Goal: Task Accomplishment & Management: Manage account settings

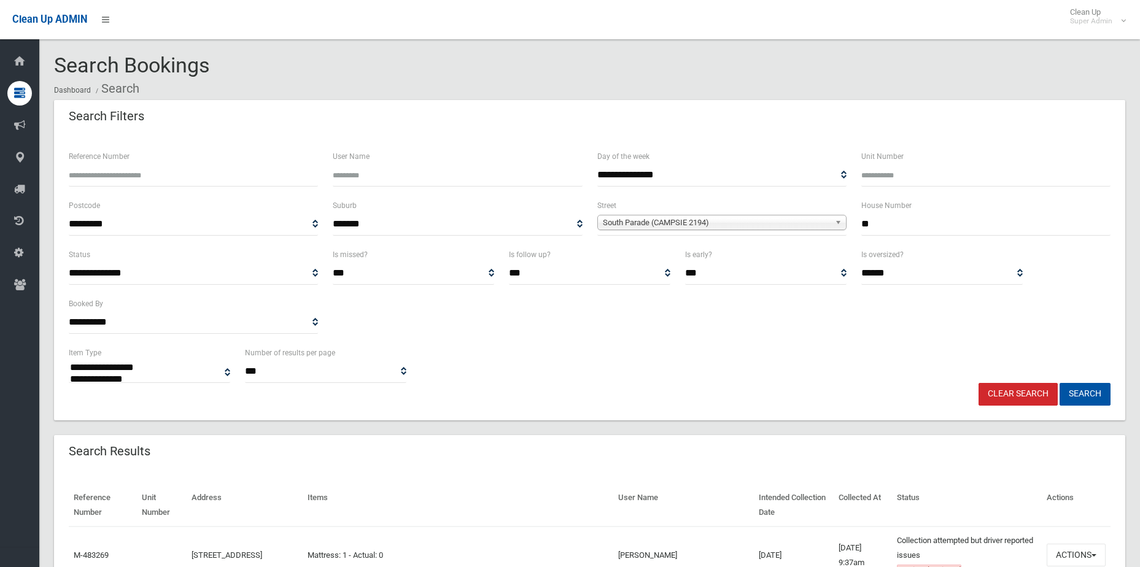
select select
click at [999, 394] on link "Clear Search" at bounding box center [1017, 394] width 79 height 23
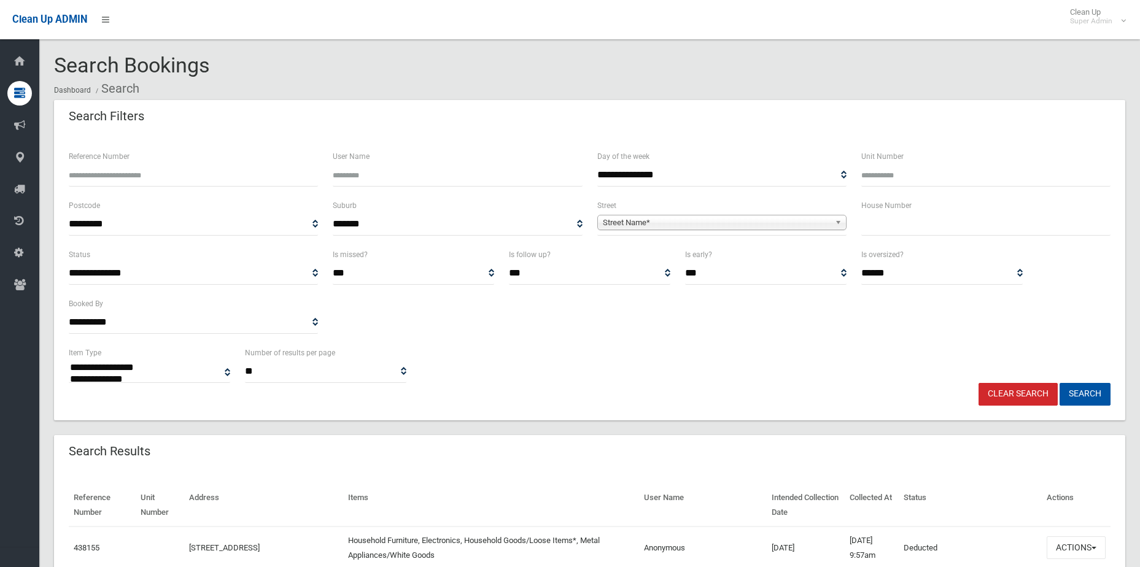
select select
click at [179, 176] on input "Reference Number" at bounding box center [193, 175] width 249 height 23
type input "******"
click at [1059, 383] on button "Search" at bounding box center [1084, 394] width 51 height 23
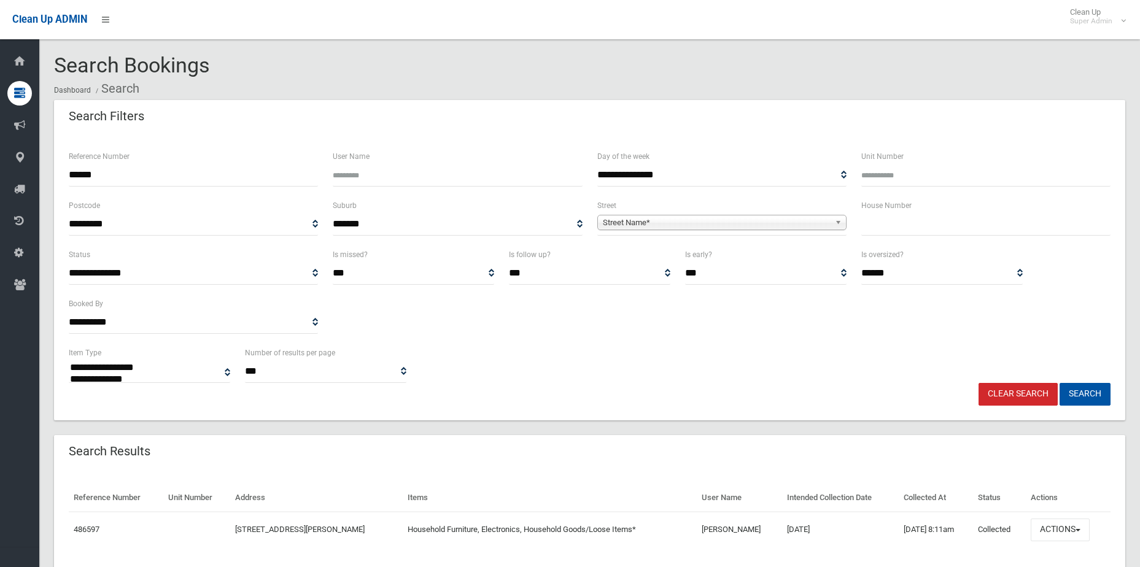
select select
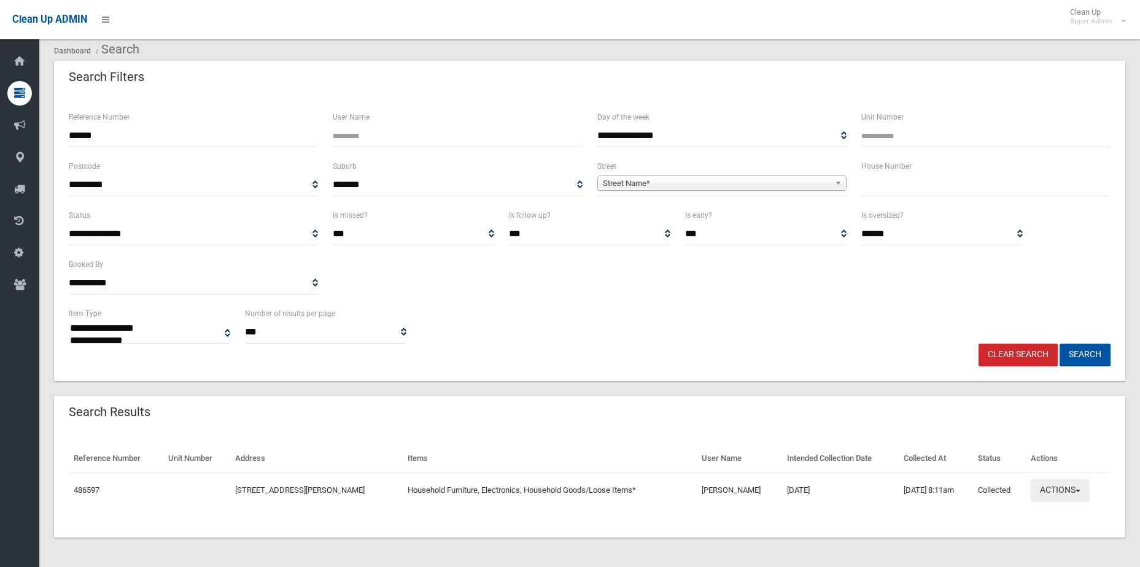
click at [1058, 495] on button "Actions" at bounding box center [1060, 490] width 59 height 23
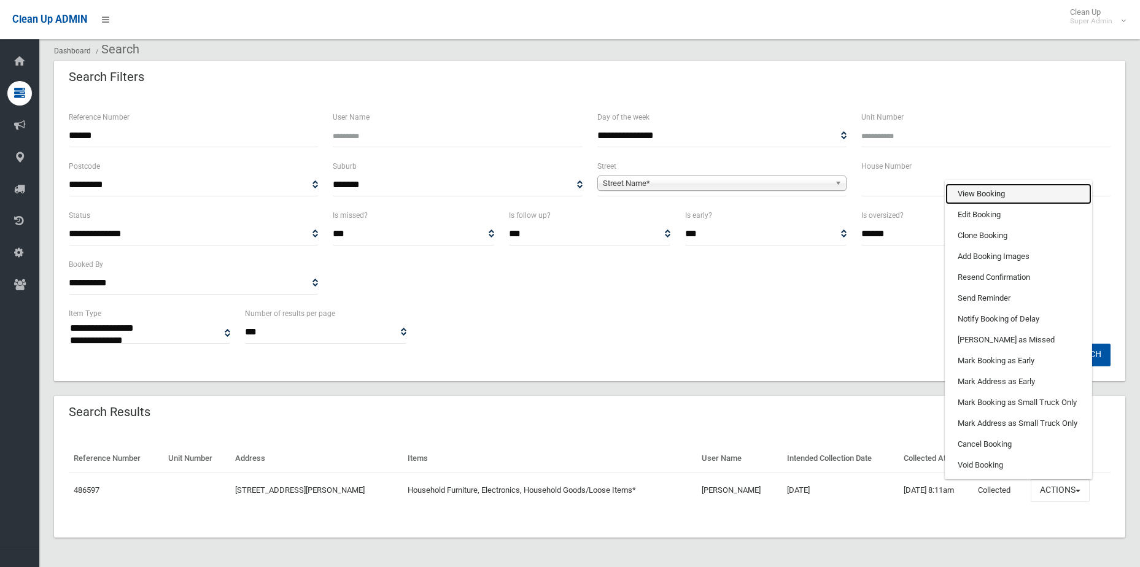
click at [1010, 191] on link "View Booking" at bounding box center [1018, 194] width 146 height 21
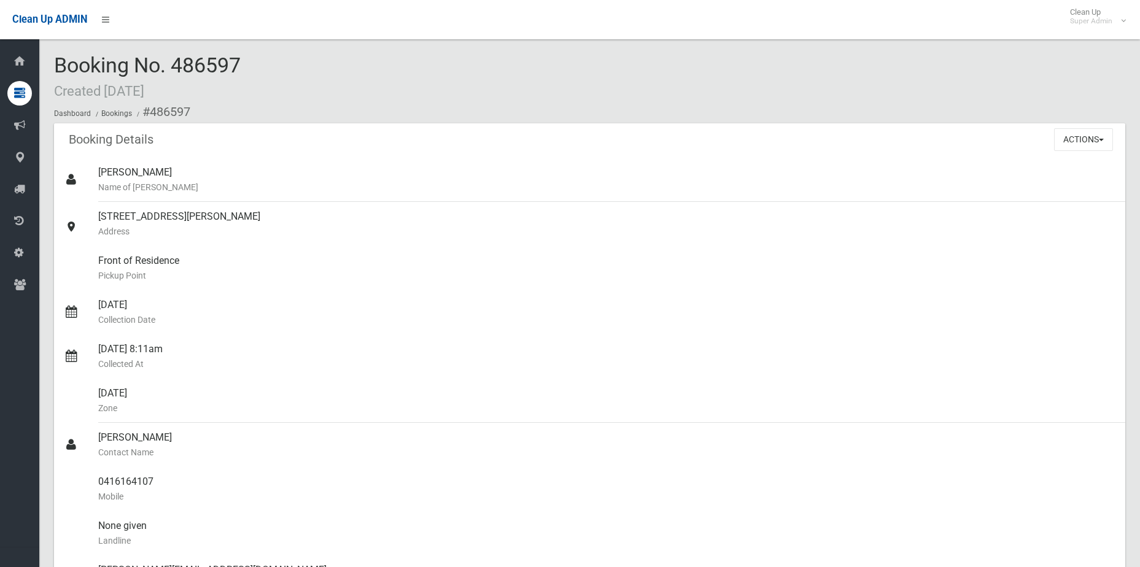
scroll to position [859, 0]
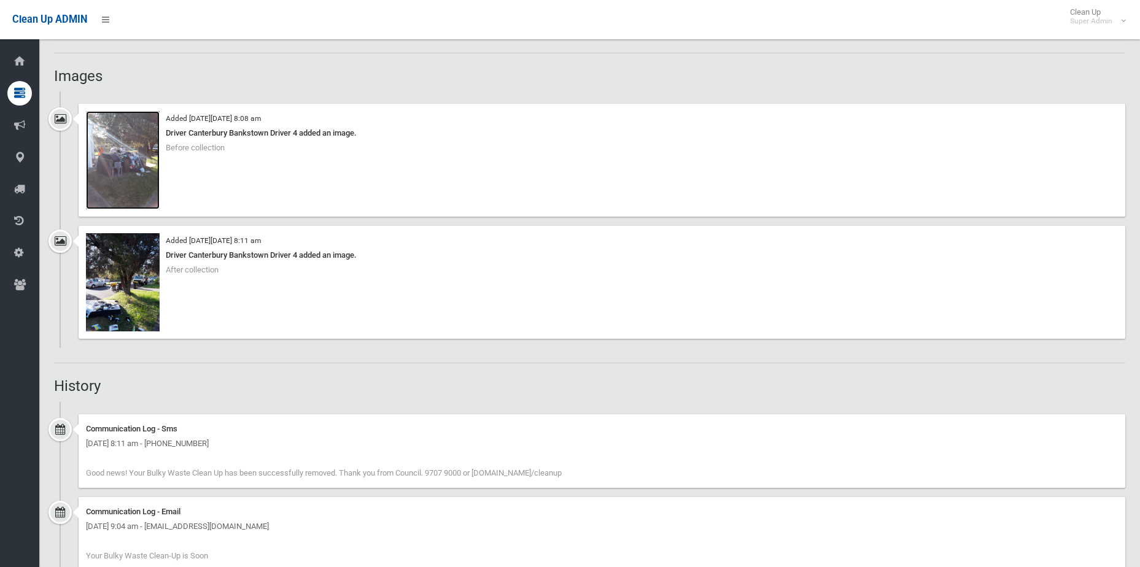
click at [136, 142] on img at bounding box center [123, 160] width 74 height 98
click at [117, 298] on img at bounding box center [123, 282] width 74 height 98
click at [123, 151] on img at bounding box center [123, 160] width 74 height 98
click at [121, 287] on img at bounding box center [123, 282] width 74 height 98
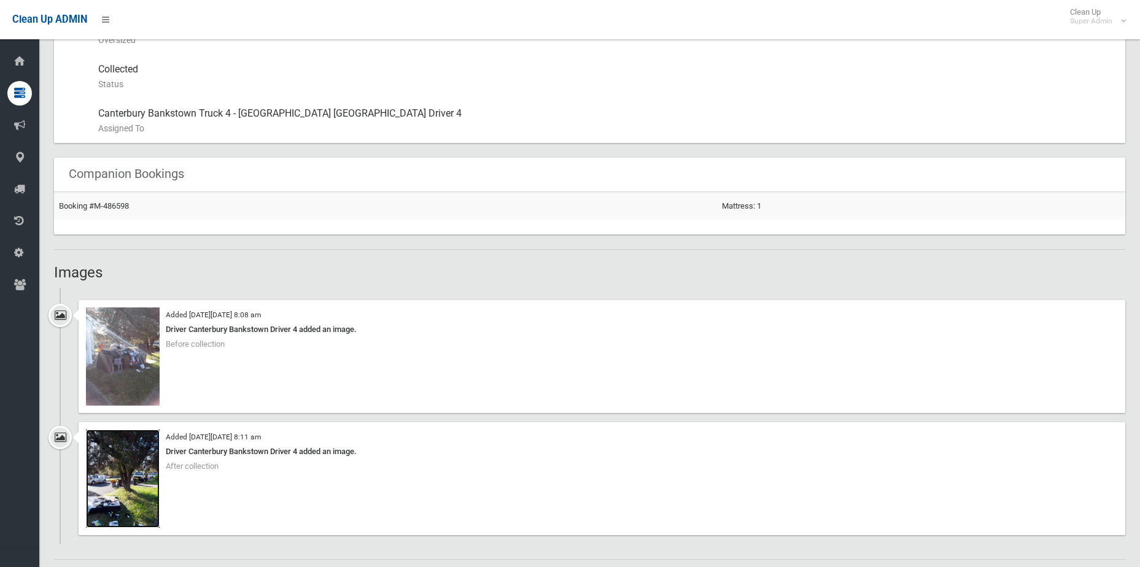
scroll to position [798, 0]
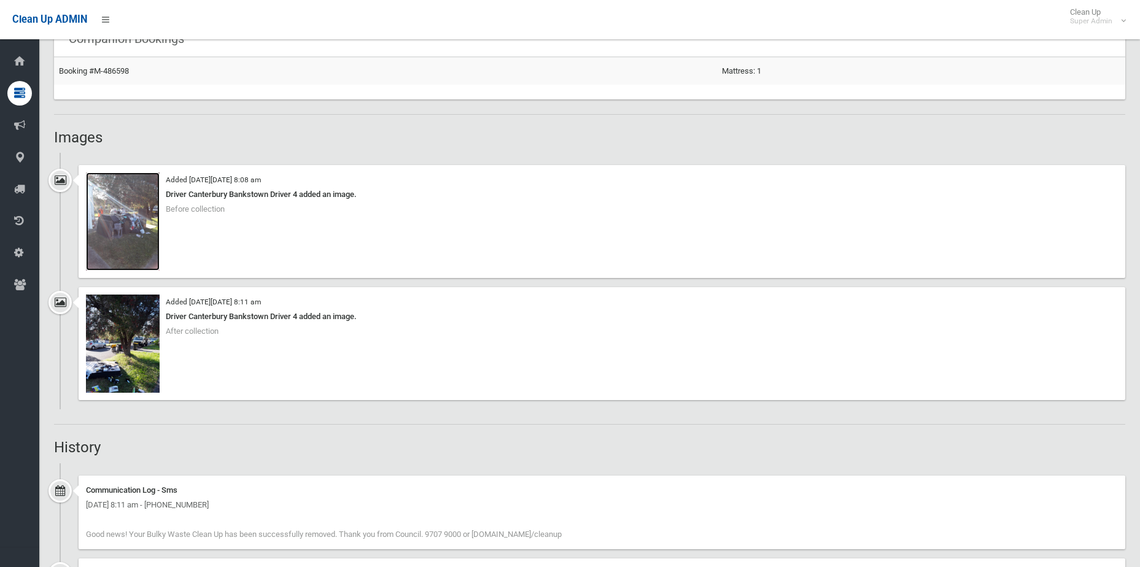
click at [131, 228] on img at bounding box center [123, 221] width 74 height 98
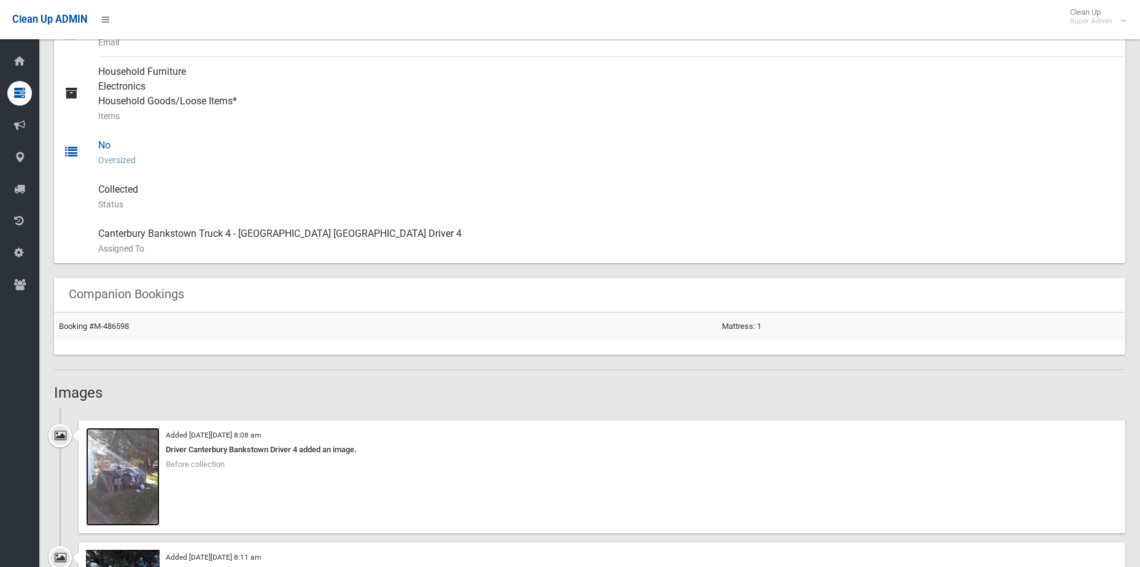
scroll to position [737, 0]
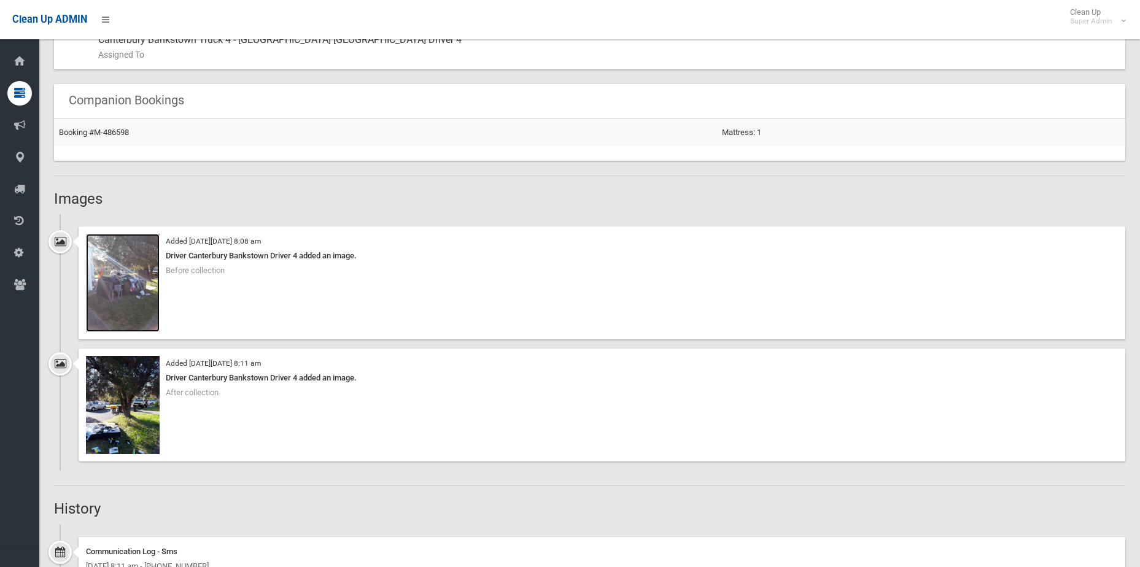
click at [111, 297] on img at bounding box center [123, 283] width 74 height 98
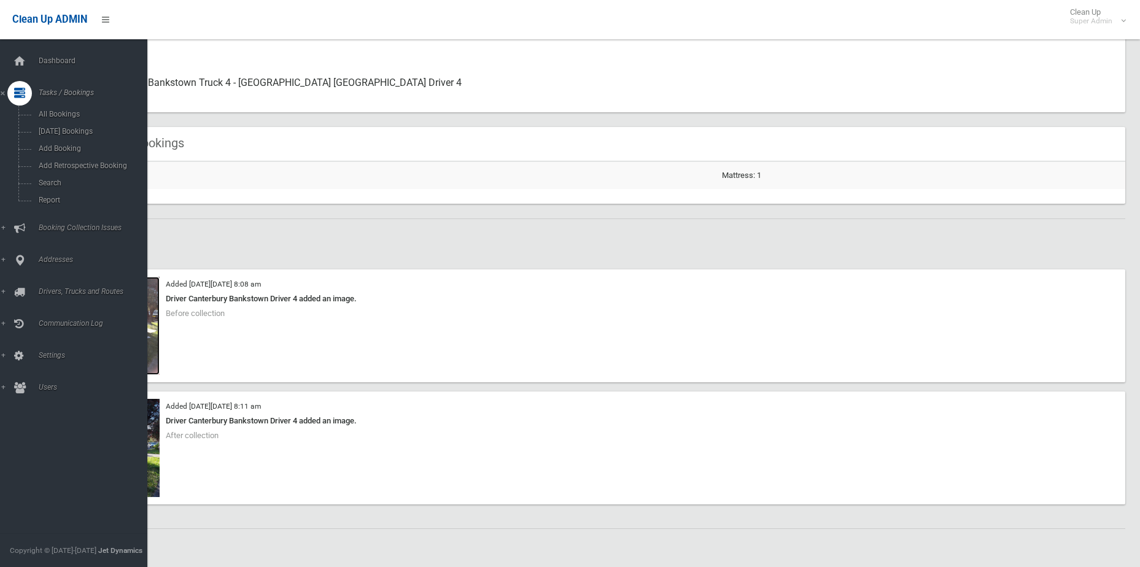
scroll to position [675, 0]
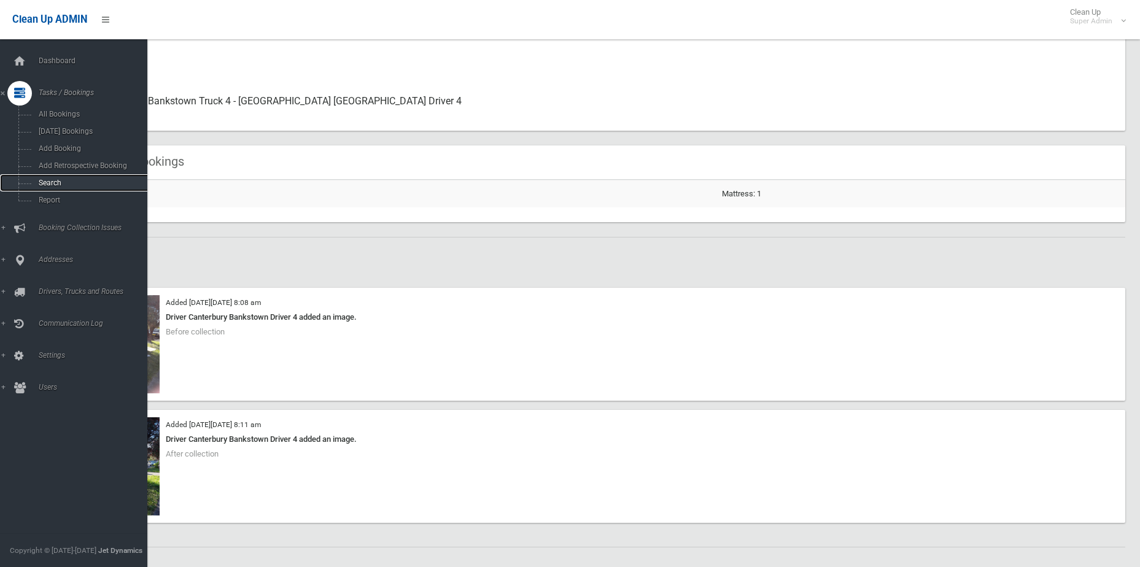
click at [51, 179] on span "Search" at bounding box center [90, 183] width 111 height 9
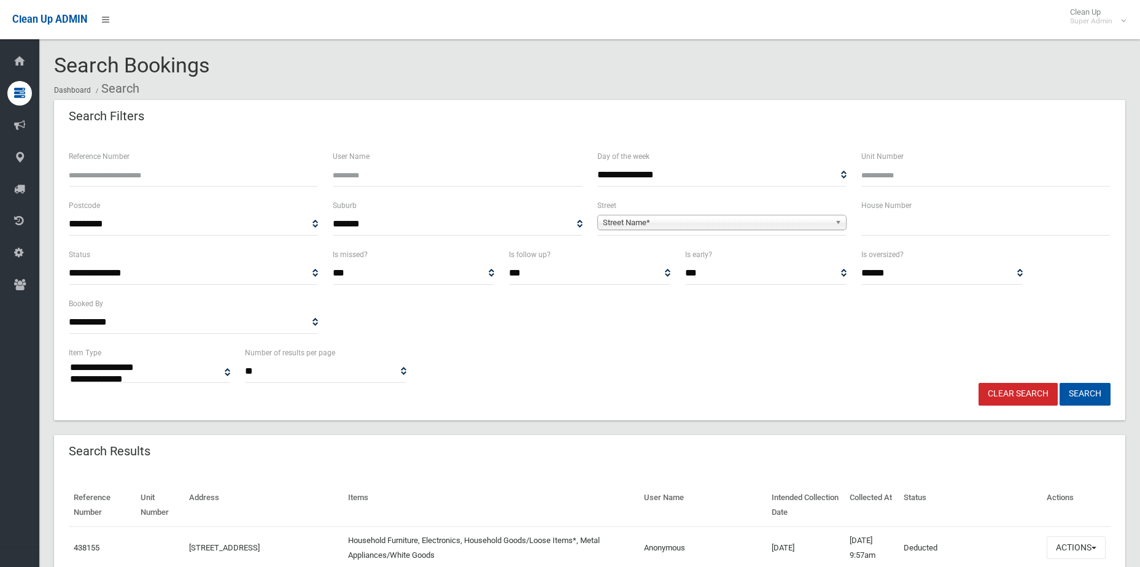
select select
click at [664, 222] on span "Street Name*" at bounding box center [716, 222] width 227 height 15
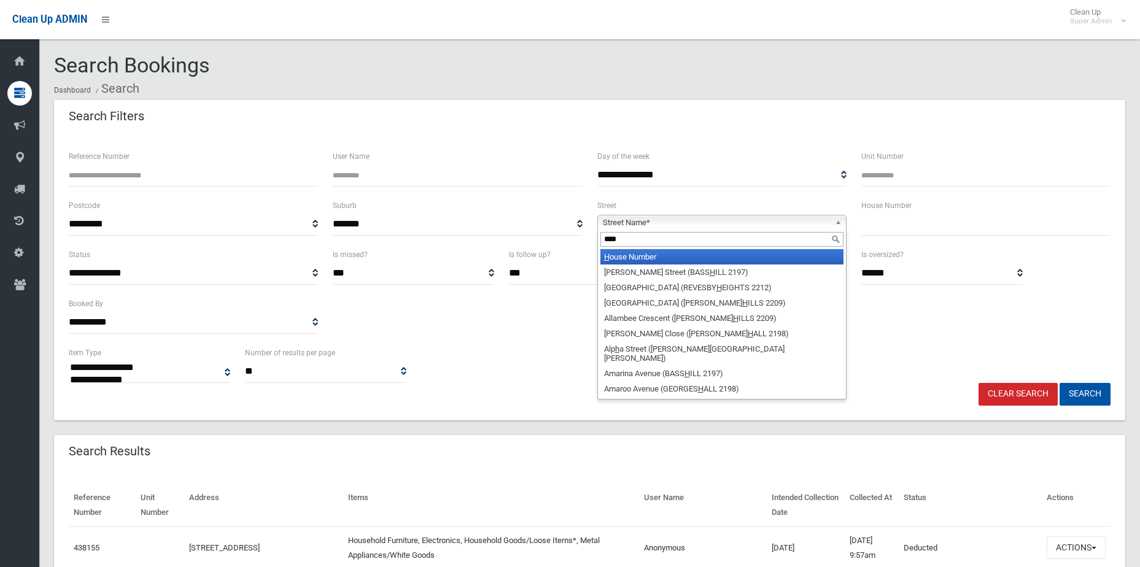
type input "*****"
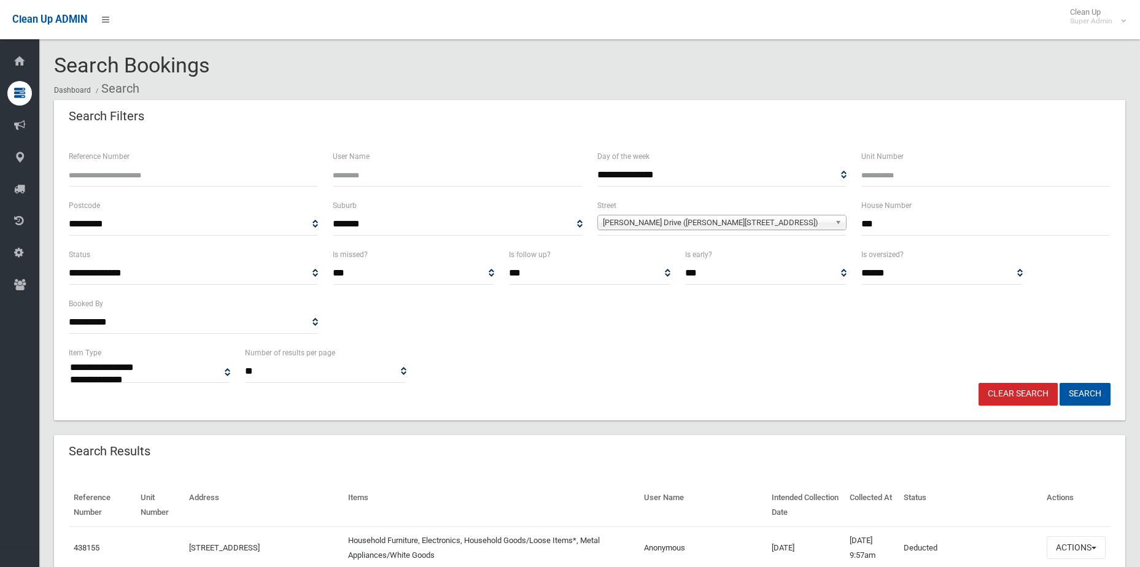
type input "***"
click at [1059, 383] on button "Search" at bounding box center [1084, 394] width 51 height 23
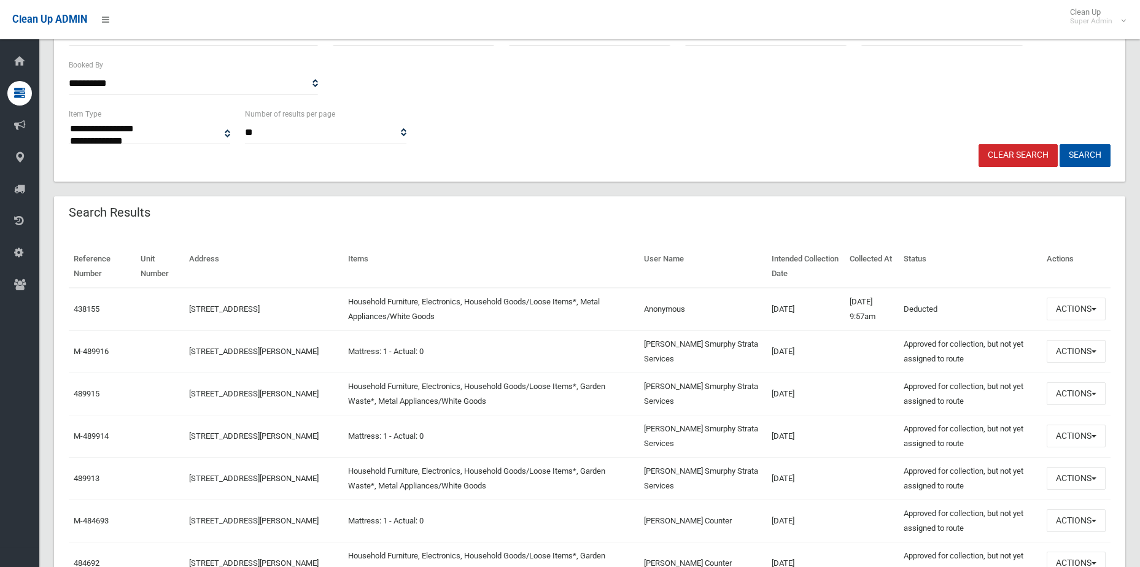
scroll to position [246, 0]
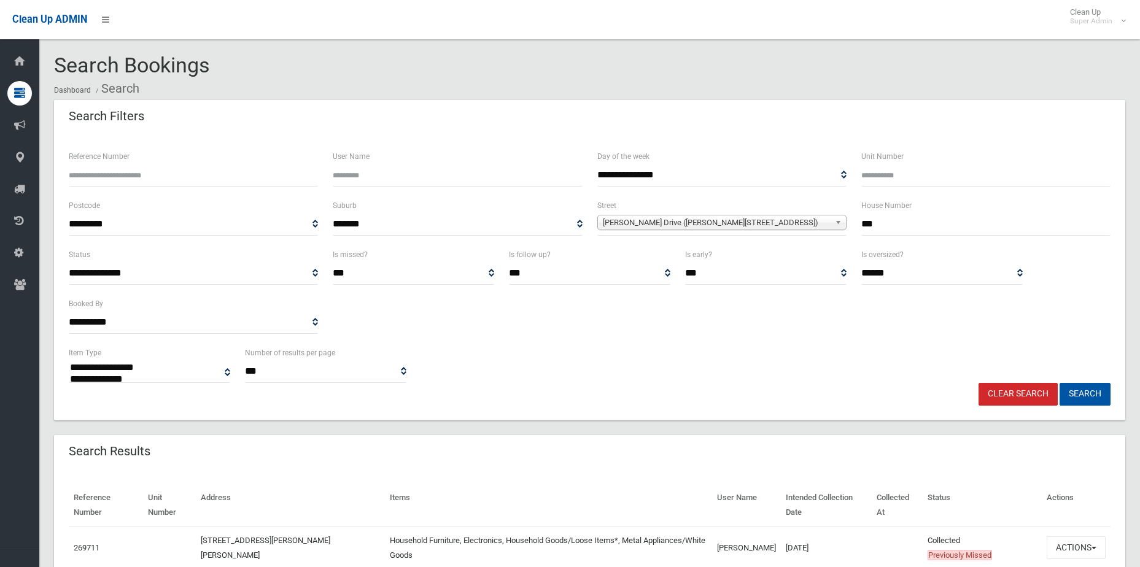
select select
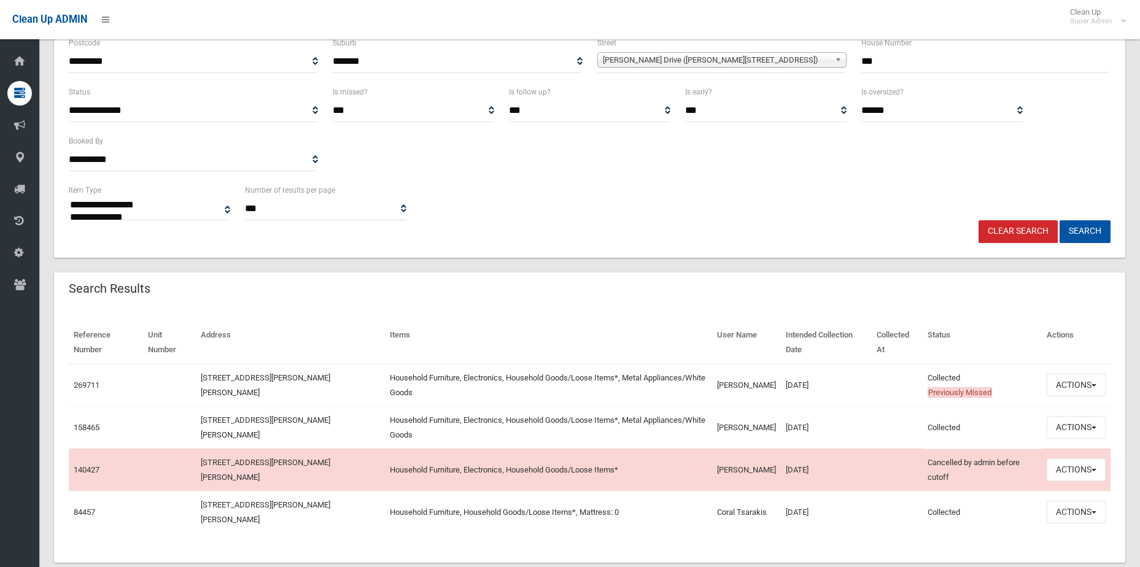
scroll to position [184, 0]
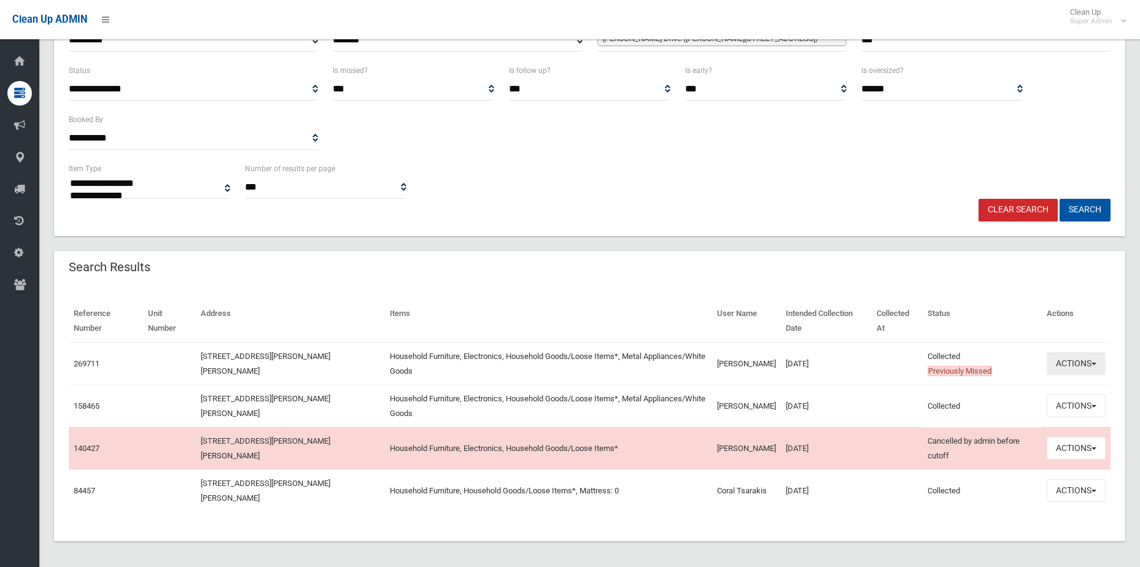
drag, startPoint x: 1075, startPoint y: 372, endPoint x: 1070, endPoint y: 365, distance: 8.3
click at [1075, 372] on button "Actions" at bounding box center [1076, 363] width 59 height 23
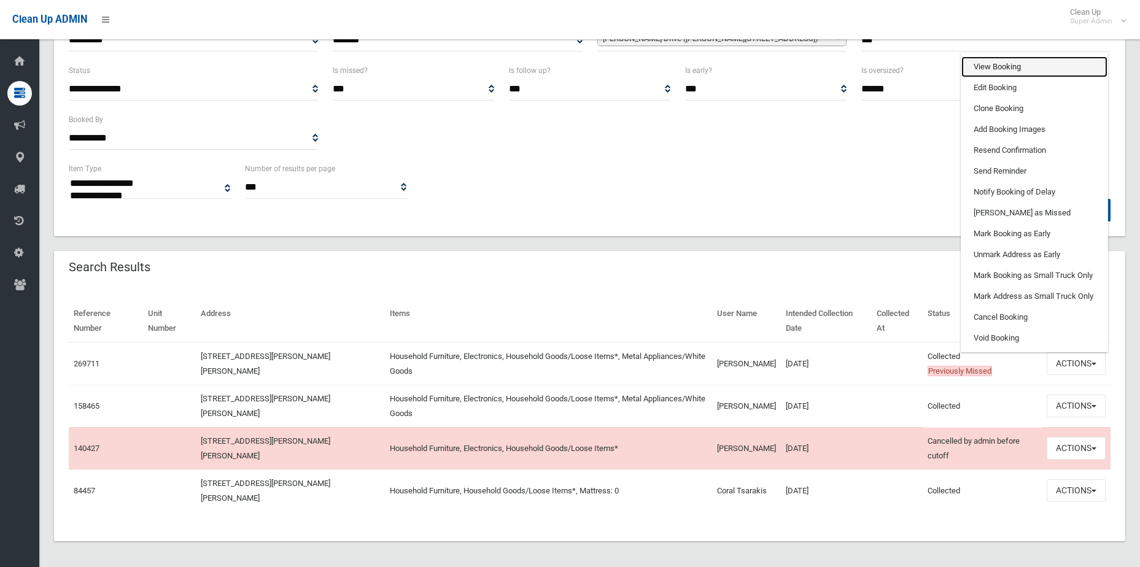
click at [1012, 58] on link "View Booking" at bounding box center [1034, 66] width 146 height 21
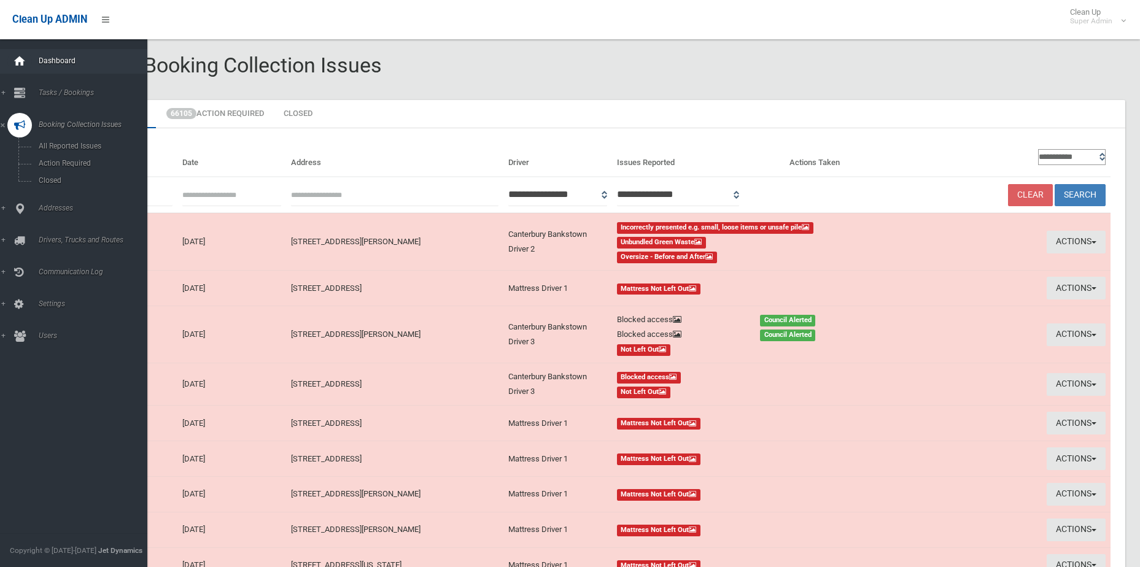
click at [24, 58] on icon at bounding box center [20, 61] width 14 height 25
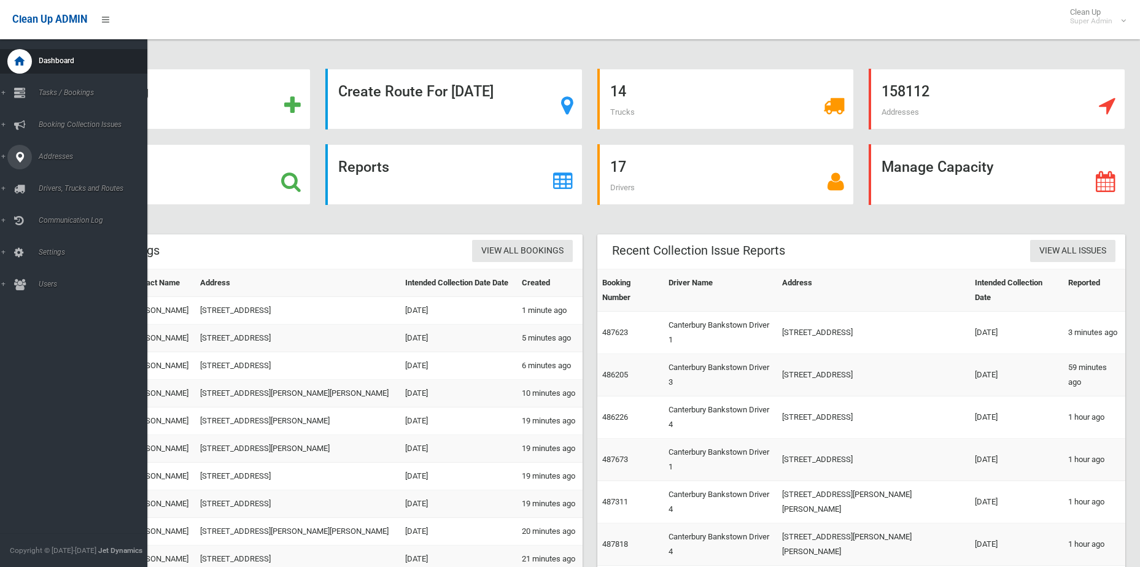
click at [55, 151] on link "Addresses" at bounding box center [78, 157] width 157 height 25
drag, startPoint x: 74, startPoint y: 181, endPoint x: 81, endPoint y: 183, distance: 7.6
click at [74, 181] on span "All Addresses" at bounding box center [90, 178] width 111 height 9
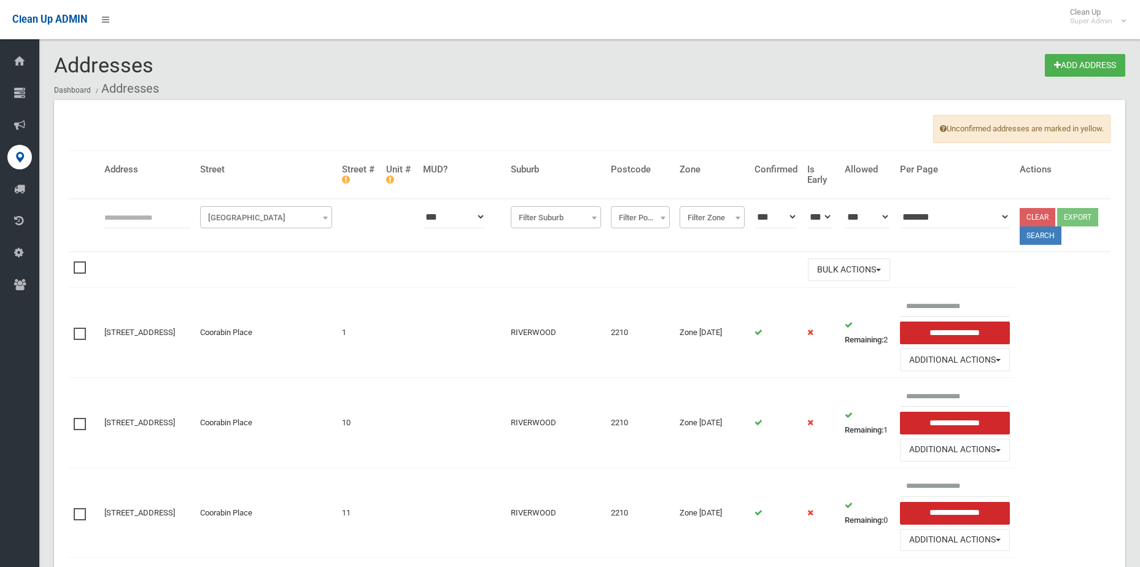
click at [131, 219] on input "text" at bounding box center [147, 217] width 86 height 23
type input "**********"
click button at bounding box center [0, 0] width 0 height 0
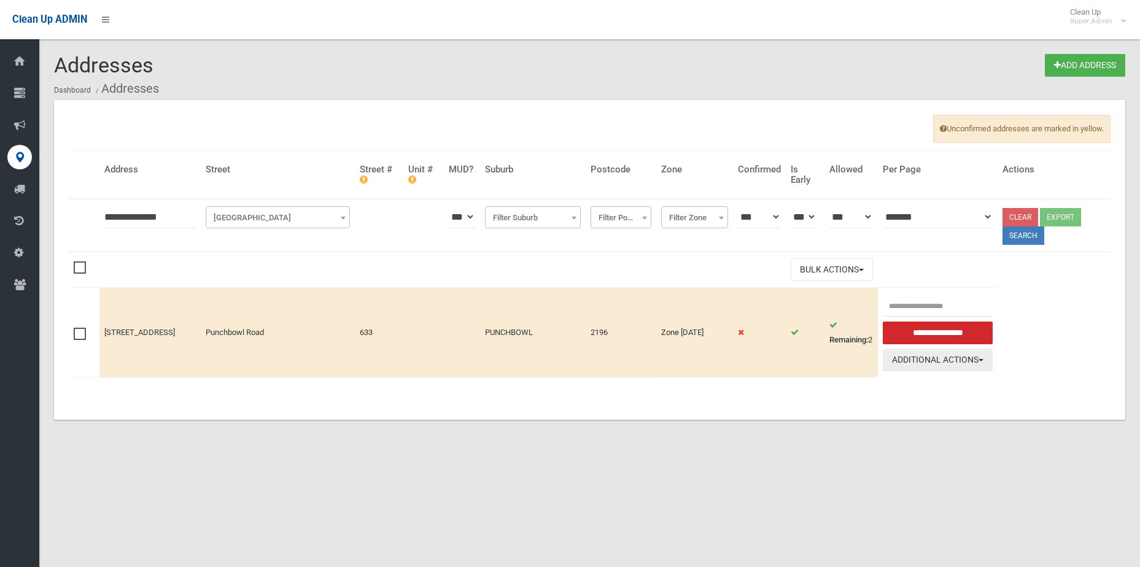
click at [953, 362] on button "Additional Actions" at bounding box center [938, 360] width 110 height 23
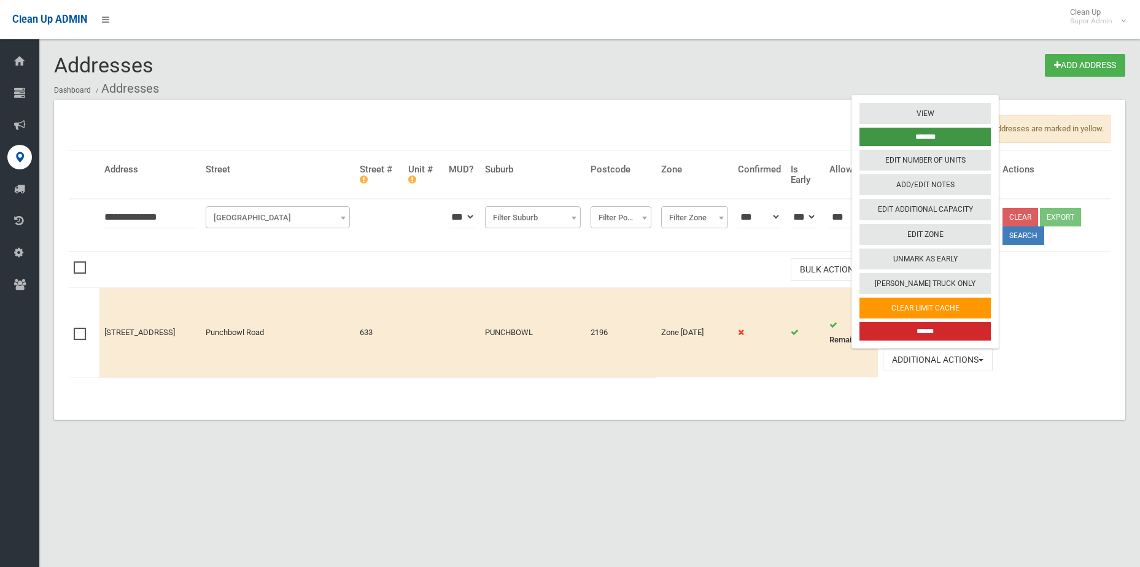
click at [927, 142] on input "*******" at bounding box center [924, 137] width 131 height 18
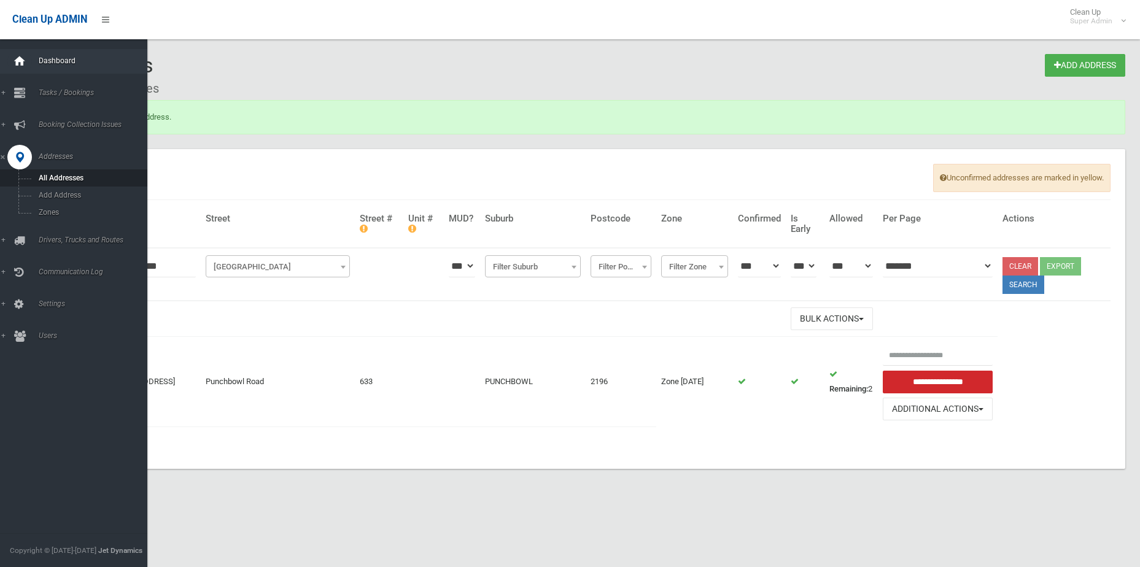
click at [23, 54] on icon at bounding box center [20, 61] width 14 height 25
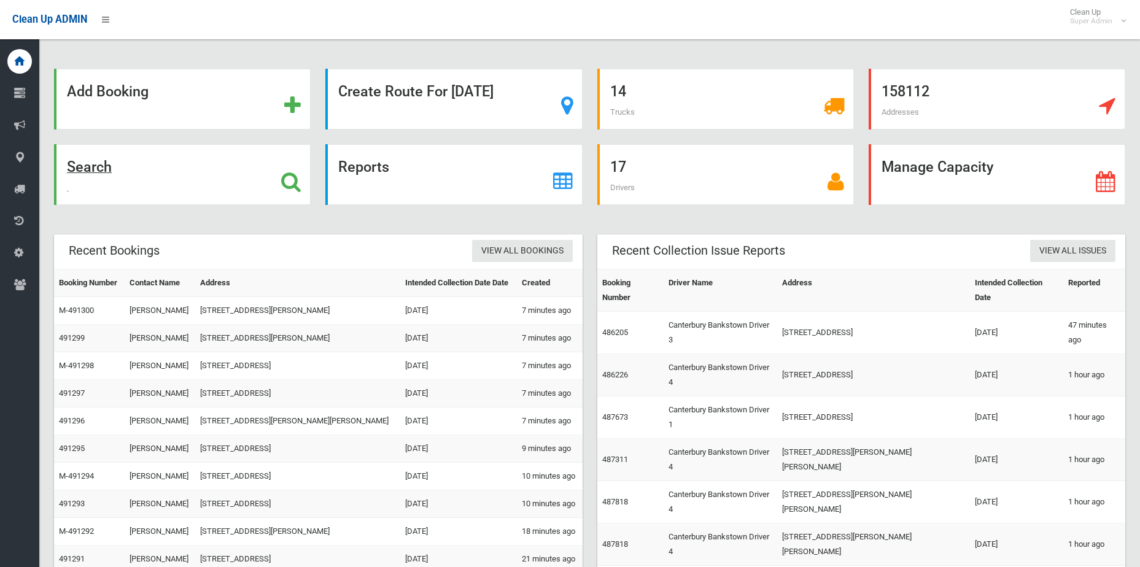
click at [279, 175] on div "Search" at bounding box center [182, 174] width 257 height 61
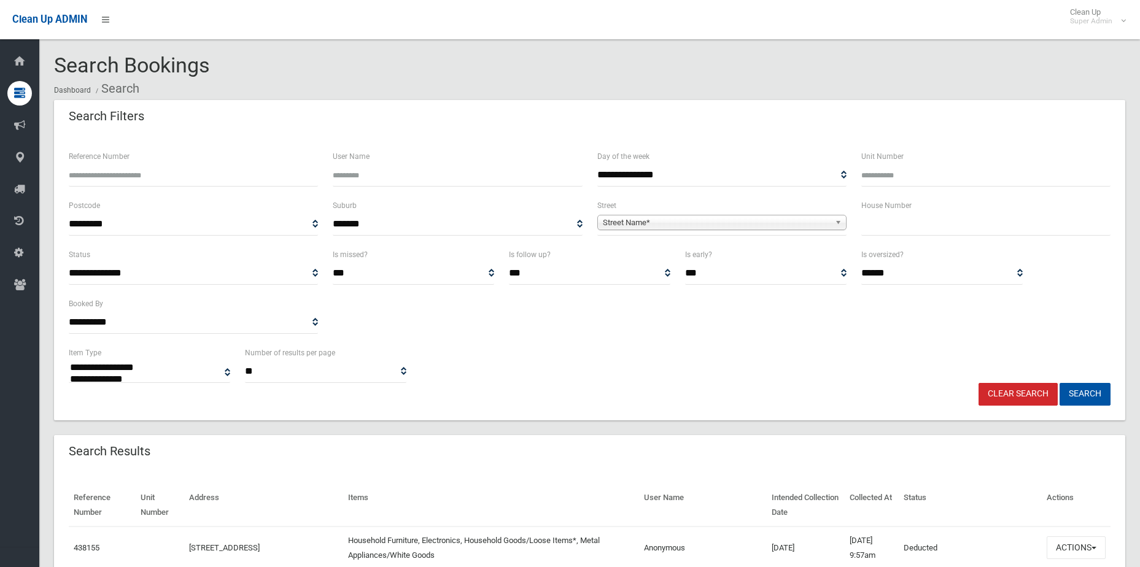
select select
click at [738, 220] on span "Street Name*" at bounding box center [716, 222] width 227 height 15
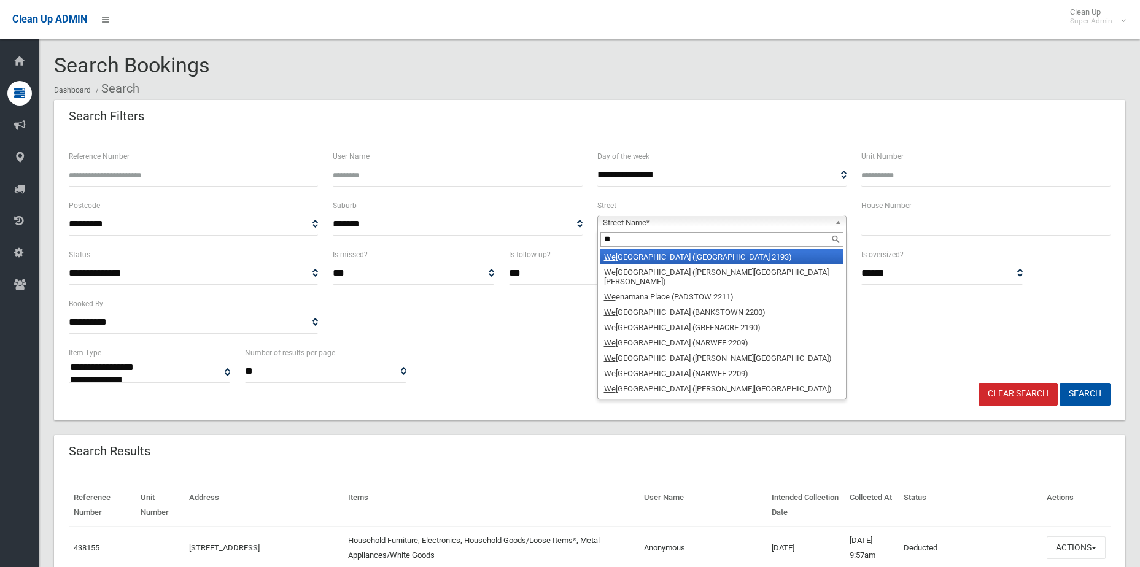
type input "*"
type input "****"
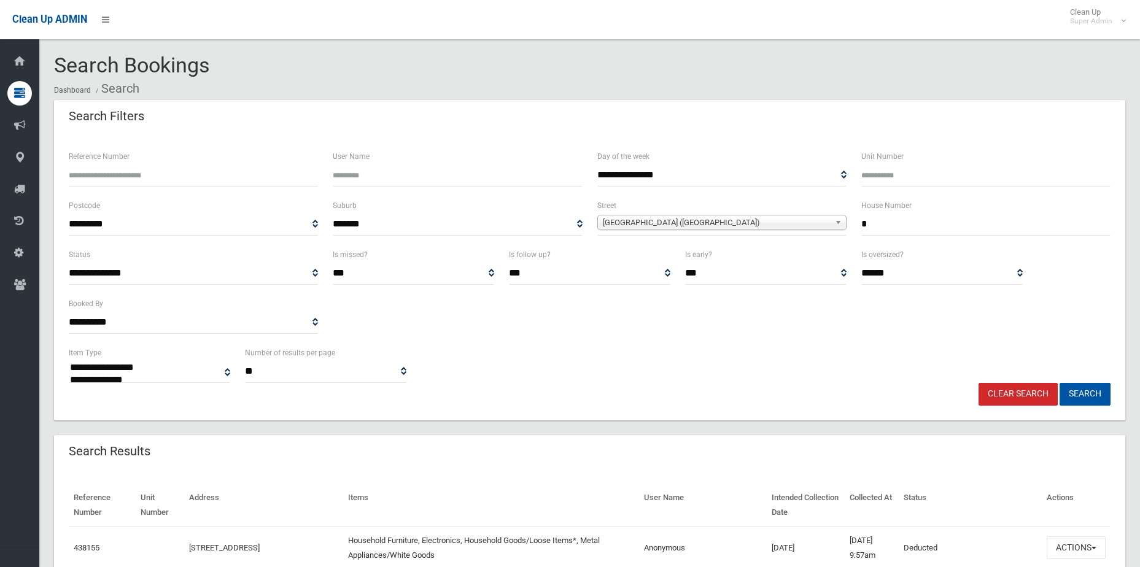
type input "*"
click at [1059, 383] on button "Search" at bounding box center [1084, 394] width 51 height 23
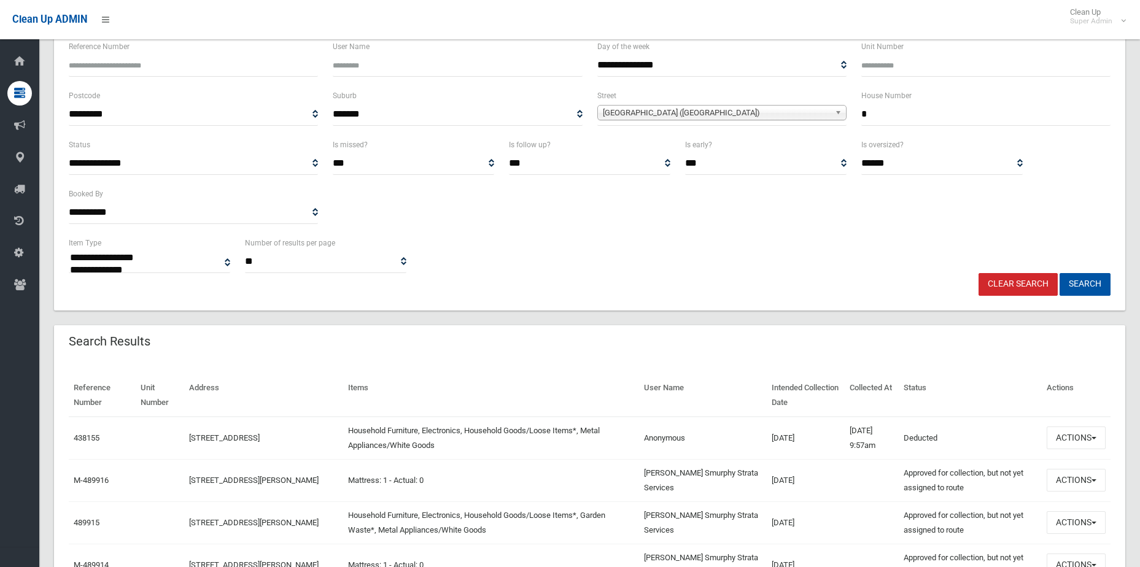
scroll to position [368, 0]
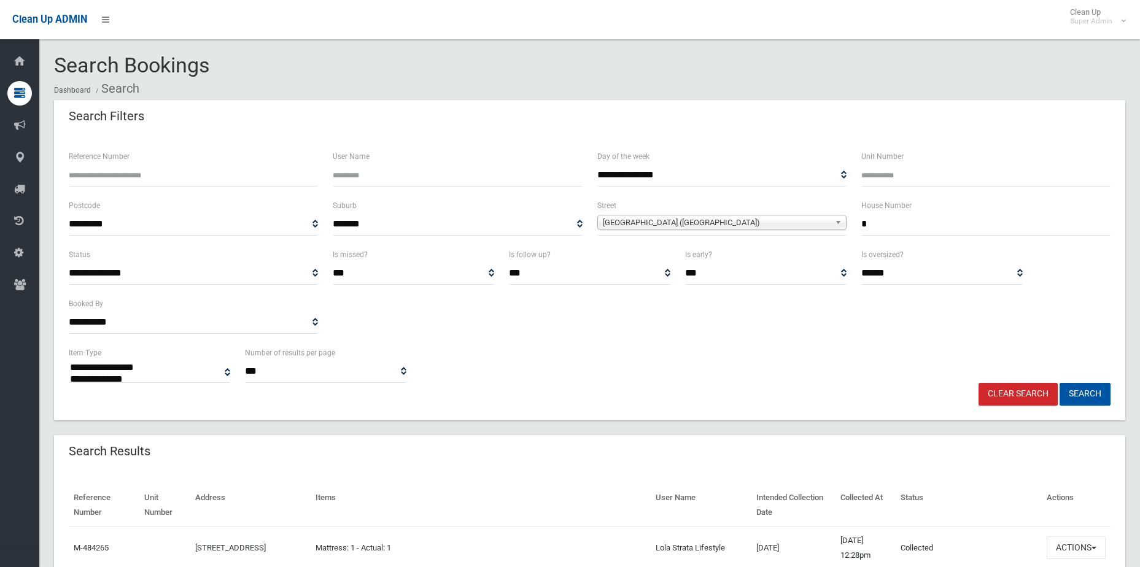
select select
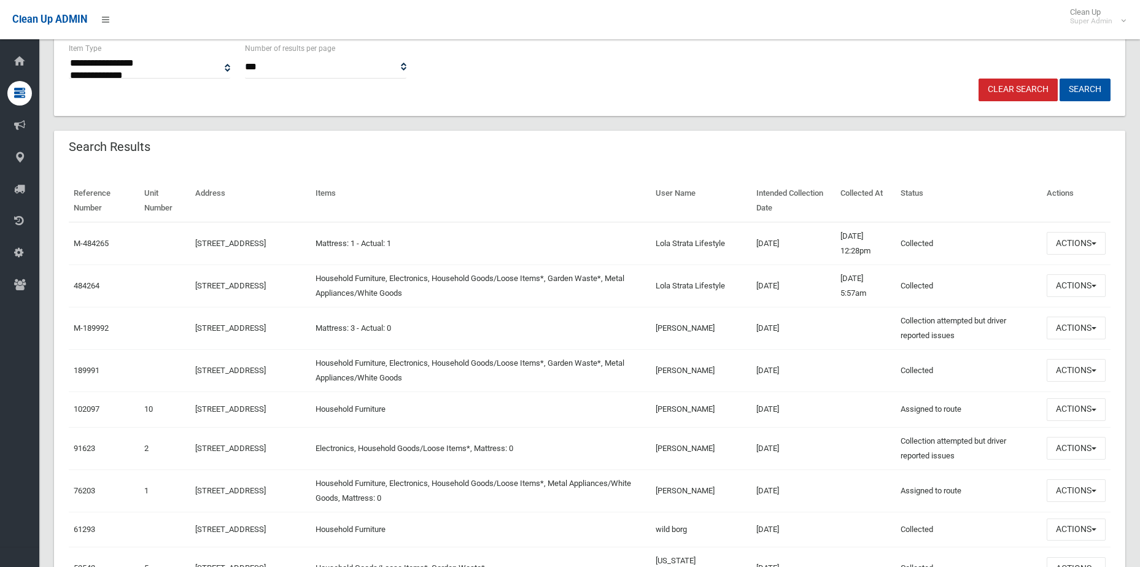
scroll to position [307, 0]
click at [1070, 278] on button "Actions" at bounding box center [1076, 283] width 59 height 23
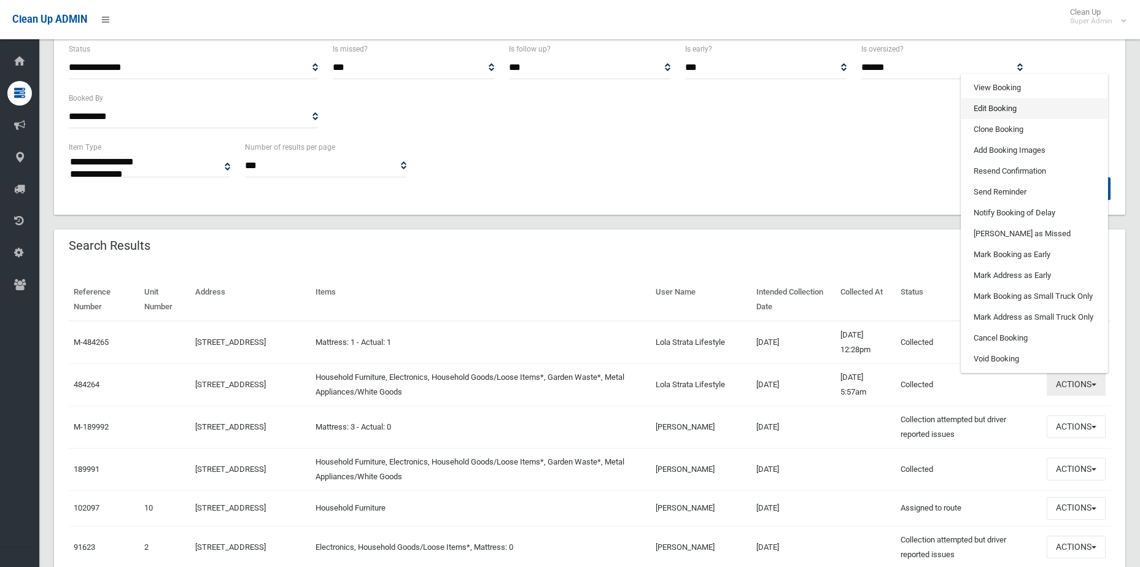
scroll to position [184, 0]
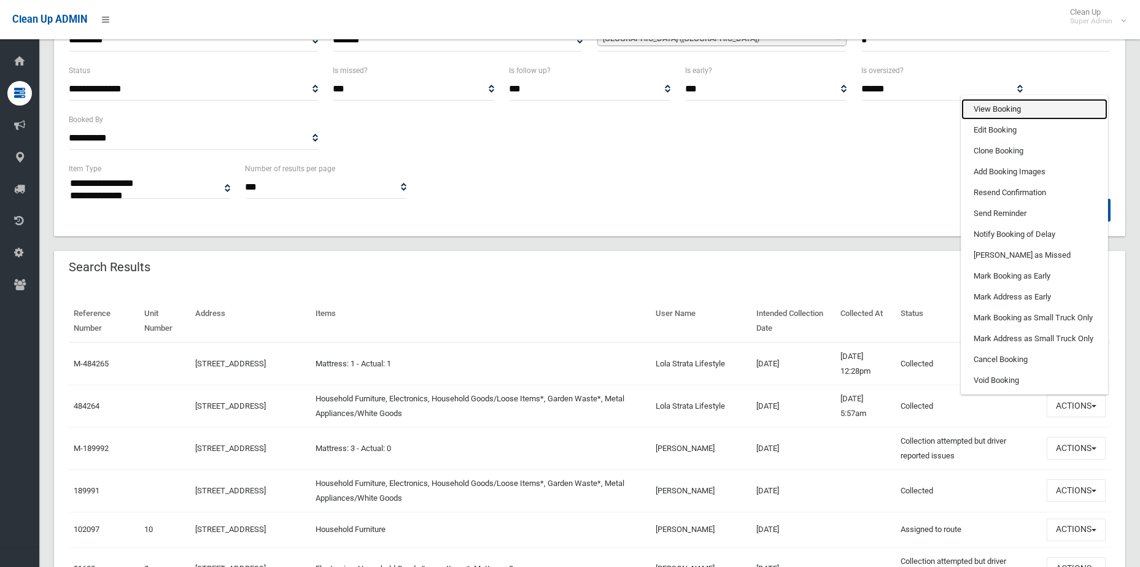
click at [1002, 105] on link "View Booking" at bounding box center [1034, 109] width 146 height 21
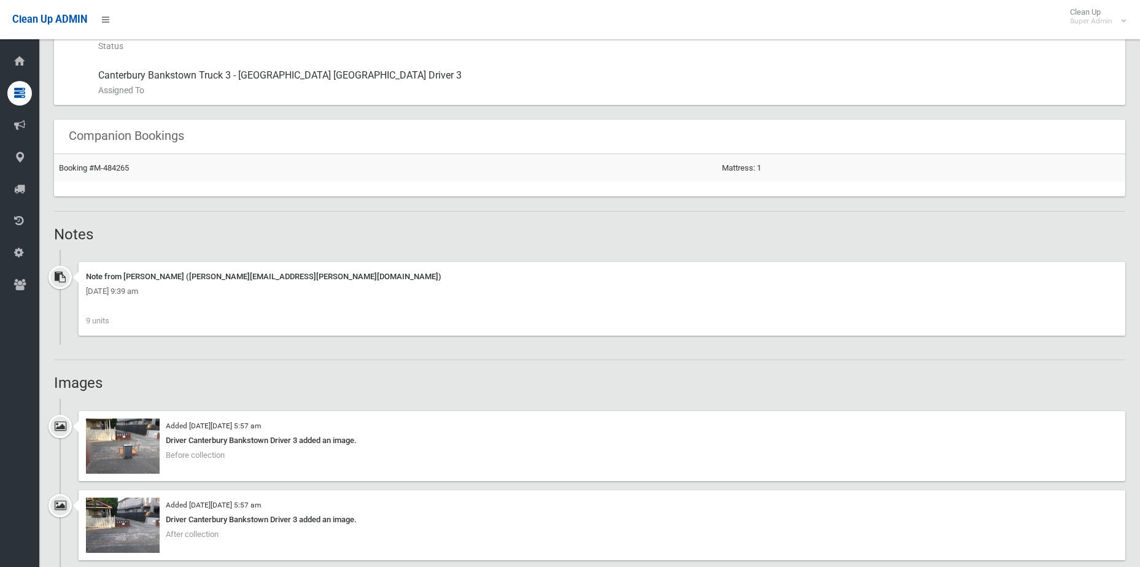
scroll to position [737, 0]
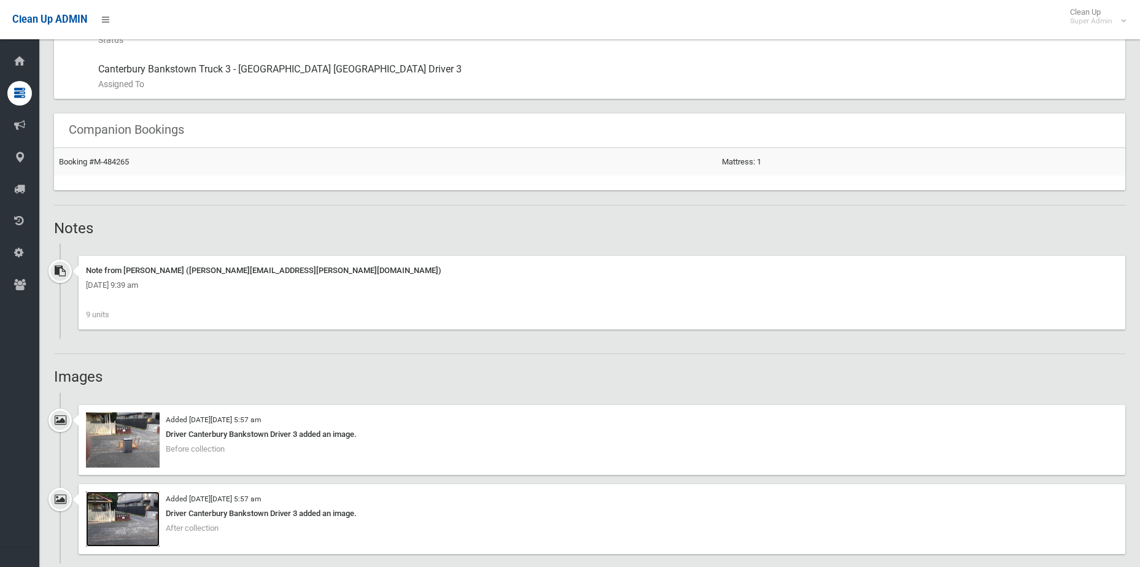
click at [133, 520] on img at bounding box center [123, 519] width 74 height 55
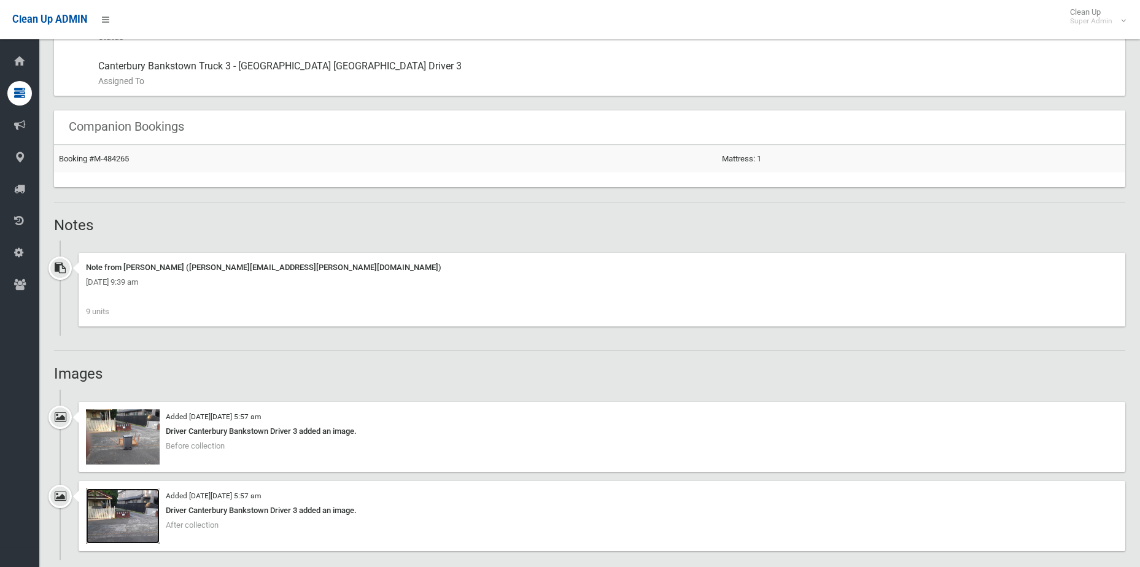
scroll to position [859, 0]
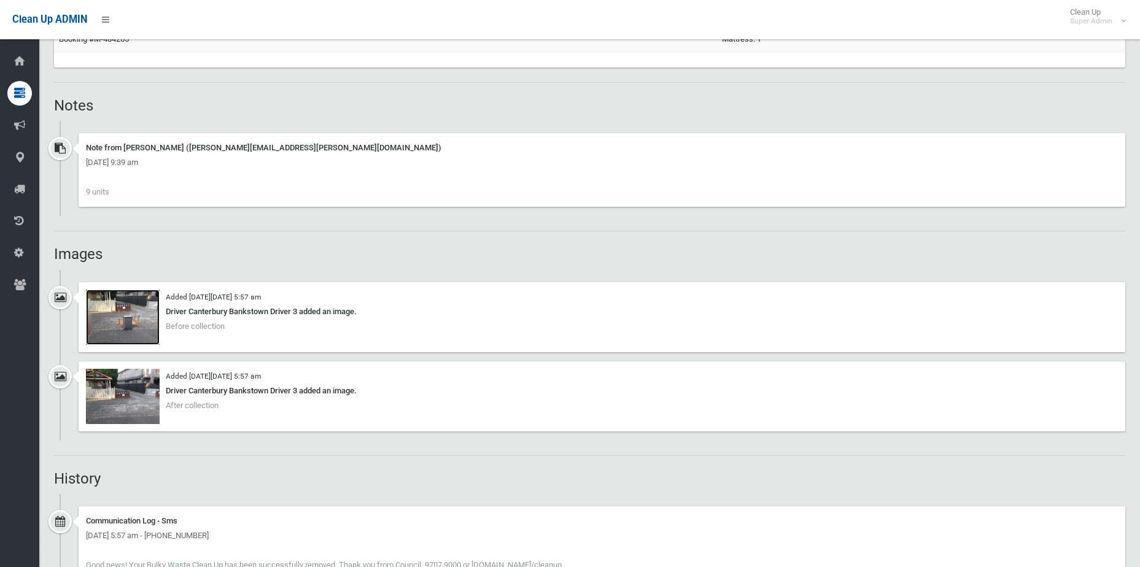
click at [123, 323] on img at bounding box center [123, 317] width 74 height 55
click at [135, 386] on img at bounding box center [123, 396] width 74 height 55
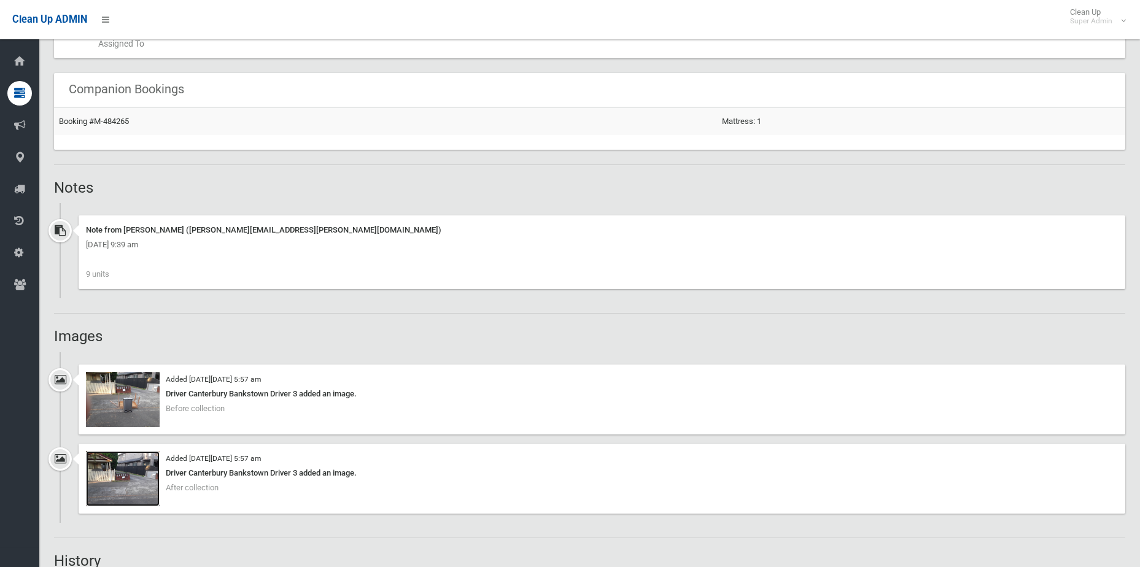
scroll to position [982, 0]
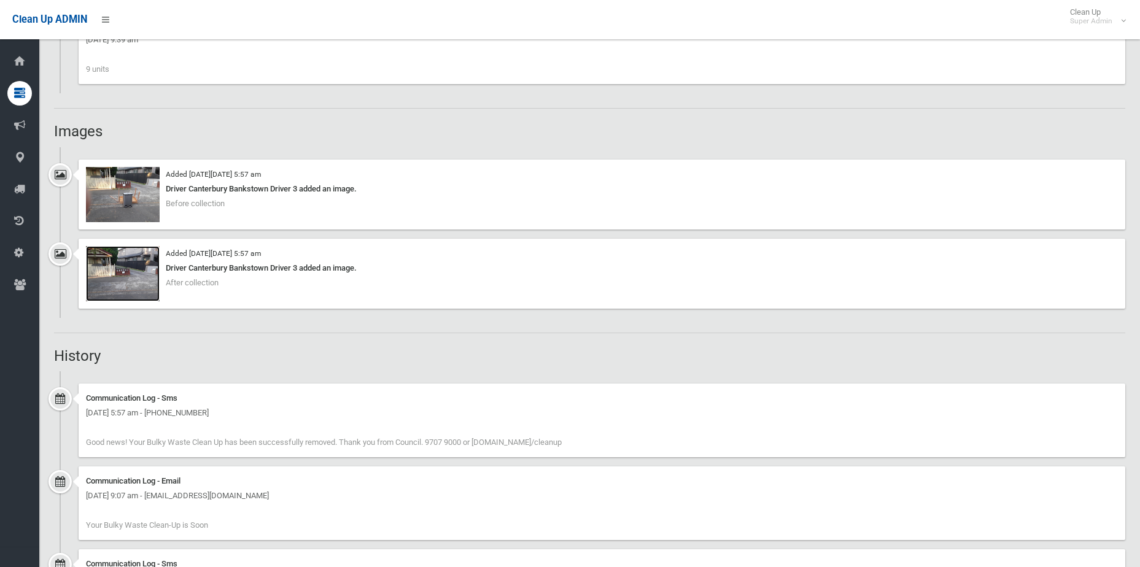
click at [130, 288] on img at bounding box center [123, 273] width 74 height 55
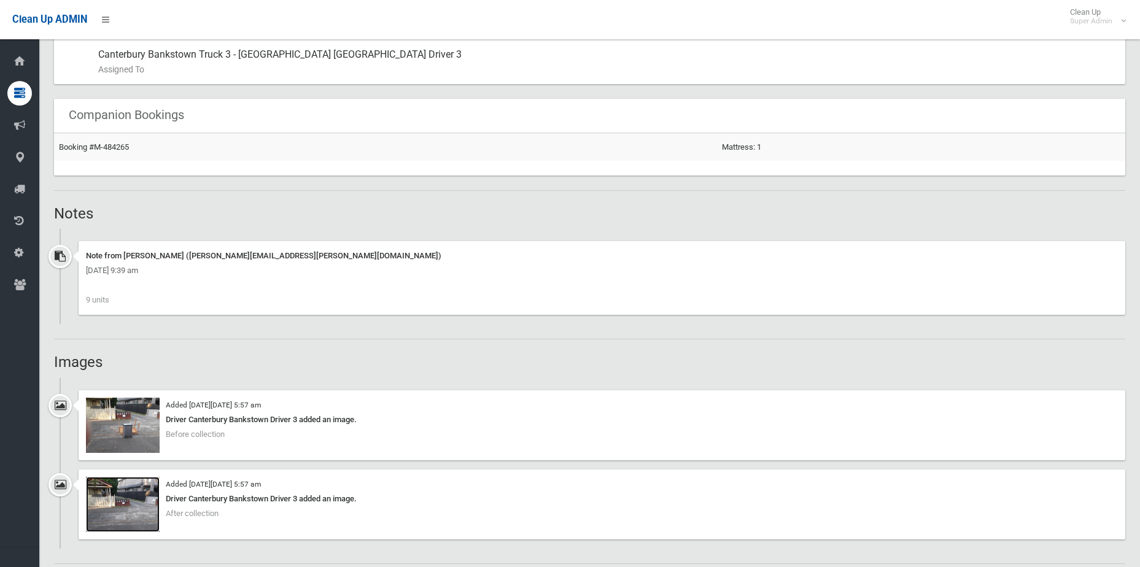
scroll to position [859, 0]
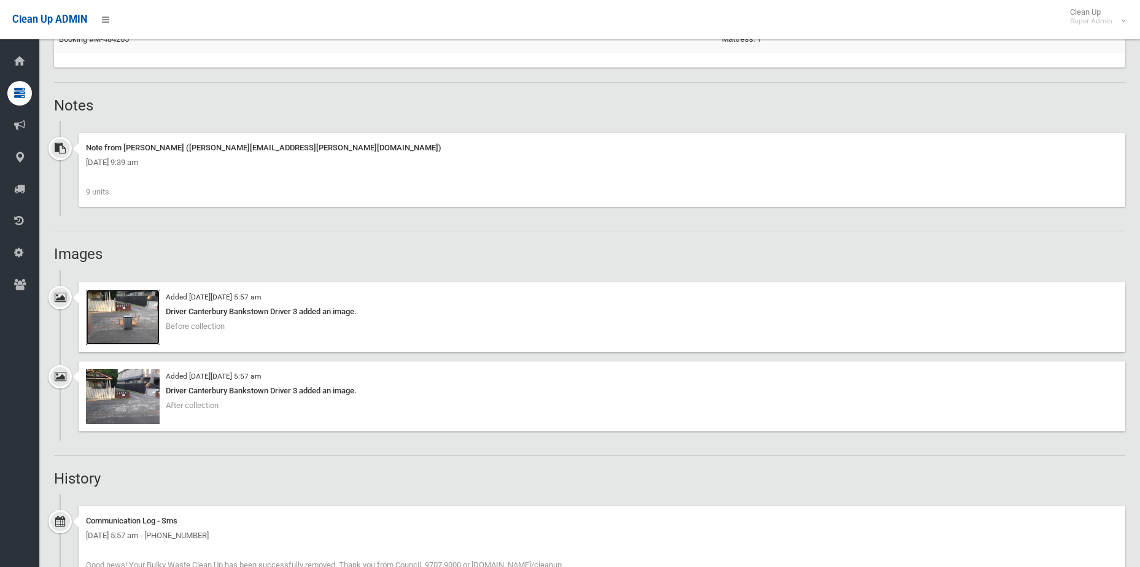
click at [127, 323] on img at bounding box center [123, 317] width 74 height 55
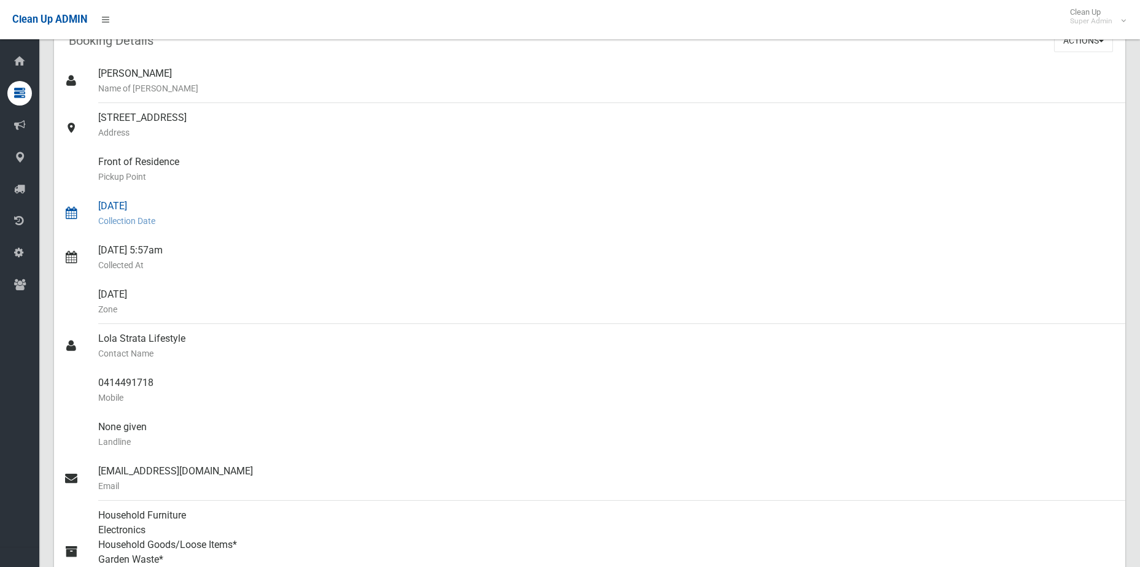
scroll to position [0, 0]
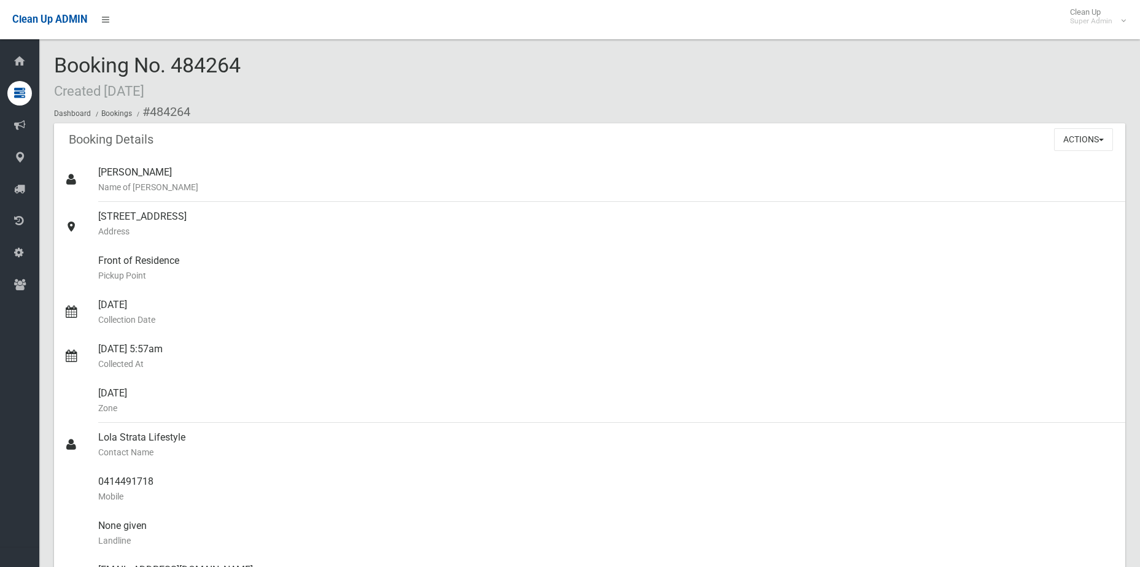
click at [1097, 153] on div "Actions View Booking Edit Booking Clone Booking Add Booking Images Resend Confi…" at bounding box center [1089, 139] width 71 height 32
click at [1092, 144] on button "Actions" at bounding box center [1083, 139] width 59 height 23
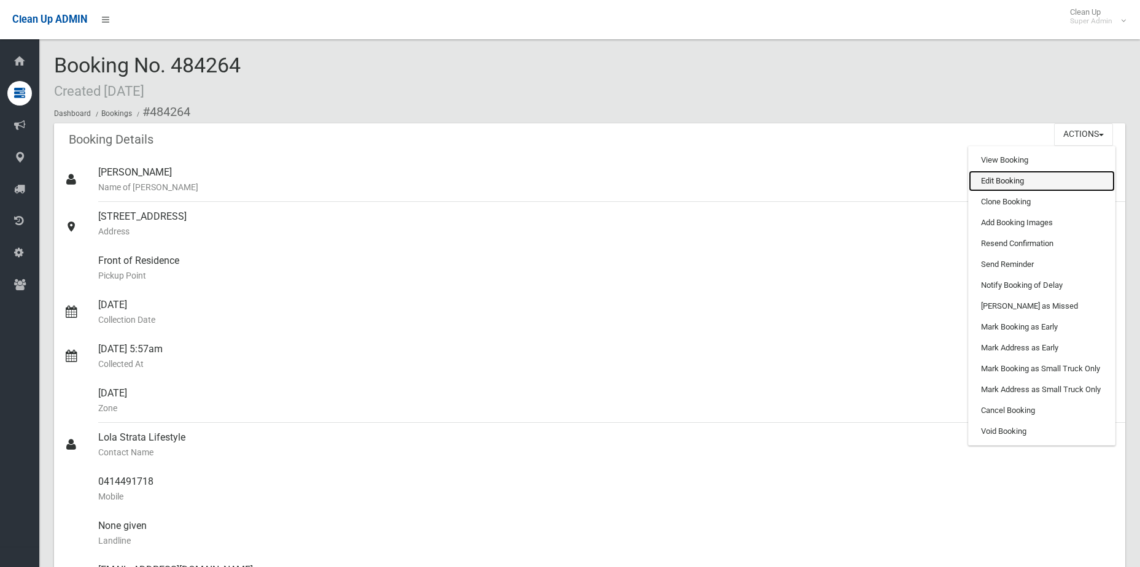
click at [1071, 184] on link "Edit Booking" at bounding box center [1042, 181] width 146 height 21
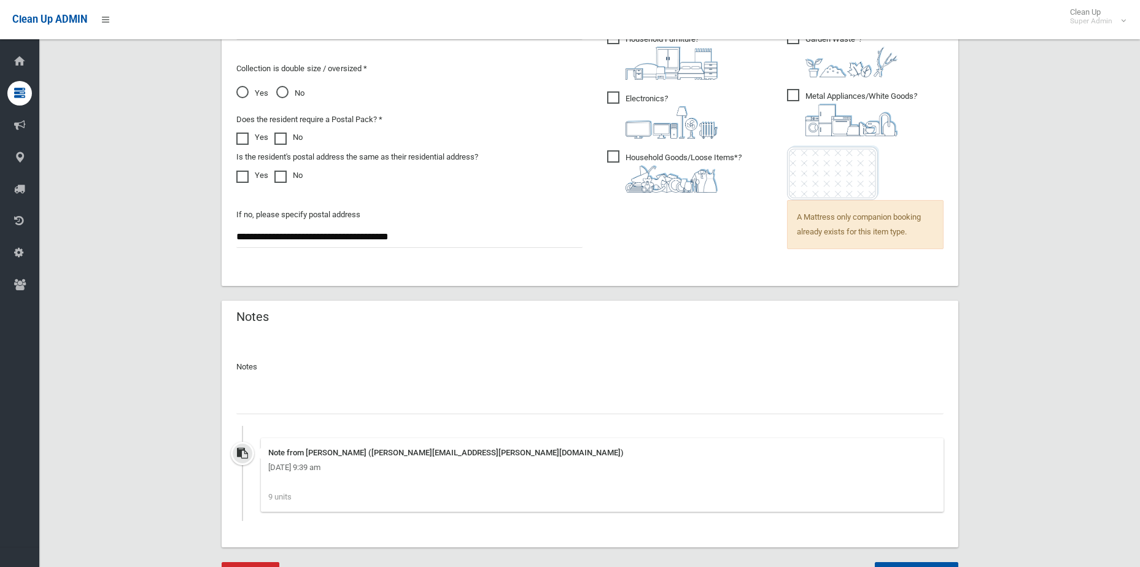
scroll to position [953, 0]
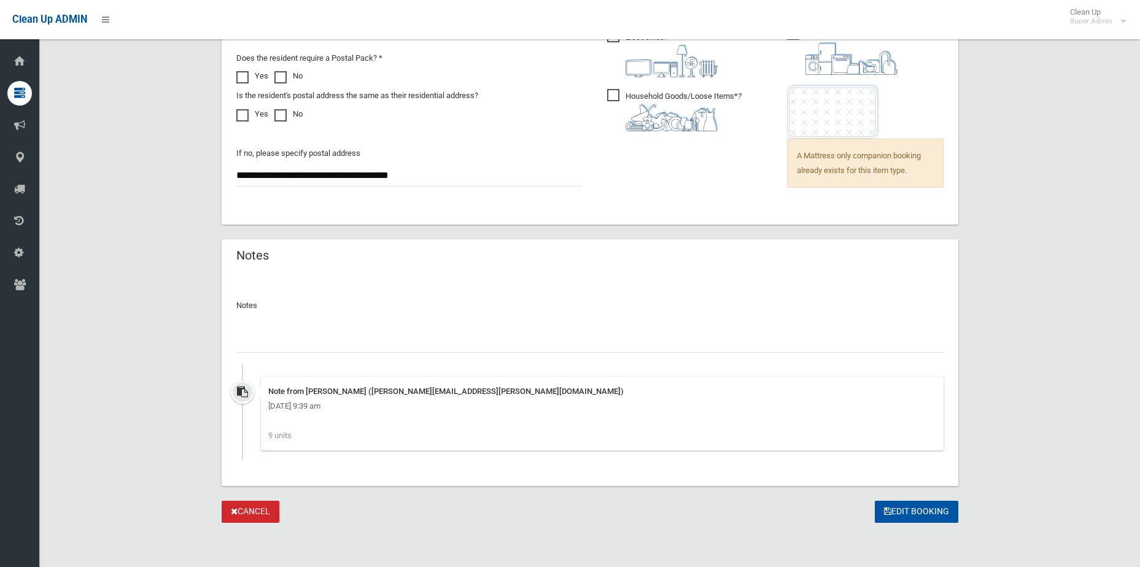
click at [592, 344] on input "text" at bounding box center [589, 341] width 707 height 23
type input "**********"
drag, startPoint x: 362, startPoint y: 333, endPoint x: 96, endPoint y: 333, distance: 265.8
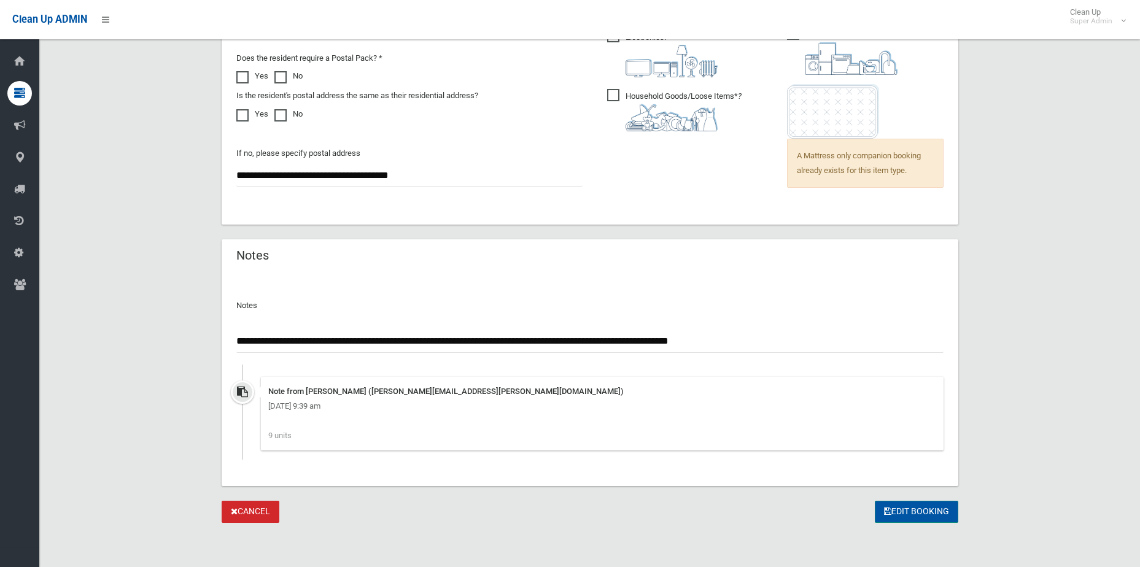
type input "**********"
click at [951, 517] on button "Edit Booking" at bounding box center [916, 512] width 83 height 23
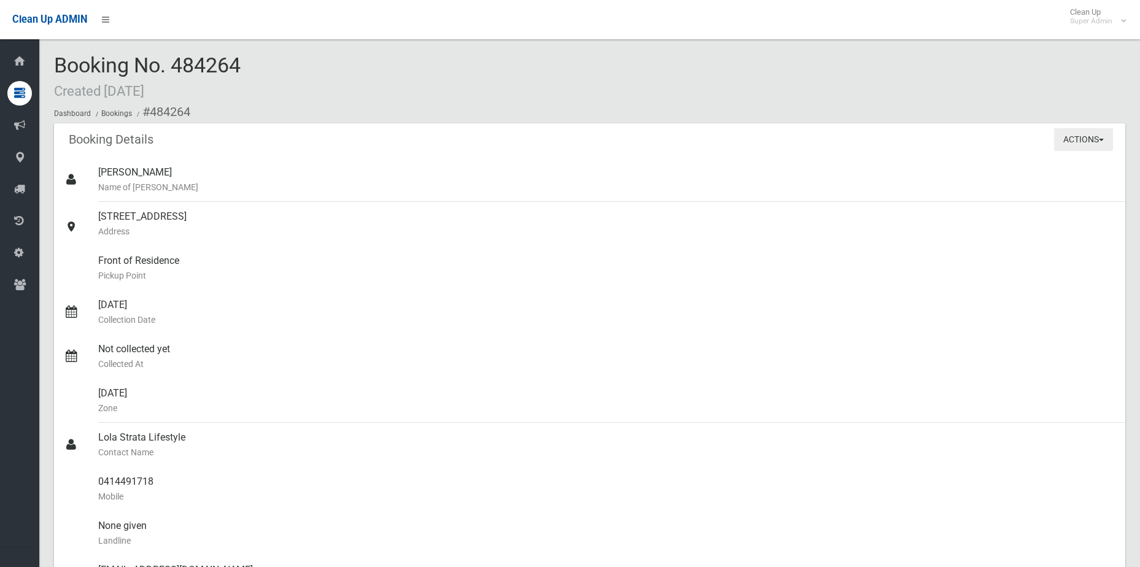
click at [1080, 142] on button "Actions" at bounding box center [1083, 139] width 59 height 23
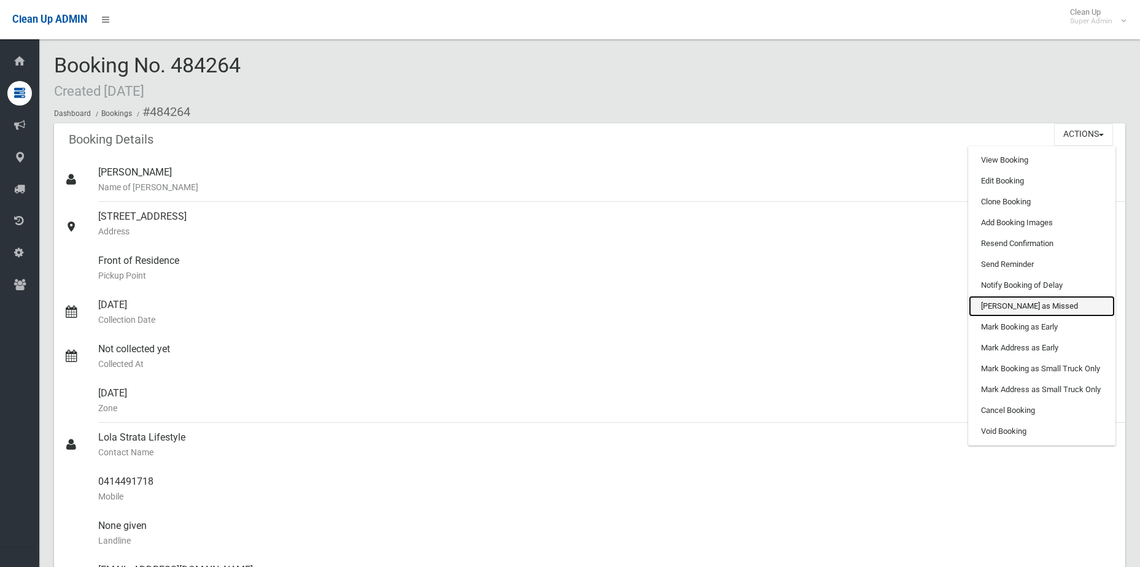
click at [1050, 306] on link "[PERSON_NAME] as Missed" at bounding box center [1042, 306] width 146 height 21
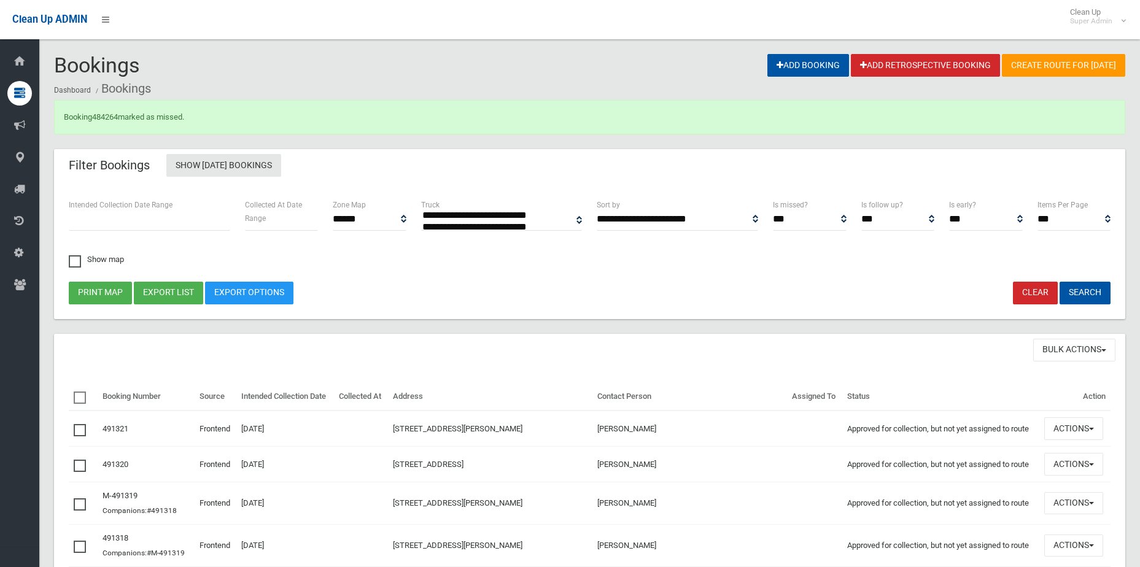
select select
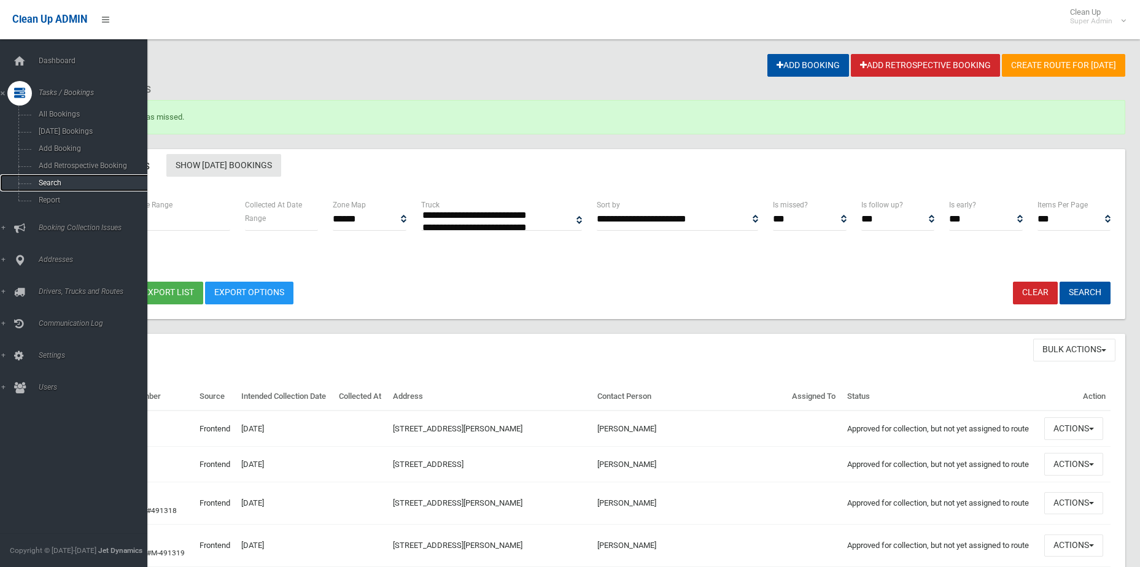
click at [69, 183] on span "Search" at bounding box center [90, 183] width 111 height 9
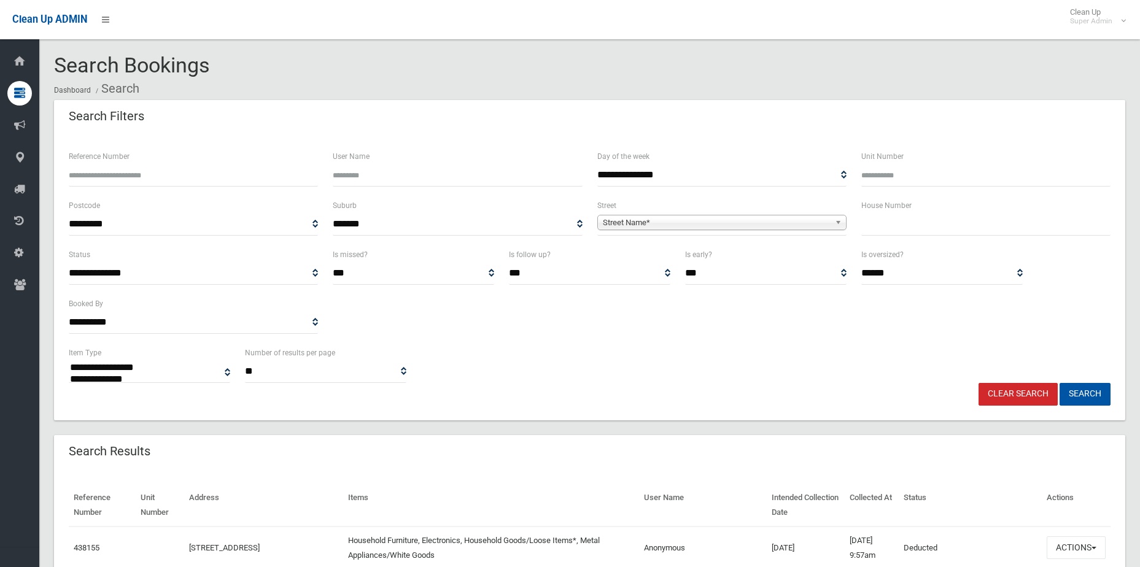
select select
type input "******"
click at [1059, 383] on button "Search" at bounding box center [1084, 394] width 51 height 23
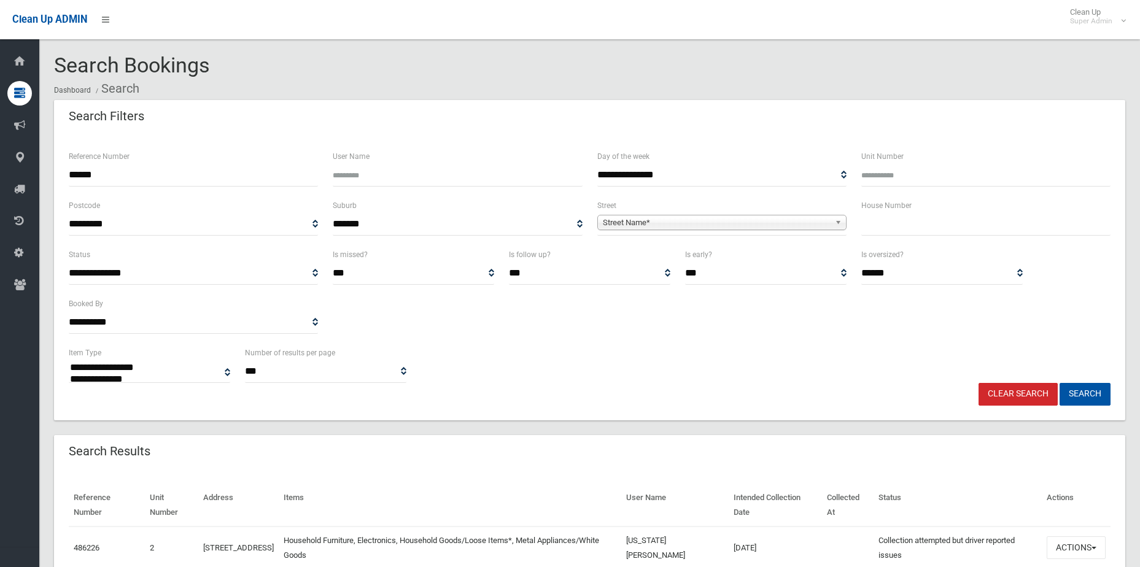
select select
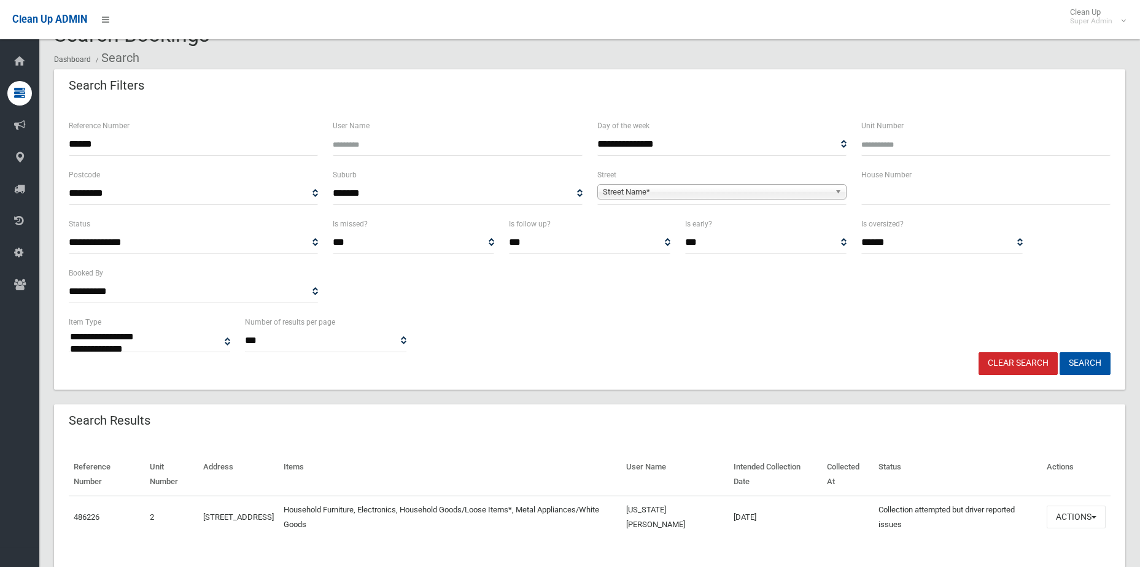
scroll to position [61, 0]
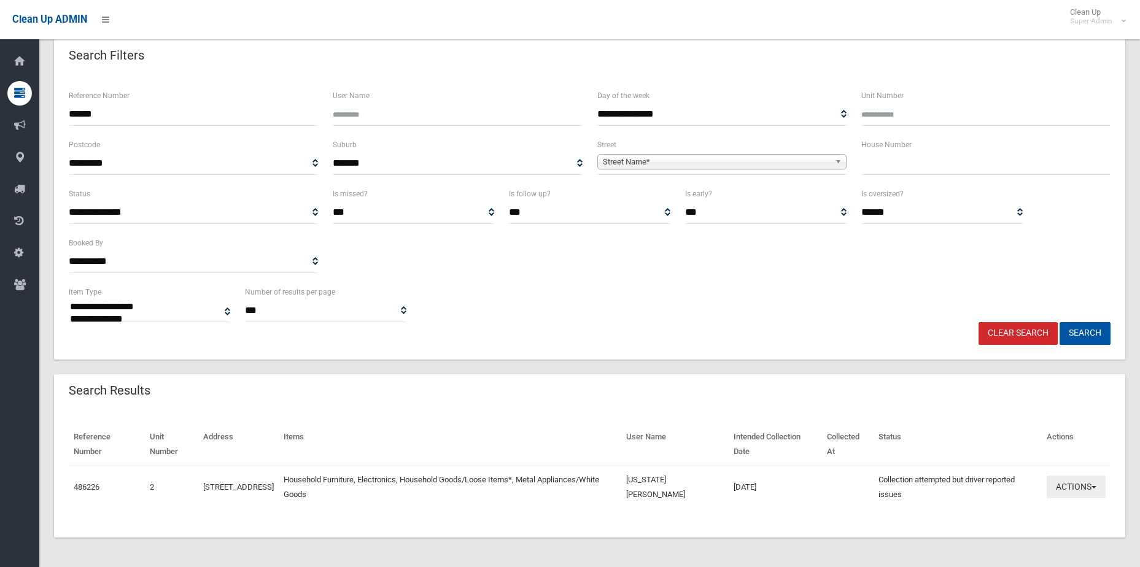
click at [1094, 490] on button "Actions" at bounding box center [1076, 487] width 59 height 23
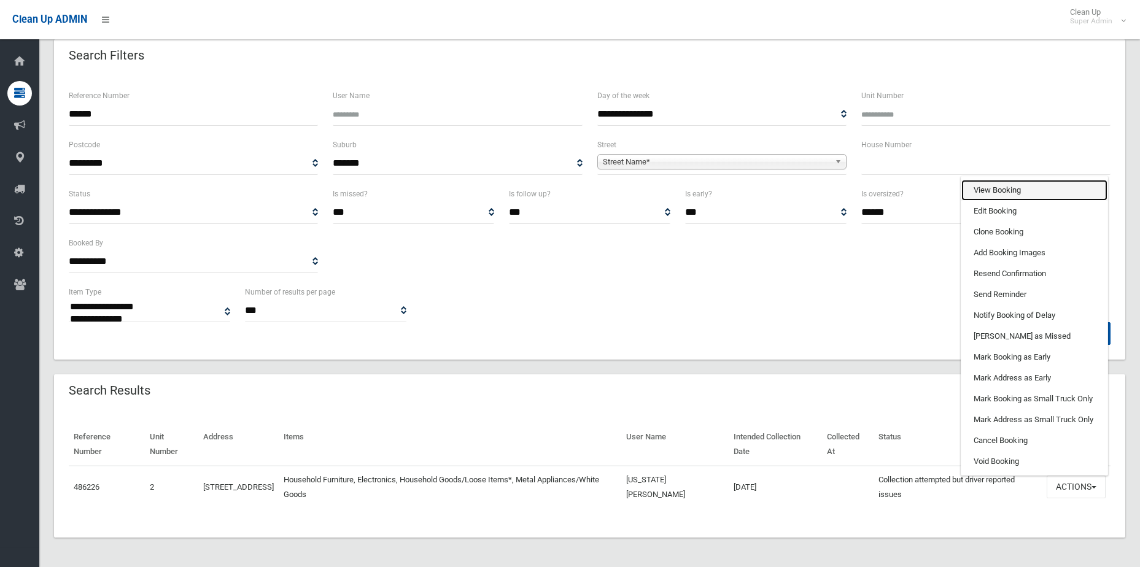
click at [999, 197] on link "View Booking" at bounding box center [1034, 190] width 146 height 21
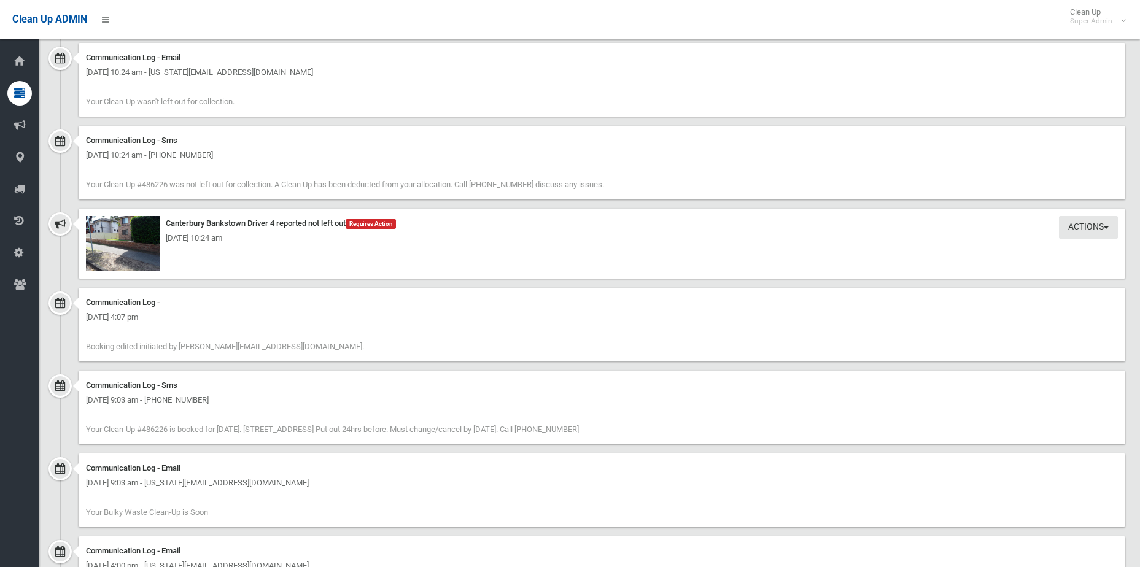
scroll to position [1284, 0]
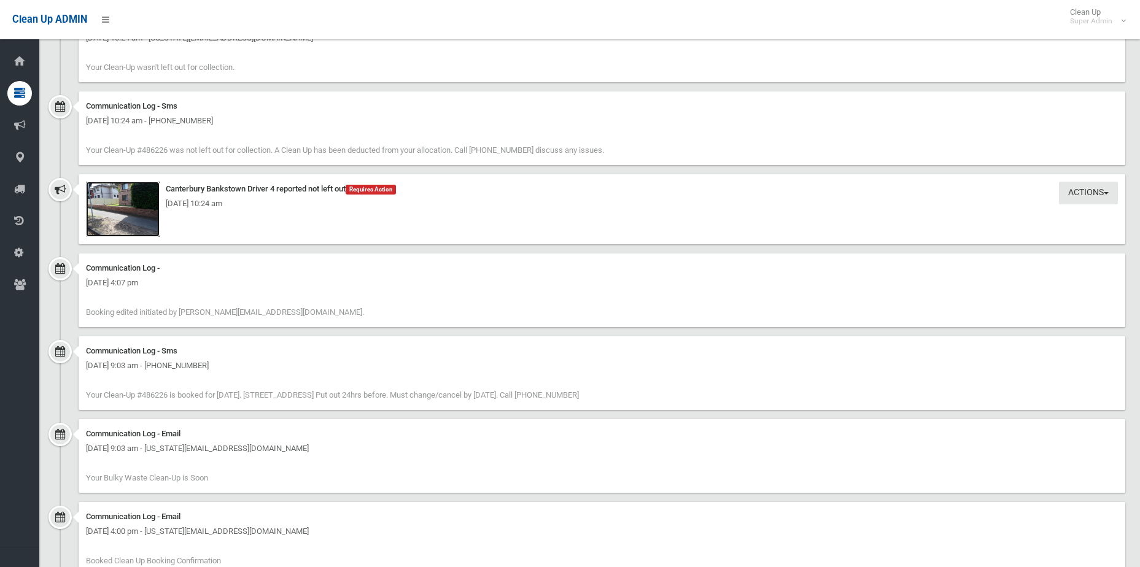
click at [97, 221] on img at bounding box center [123, 209] width 74 height 55
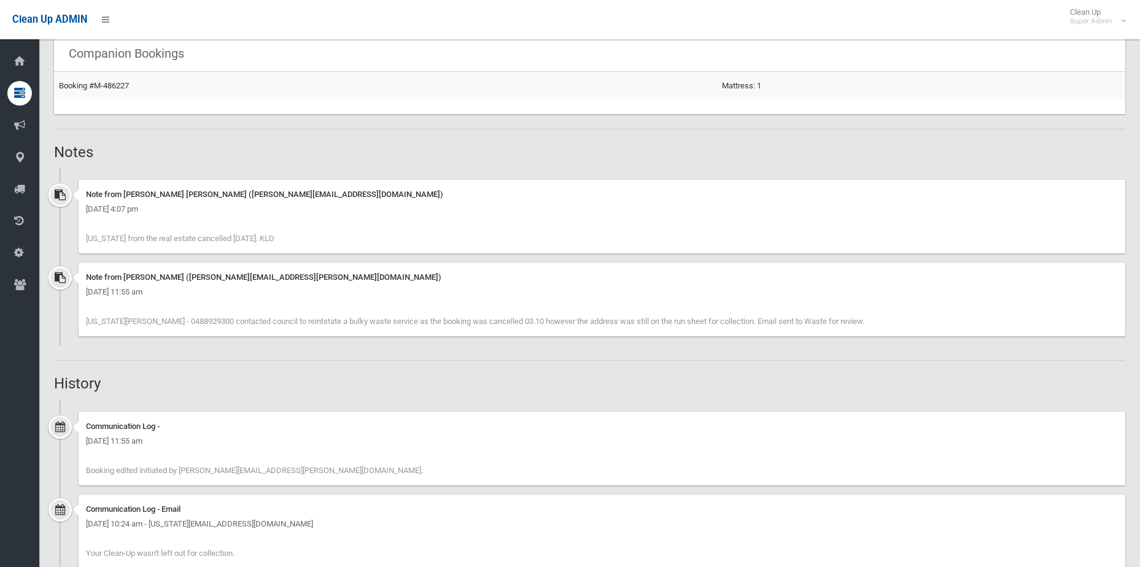
scroll to position [737, 0]
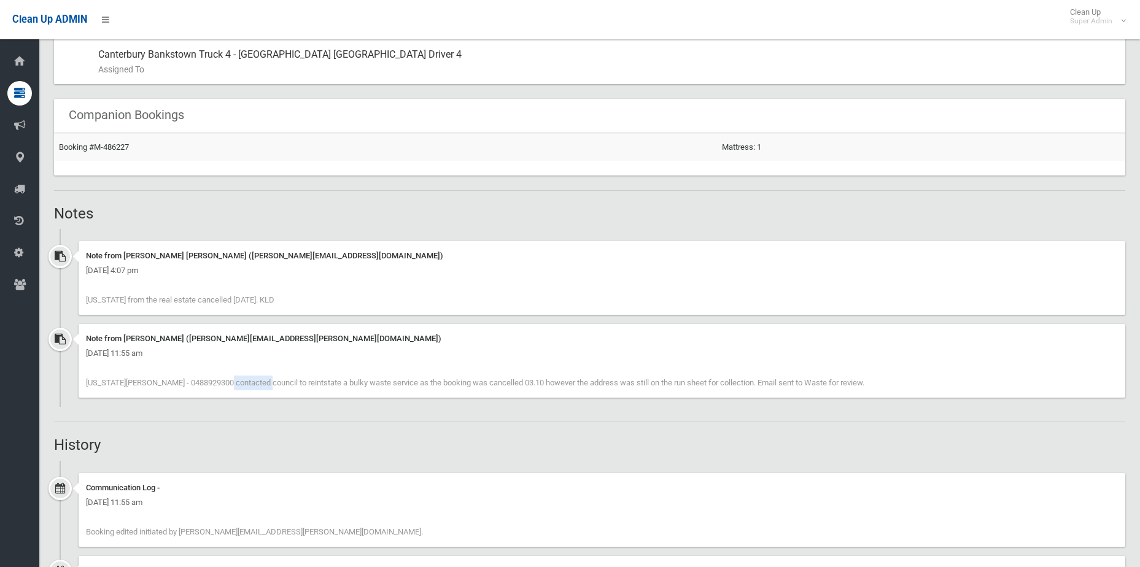
drag, startPoint x: 187, startPoint y: 384, endPoint x: 142, endPoint y: 383, distance: 45.4
click at [142, 383] on span "[US_STATE][PERSON_NAME] - 0488929300 contacted council to reintstate a bulky wa…" at bounding box center [475, 382] width 778 height 9
copy span "0488929300"
click at [800, 249] on div "Note from [PERSON_NAME] [PERSON_NAME] ([PERSON_NAME][EMAIL_ADDRESS][DOMAIN_NAME…" at bounding box center [602, 256] width 1032 height 15
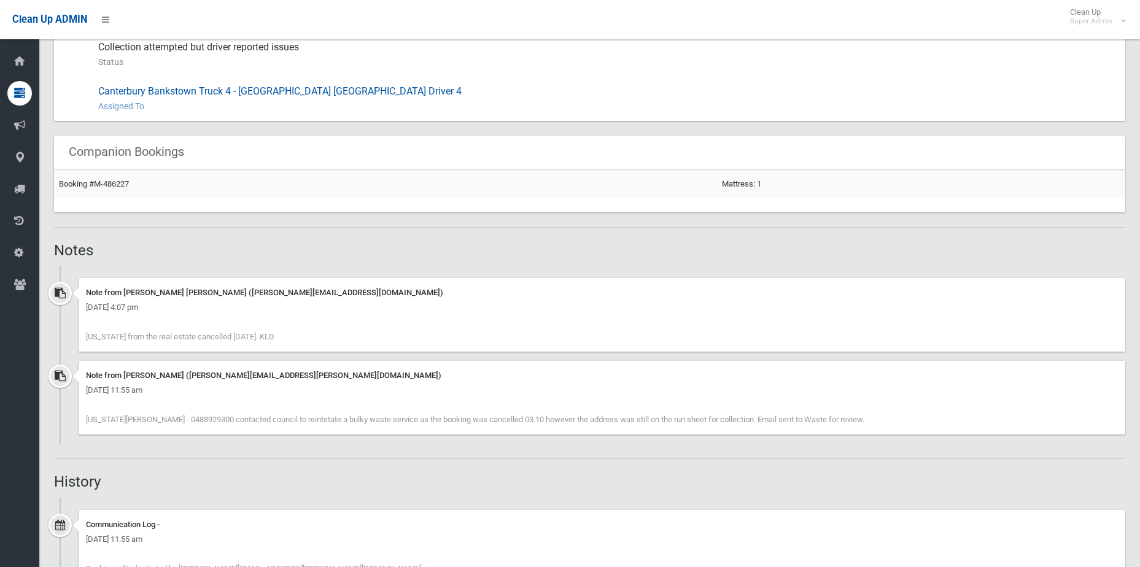
scroll to position [675, 0]
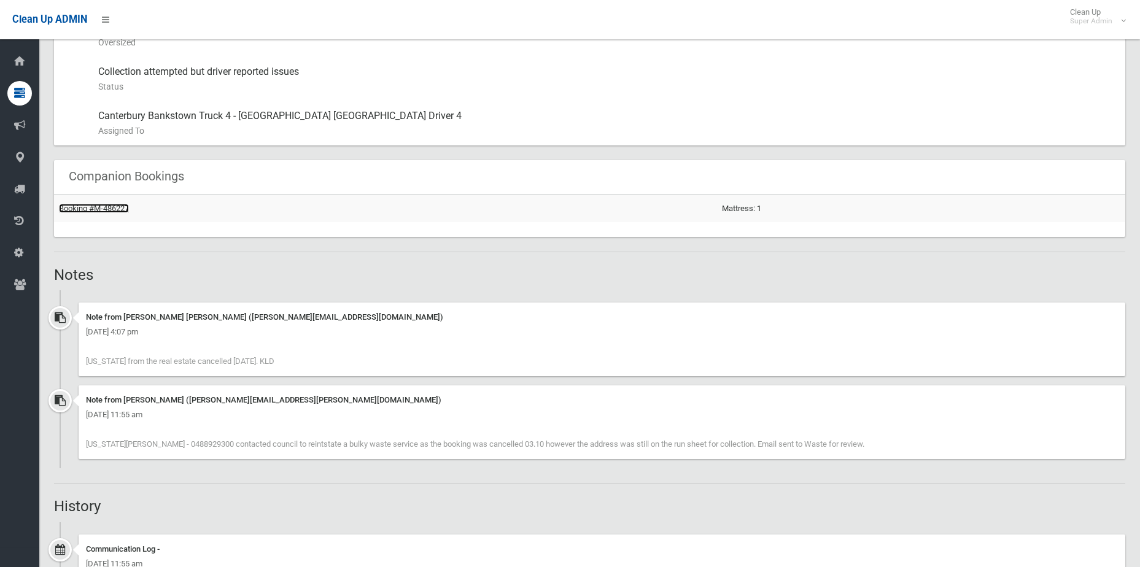
click at [99, 210] on link "Booking #M-486227" at bounding box center [94, 208] width 70 height 9
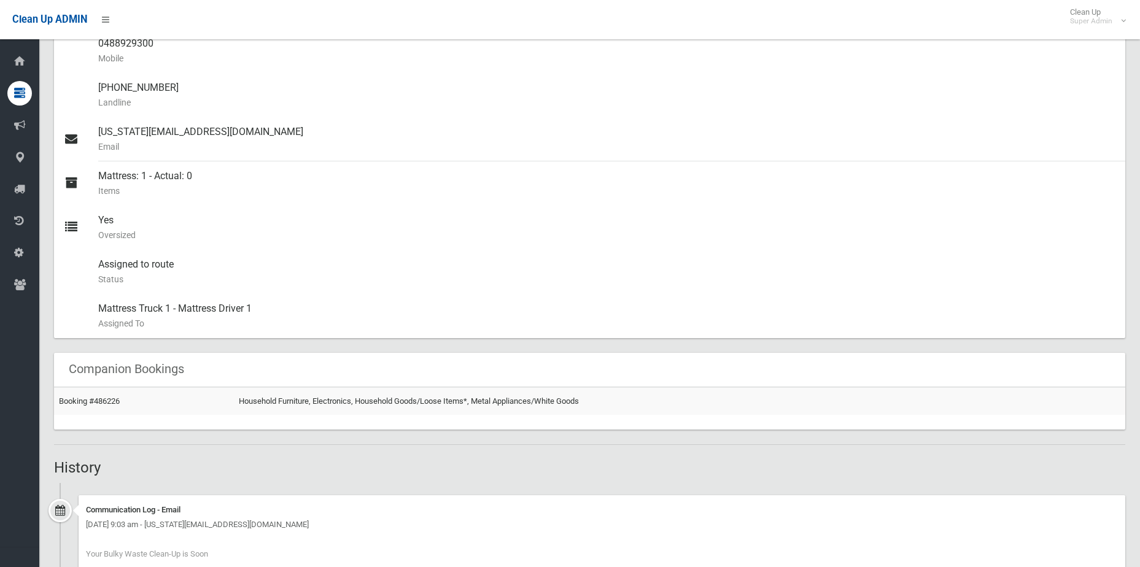
scroll to position [398, 0]
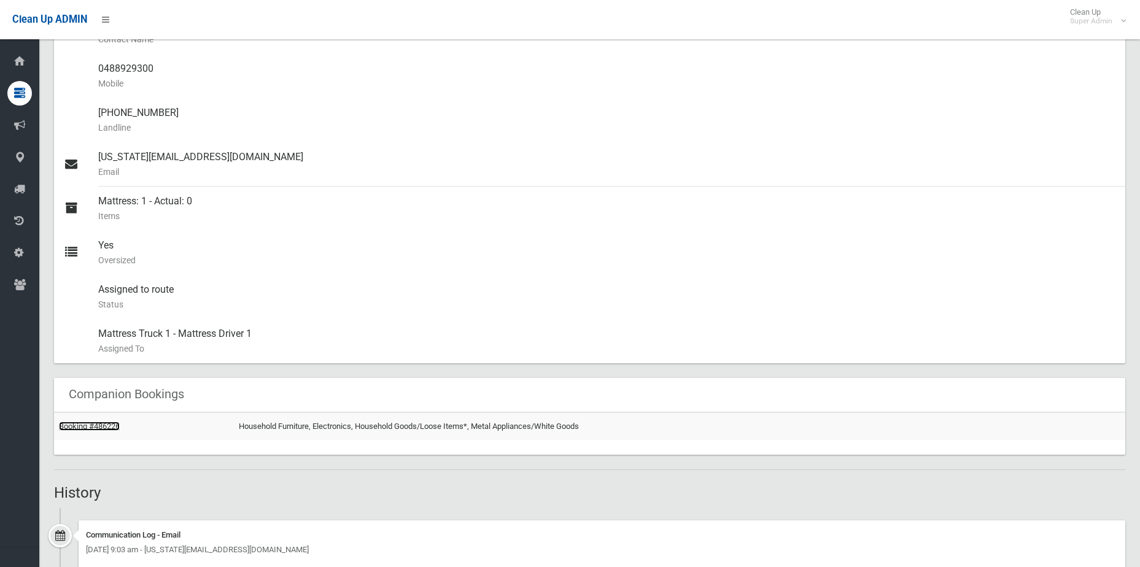
click at [103, 427] on link "Booking #486226" at bounding box center [89, 426] width 61 height 9
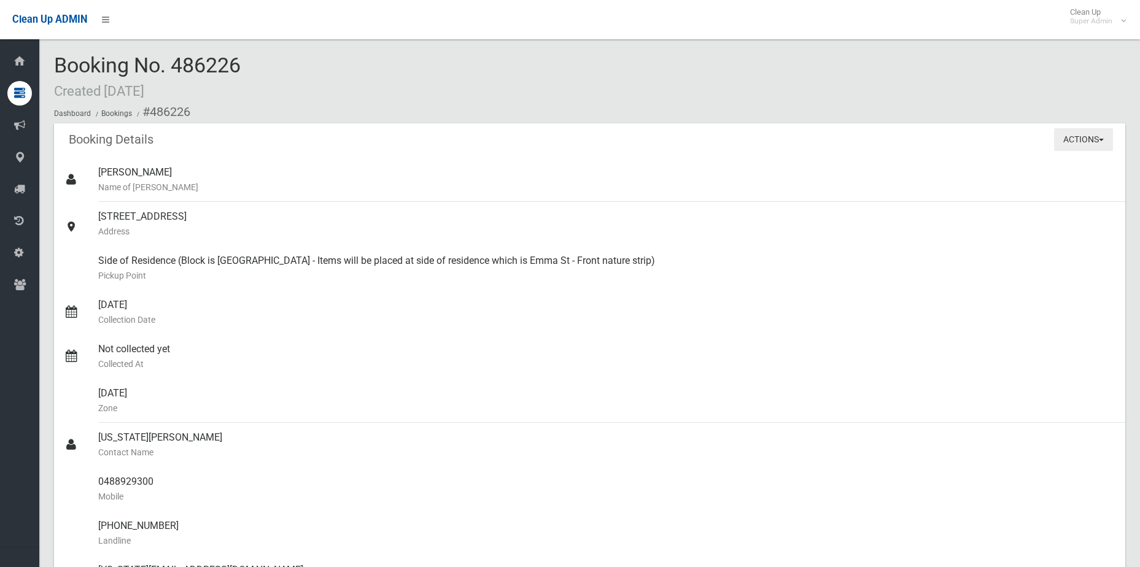
click at [1086, 141] on button "Actions" at bounding box center [1083, 139] width 59 height 23
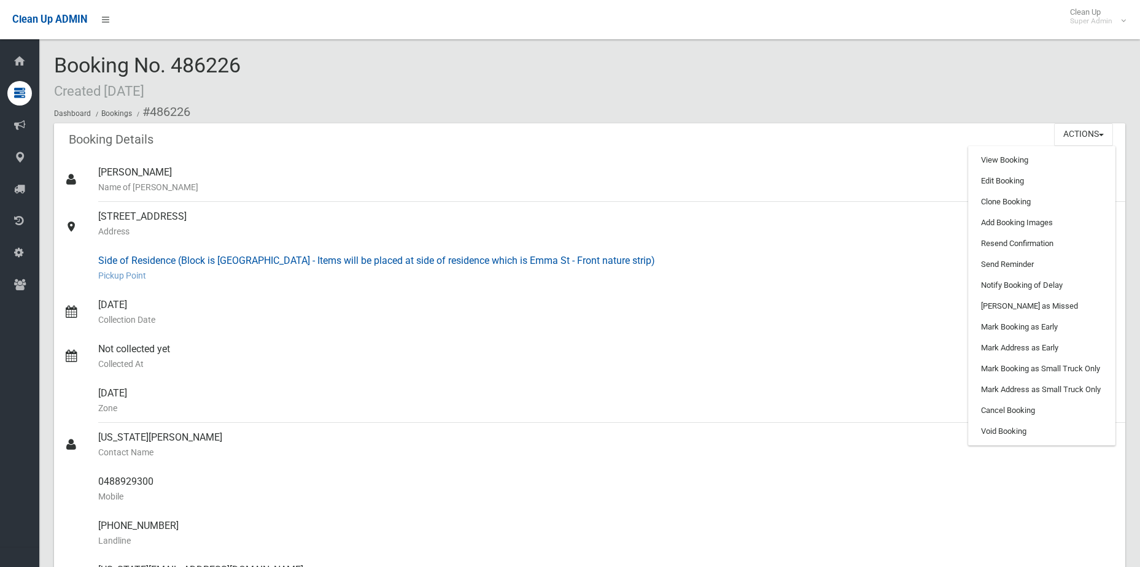
click at [849, 284] on div "Side of Residence (Block is [GEOGRAPHIC_DATA] - Items will be placed at side of…" at bounding box center [606, 268] width 1017 height 44
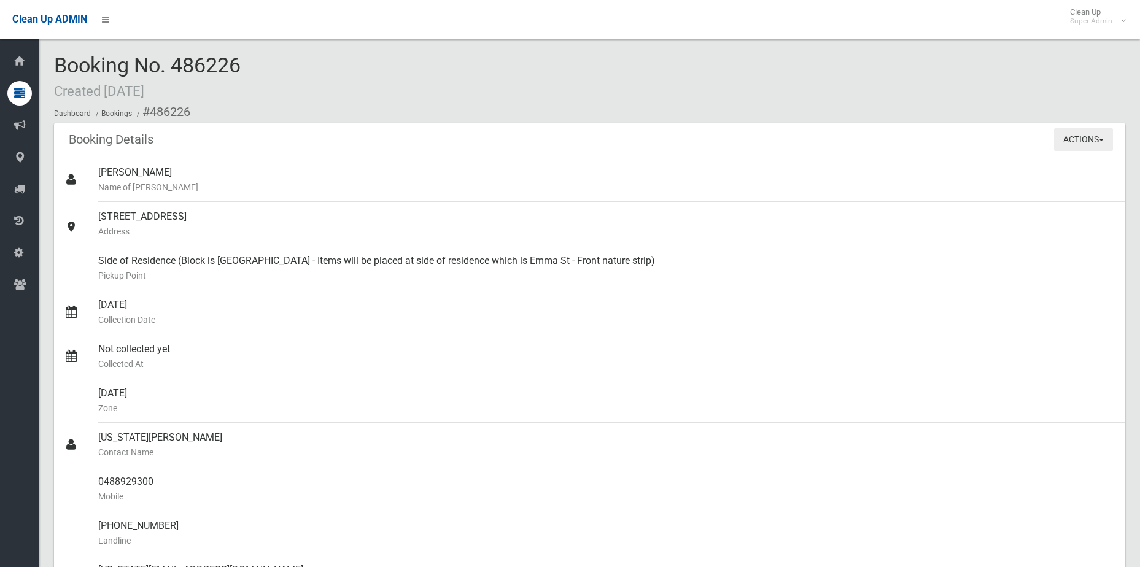
click at [1096, 146] on button "Actions" at bounding box center [1083, 139] width 59 height 23
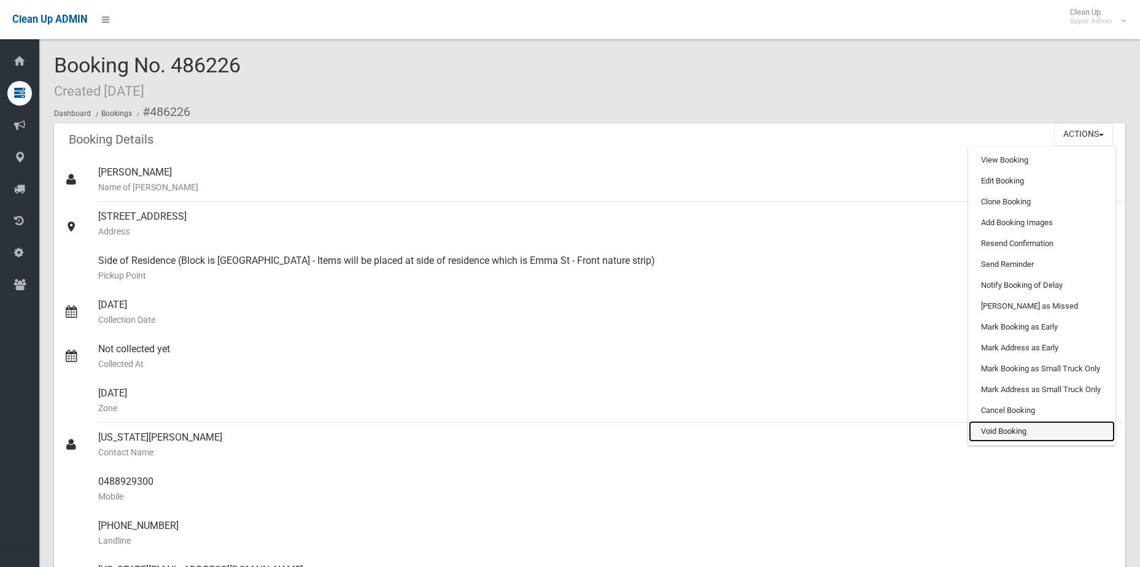
click at [1027, 434] on link "Void Booking" at bounding box center [1042, 431] width 146 height 21
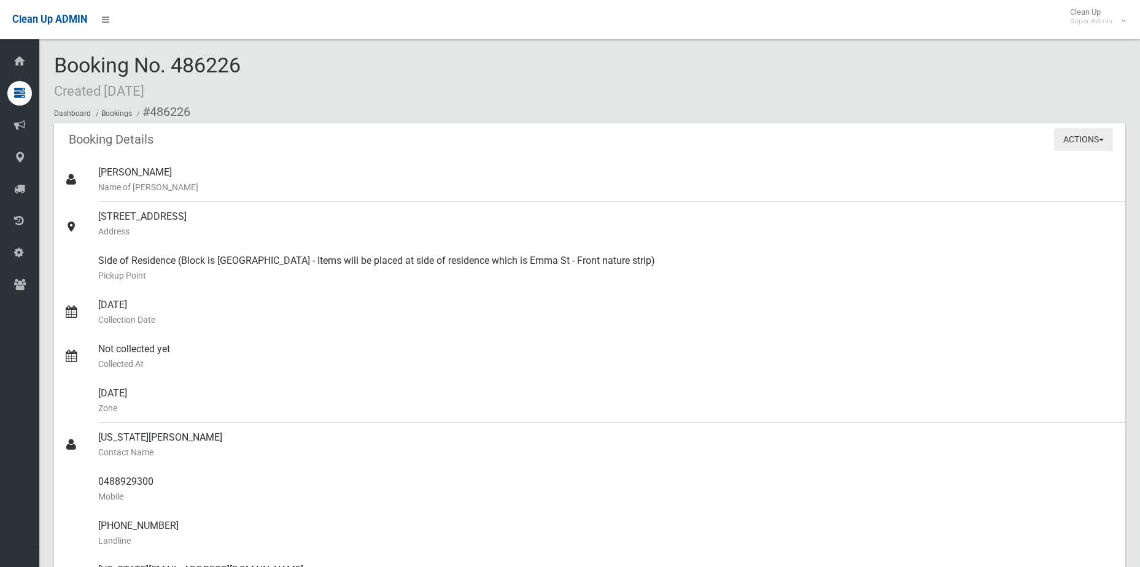
click at [1083, 134] on button "Actions" at bounding box center [1083, 139] width 59 height 23
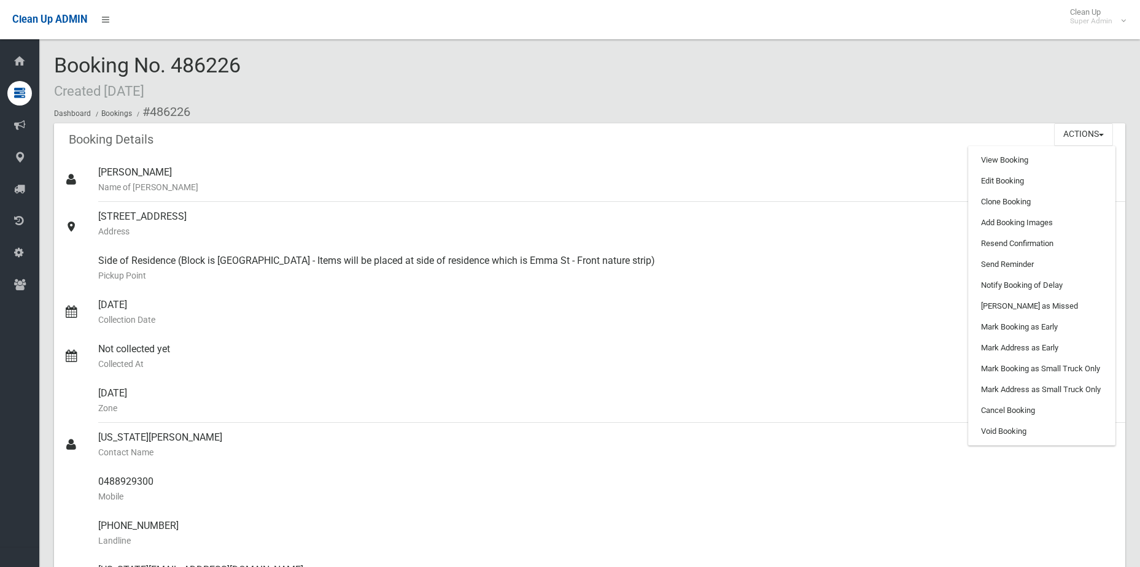
click at [802, 135] on div "Booking Details Actions View Booking Edit Booking Clone Booking Add Booking Ima…" at bounding box center [589, 140] width 1071 height 34
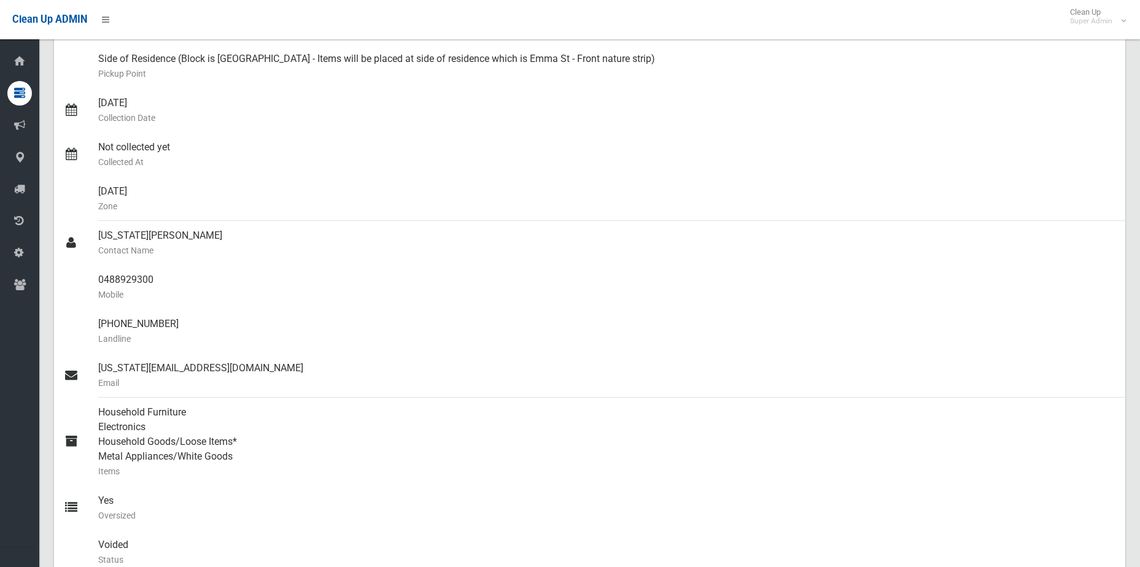
scroll to position [368, 0]
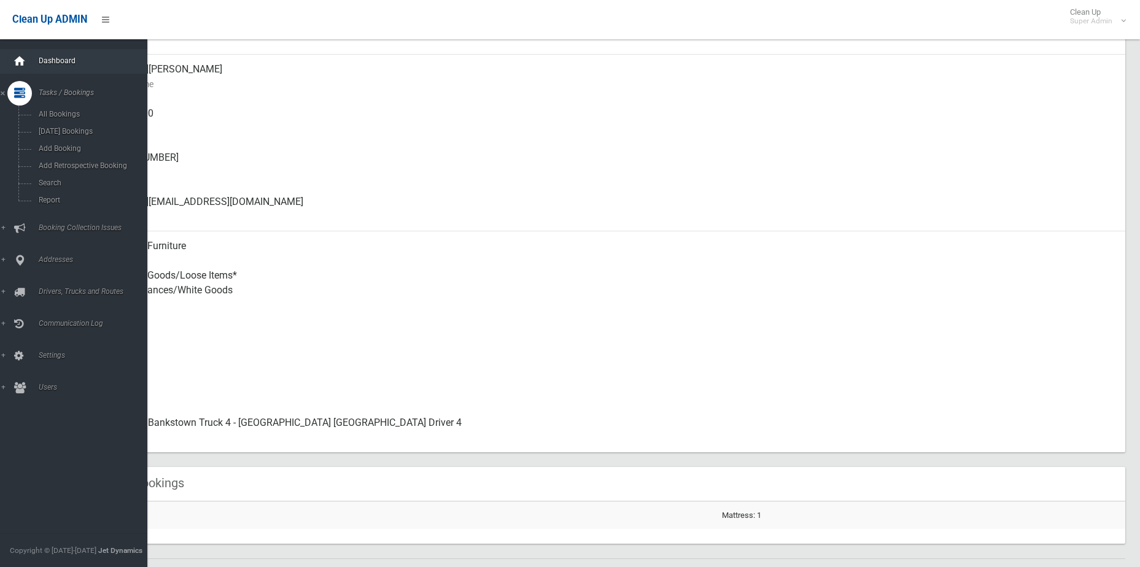
click at [20, 58] on icon at bounding box center [20, 61] width 14 height 25
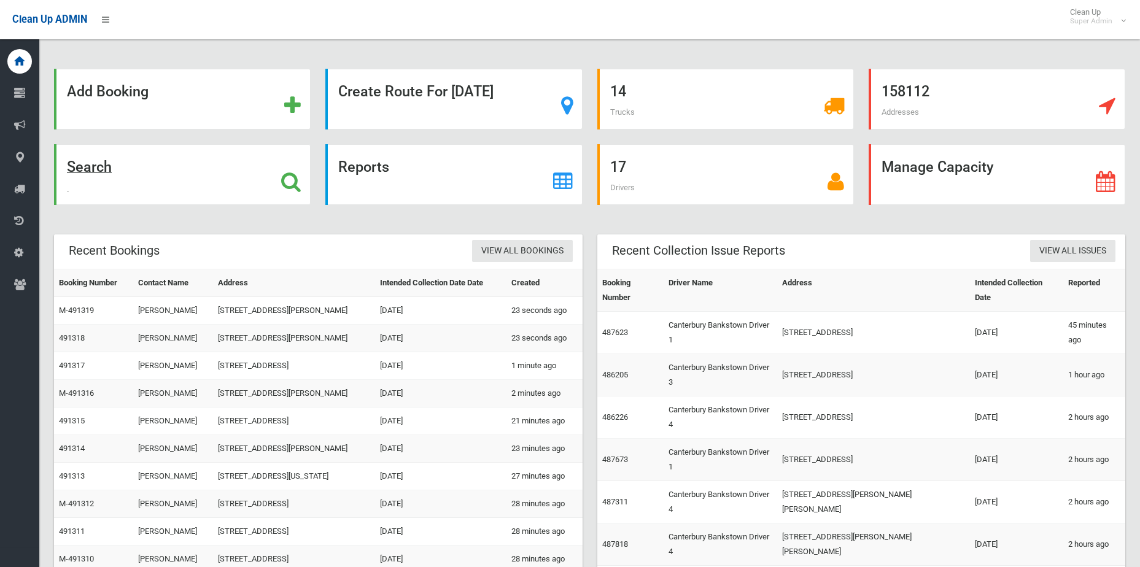
click at [299, 183] on icon at bounding box center [291, 181] width 20 height 21
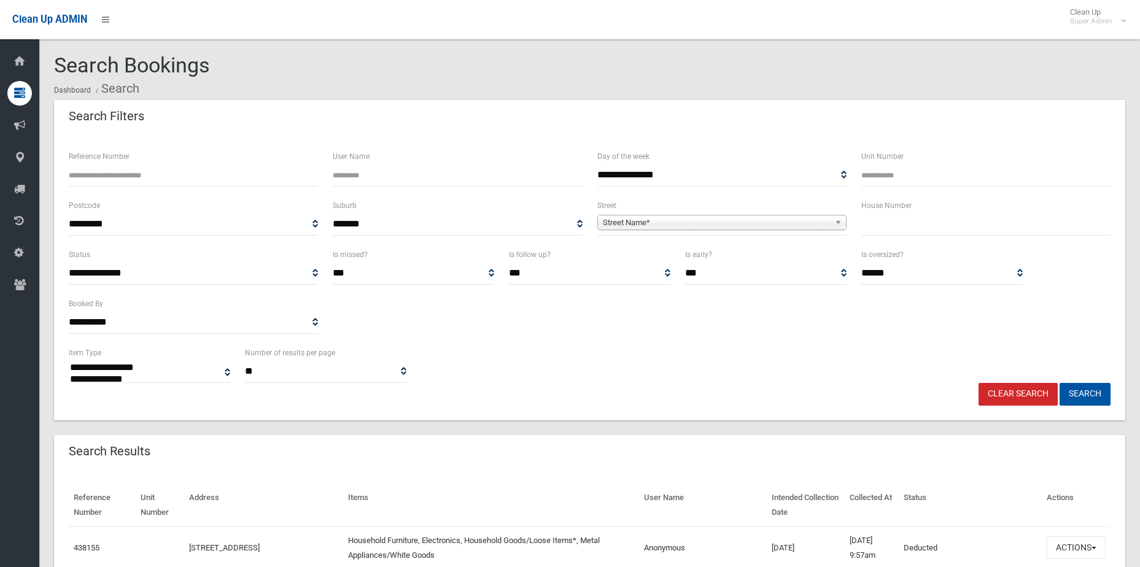
select select
click at [201, 178] on input "Reference Number" at bounding box center [193, 175] width 249 height 23
type input "******"
click at [1059, 383] on button "Search" at bounding box center [1084, 394] width 51 height 23
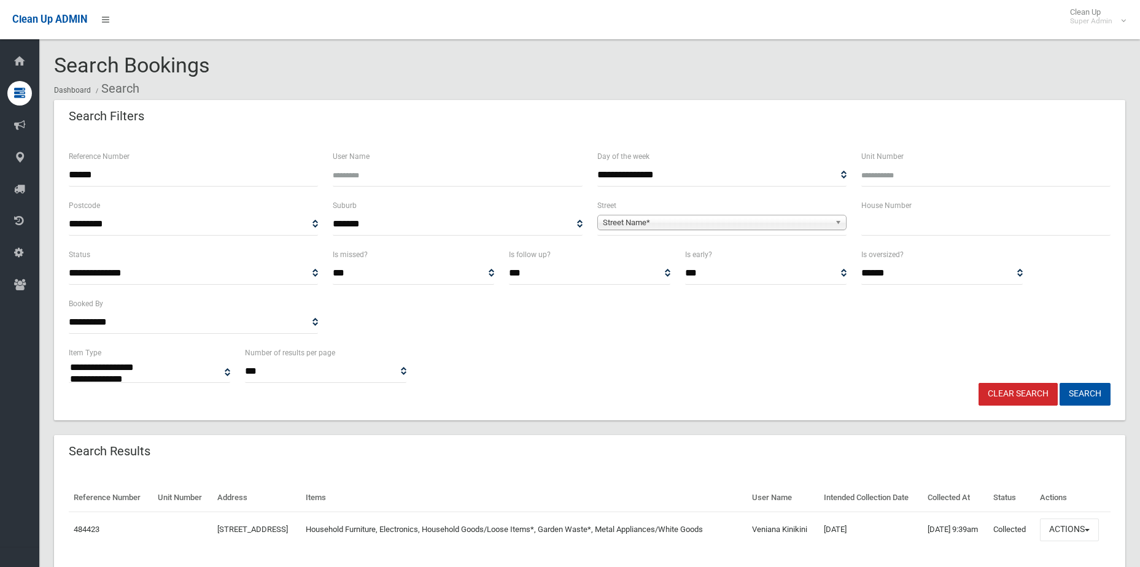
select select
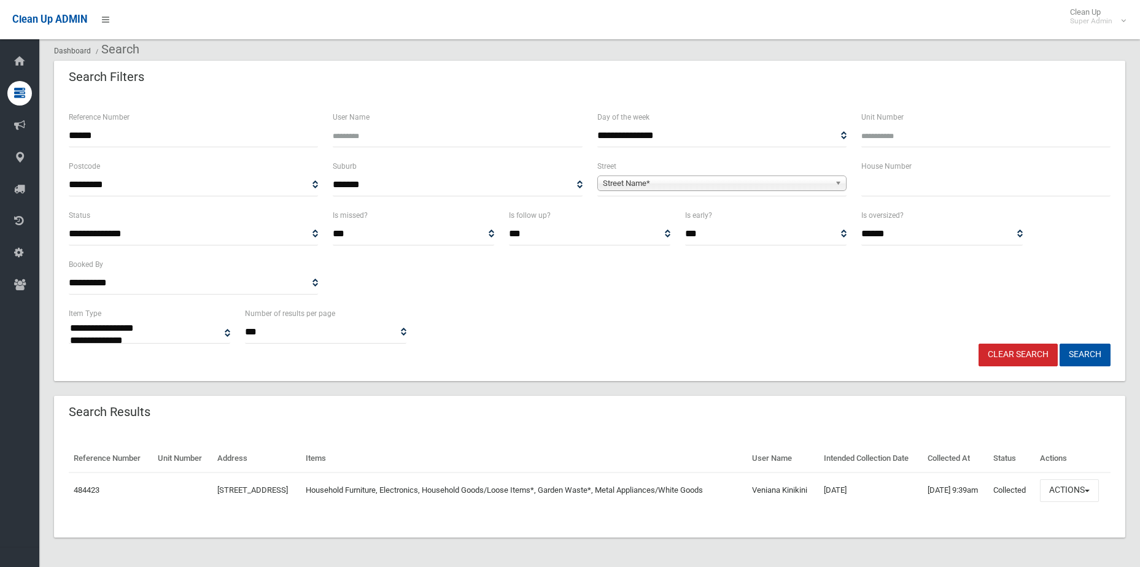
scroll to position [61, 0]
drag, startPoint x: 125, startPoint y: 117, endPoint x: 42, endPoint y: 117, distance: 82.9
click at [42, 117] on section "**********" at bounding box center [589, 291] width 1101 height 552
click at [625, 176] on span "Street Name*" at bounding box center [716, 183] width 227 height 15
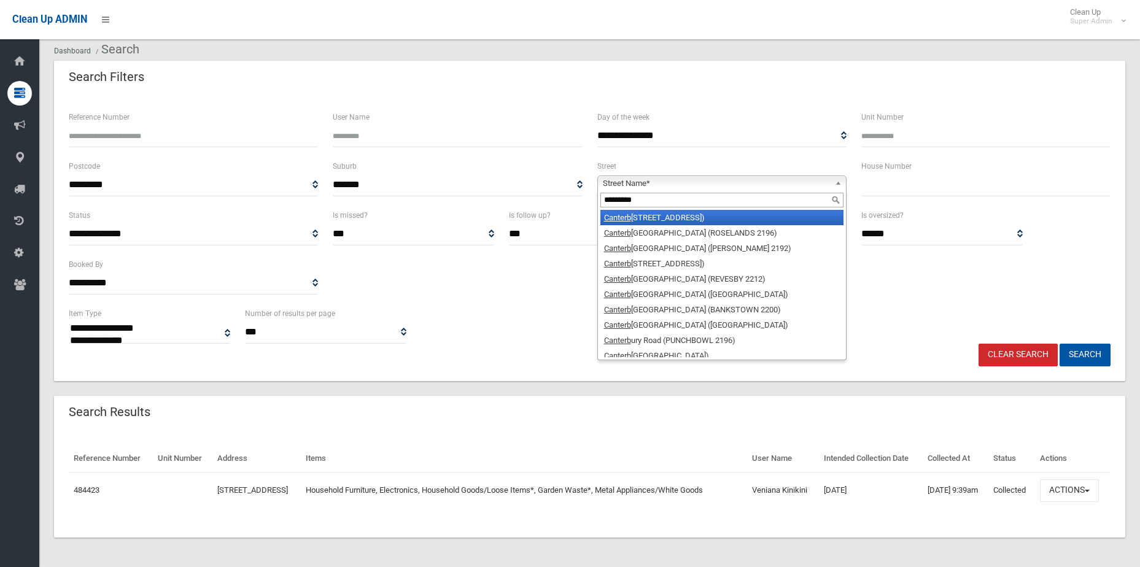
type input "**********"
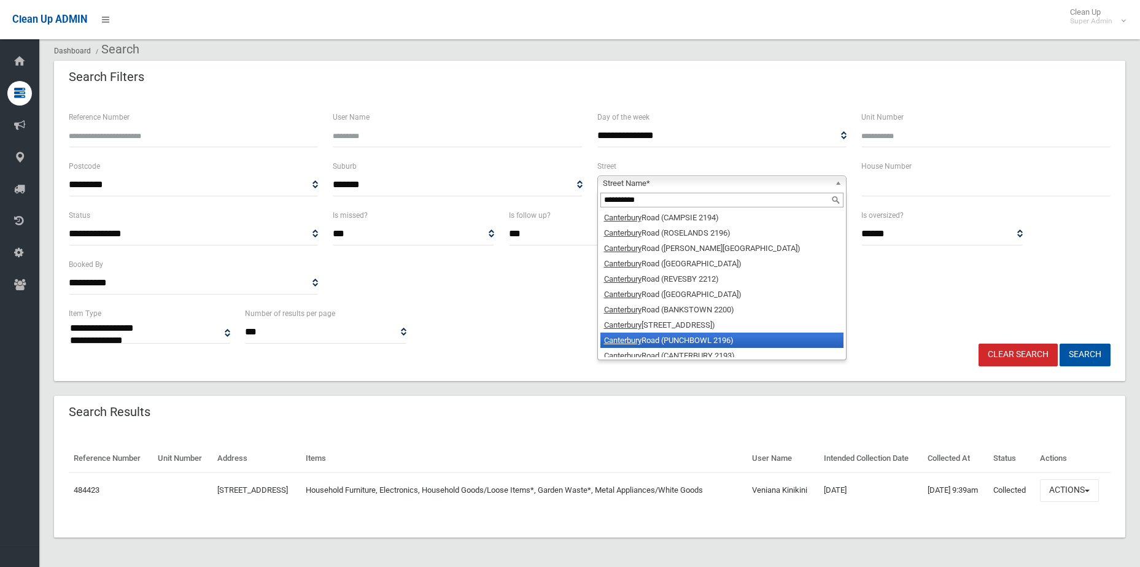
scroll to position [6, 0]
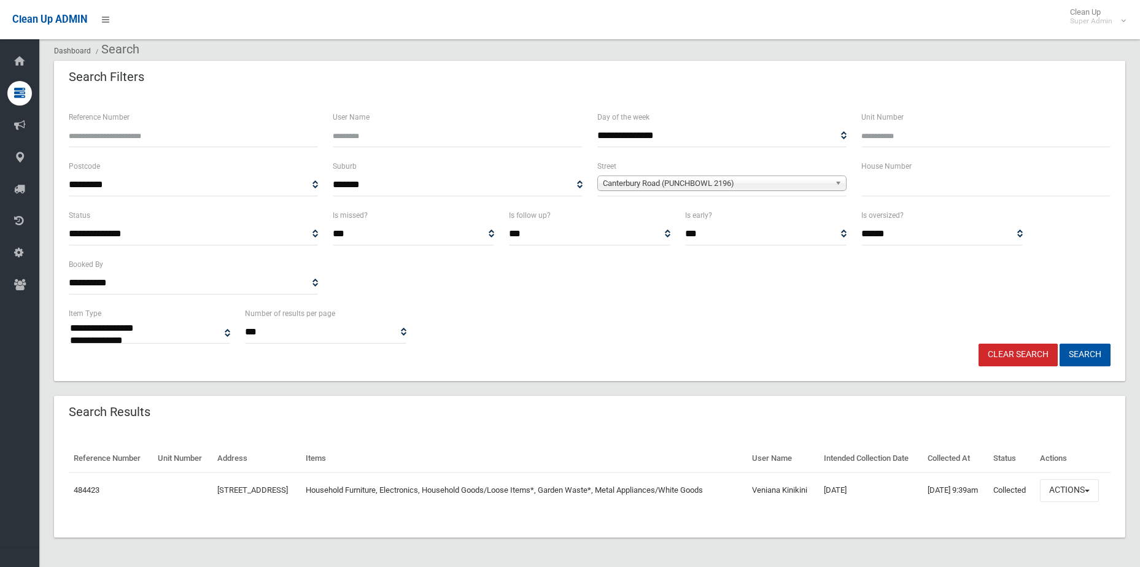
click at [964, 174] on input "text" at bounding box center [985, 185] width 249 height 23
type input "****"
click at [1059, 344] on button "Search" at bounding box center [1084, 355] width 51 height 23
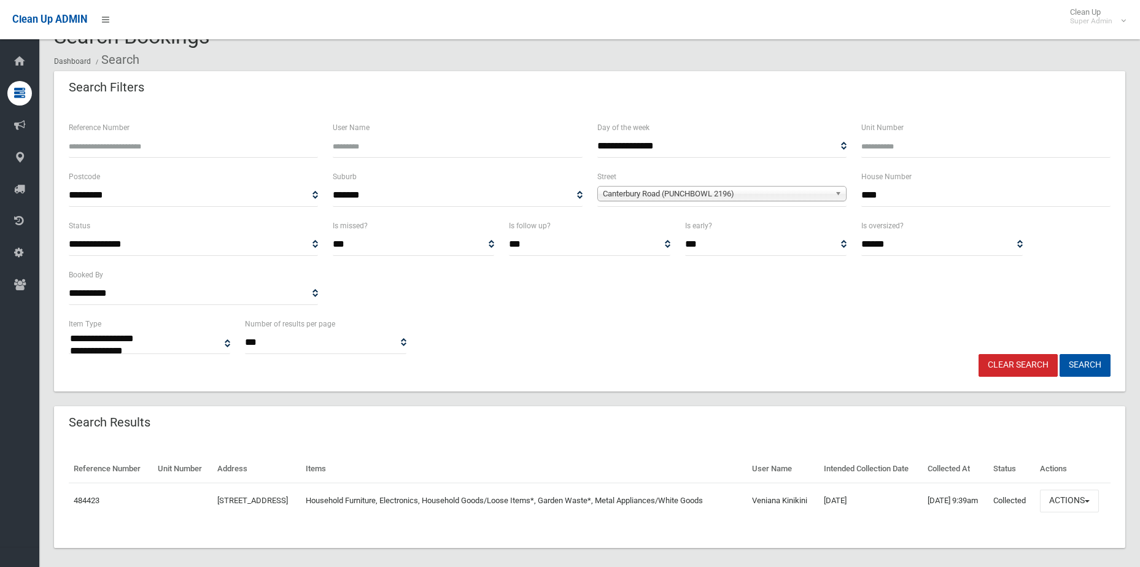
scroll to position [0, 0]
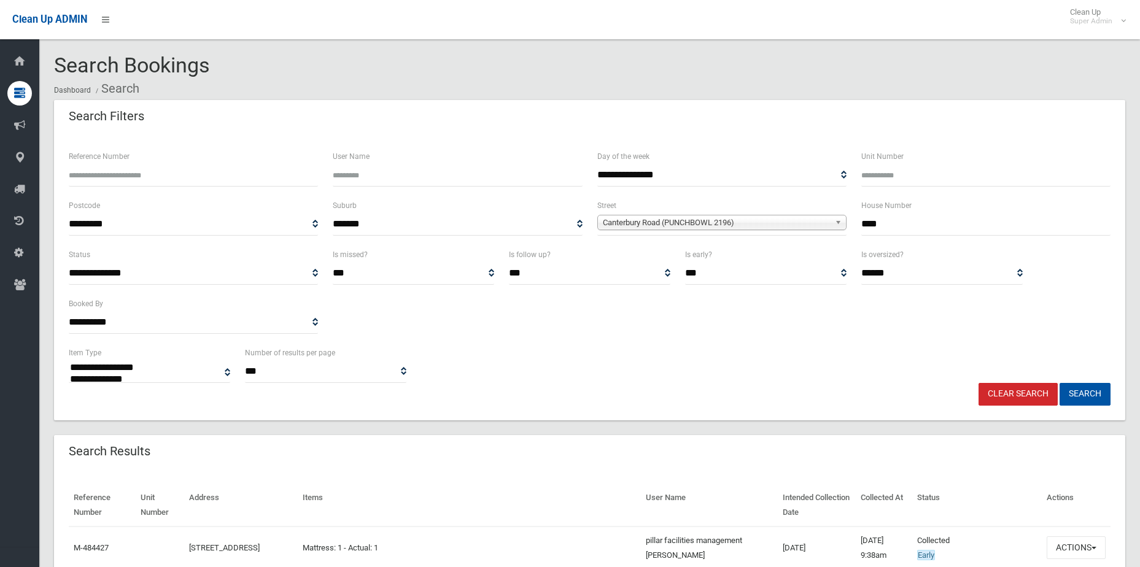
select select
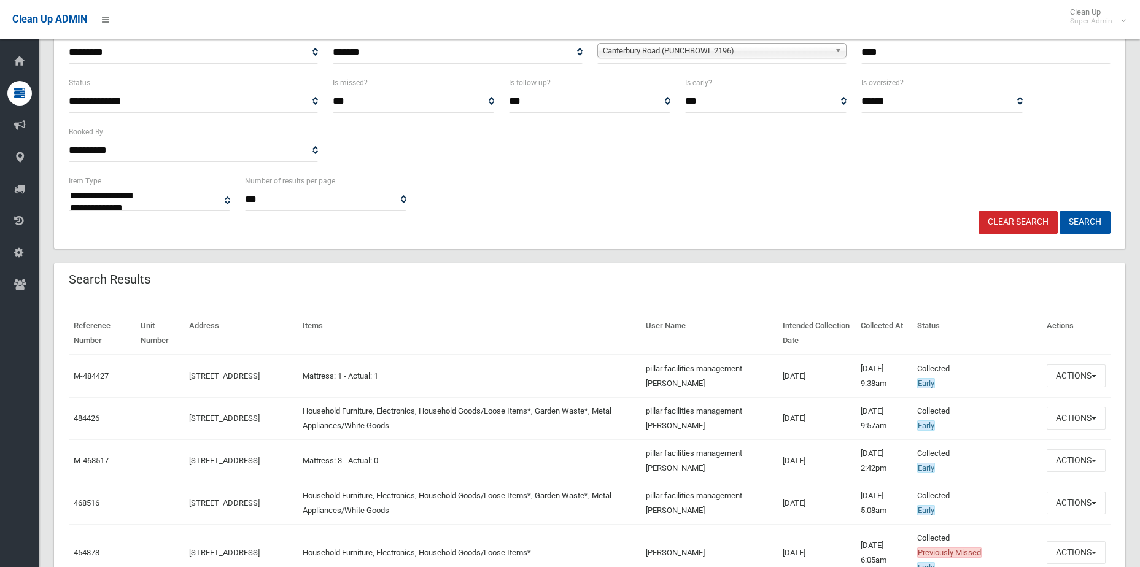
scroll to position [184, 0]
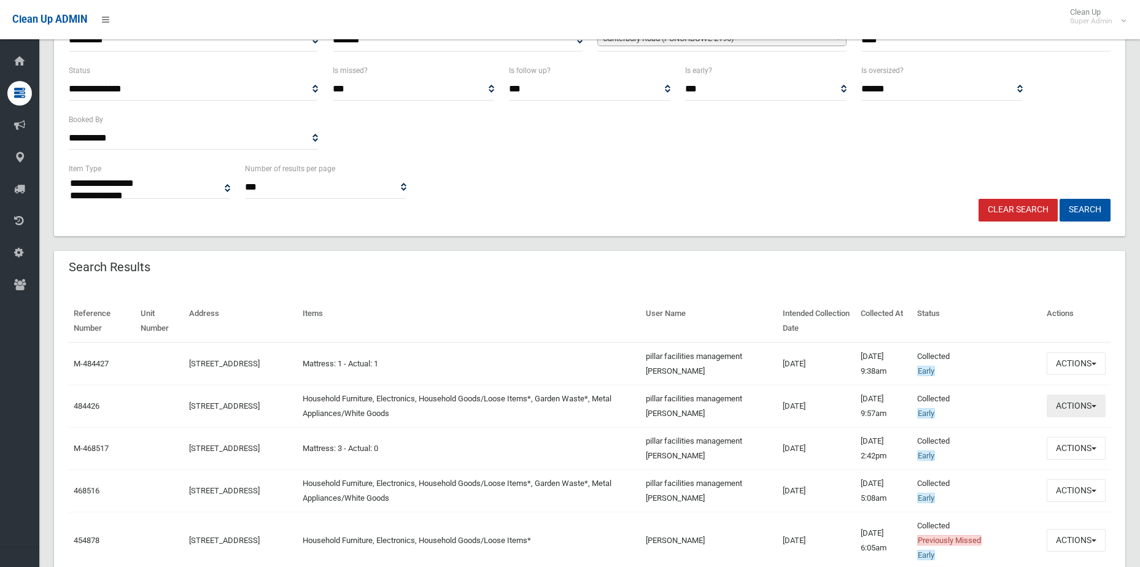
click at [1080, 397] on button "Actions" at bounding box center [1076, 406] width 59 height 23
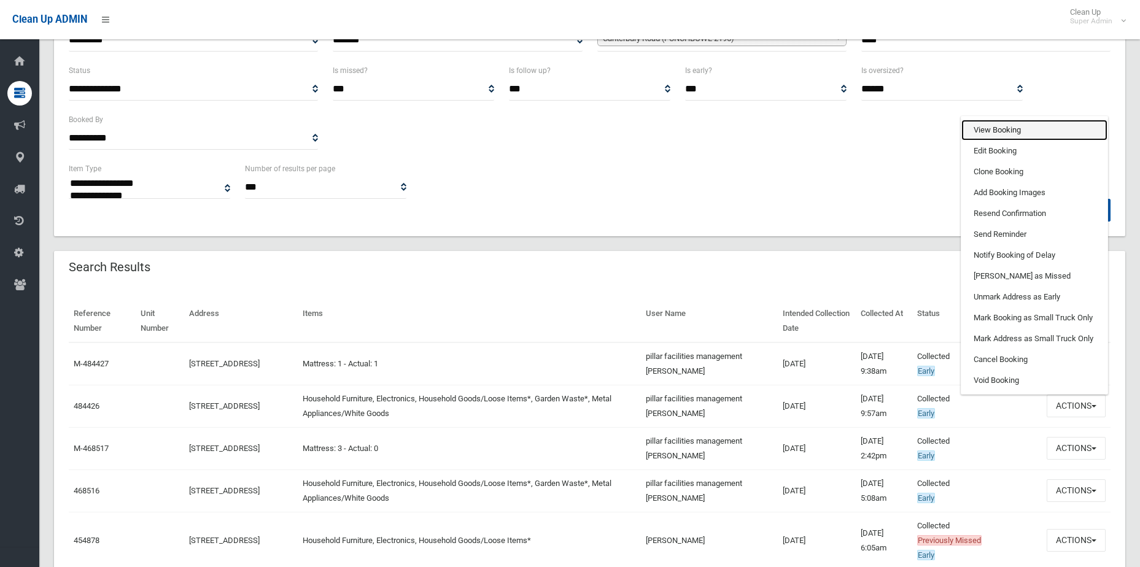
click at [993, 123] on link "View Booking" at bounding box center [1034, 130] width 146 height 21
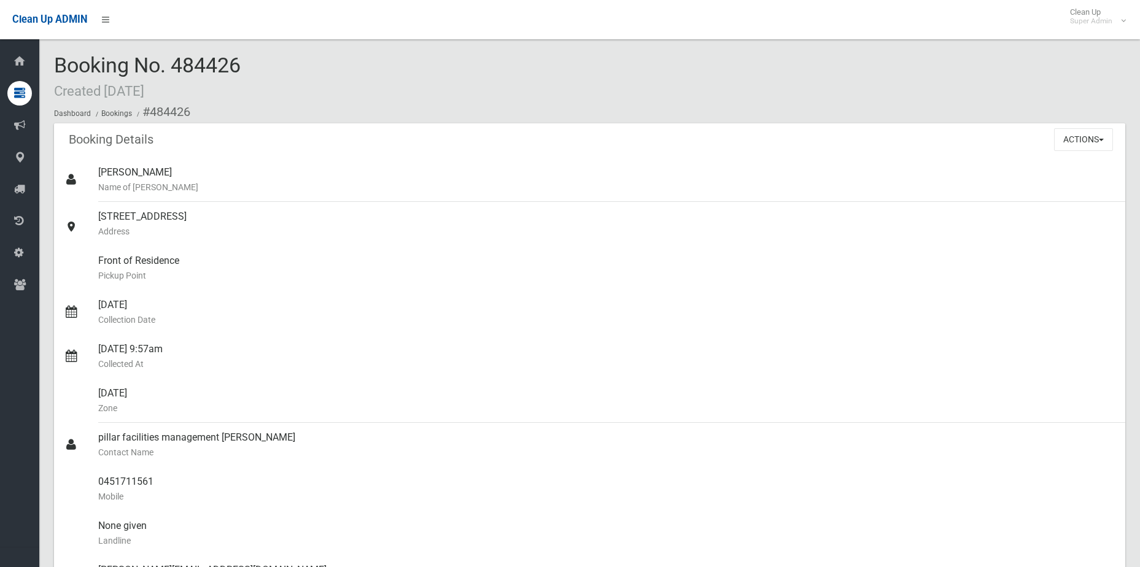
click at [1099, 118] on ol "Dashboard Bookings #484426" at bounding box center [589, 112] width 1071 height 23
click at [1083, 166] on div "sara h Name of Booker" at bounding box center [606, 180] width 1017 height 44
click at [1080, 147] on button "Actions" at bounding box center [1083, 139] width 59 height 23
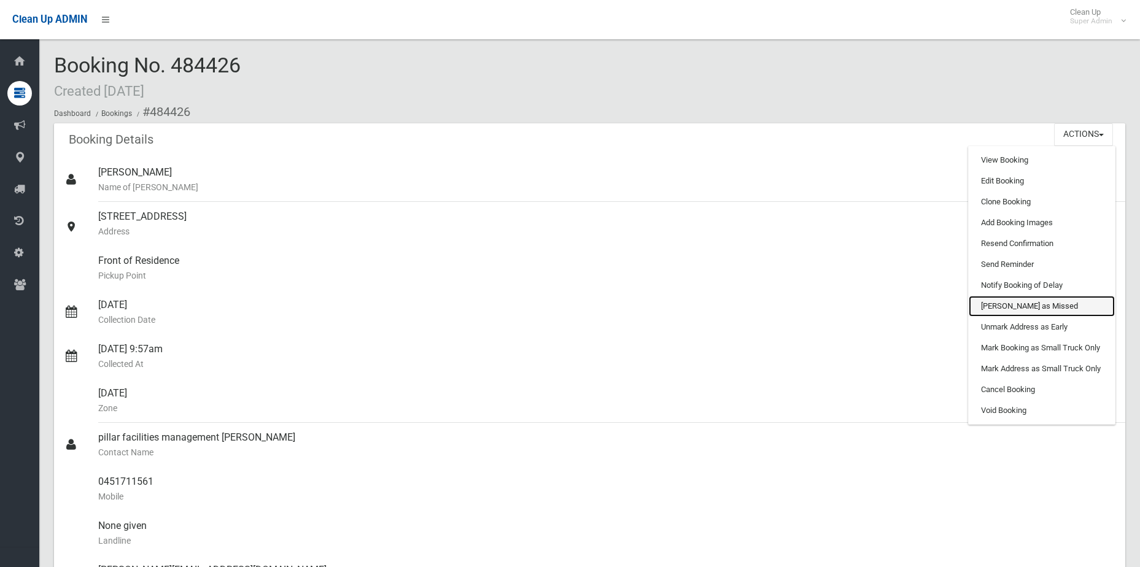
click at [999, 303] on link "[PERSON_NAME] as Missed" at bounding box center [1042, 306] width 146 height 21
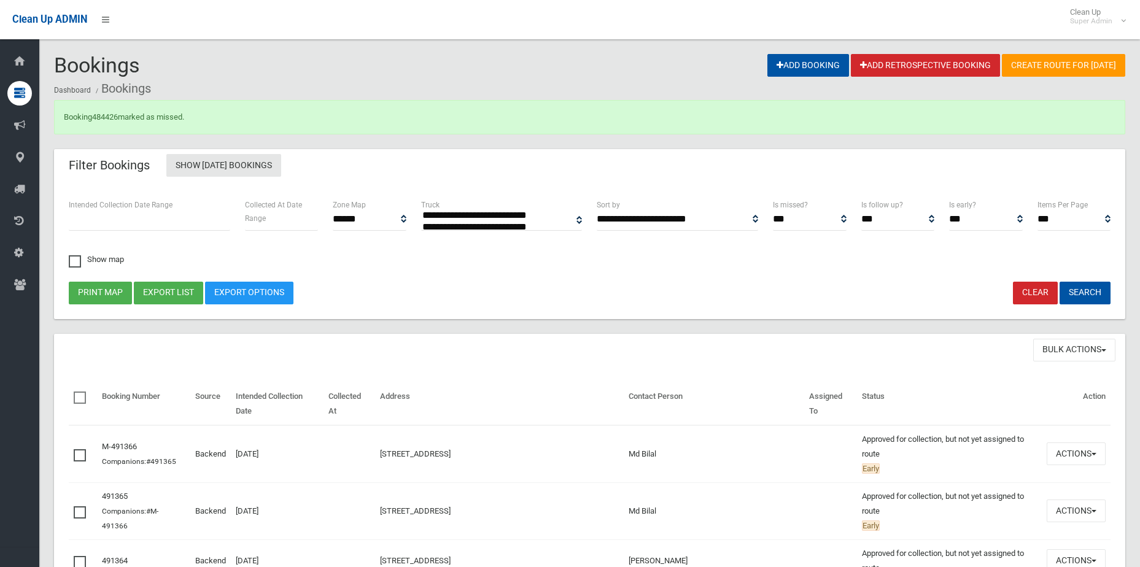
select select
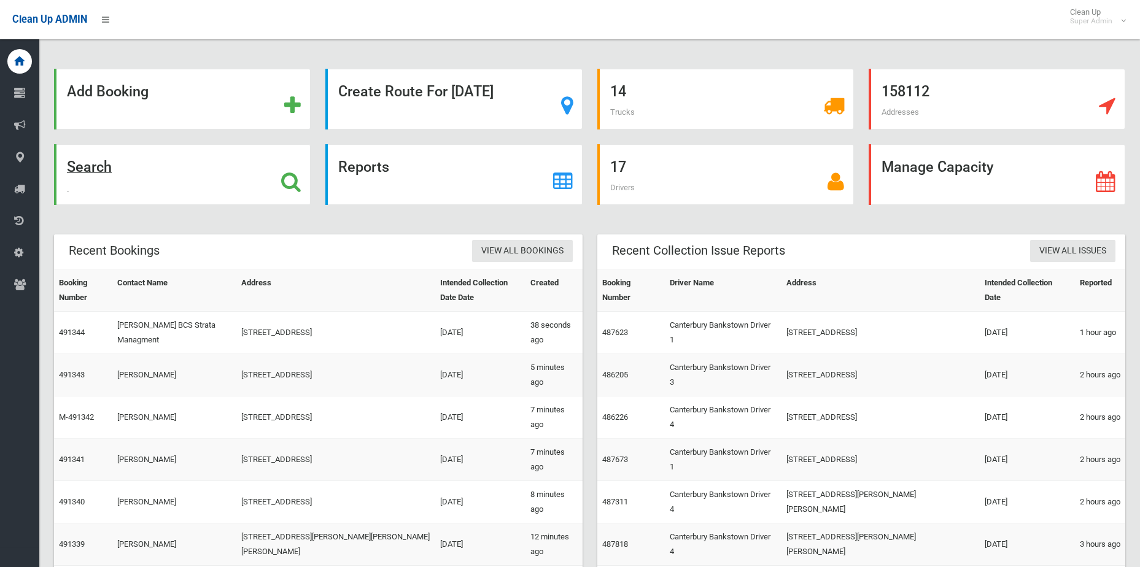
click at [291, 182] on icon at bounding box center [291, 181] width 20 height 21
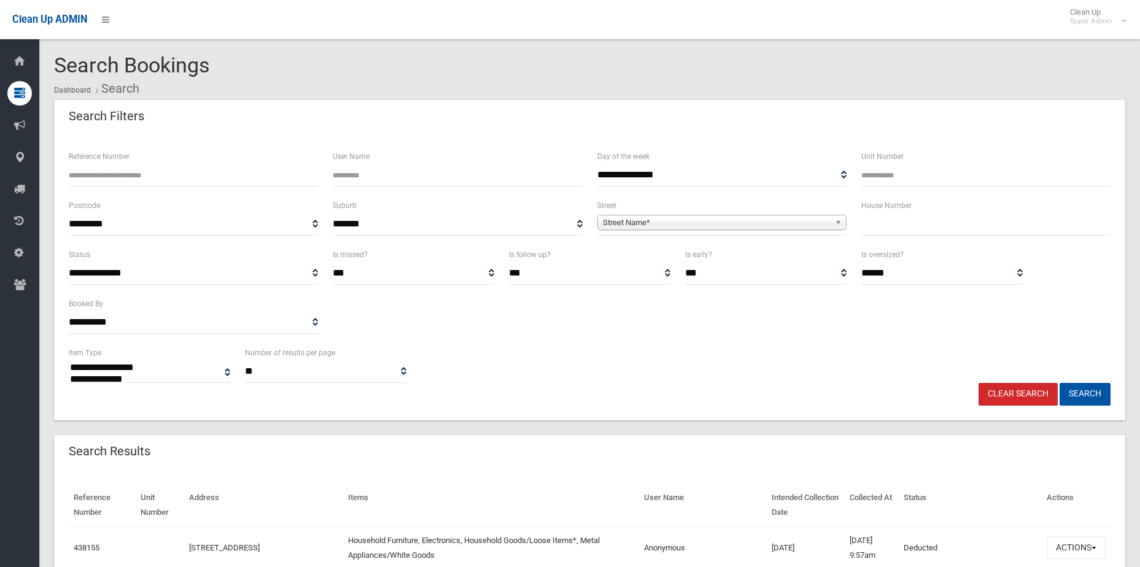
select select
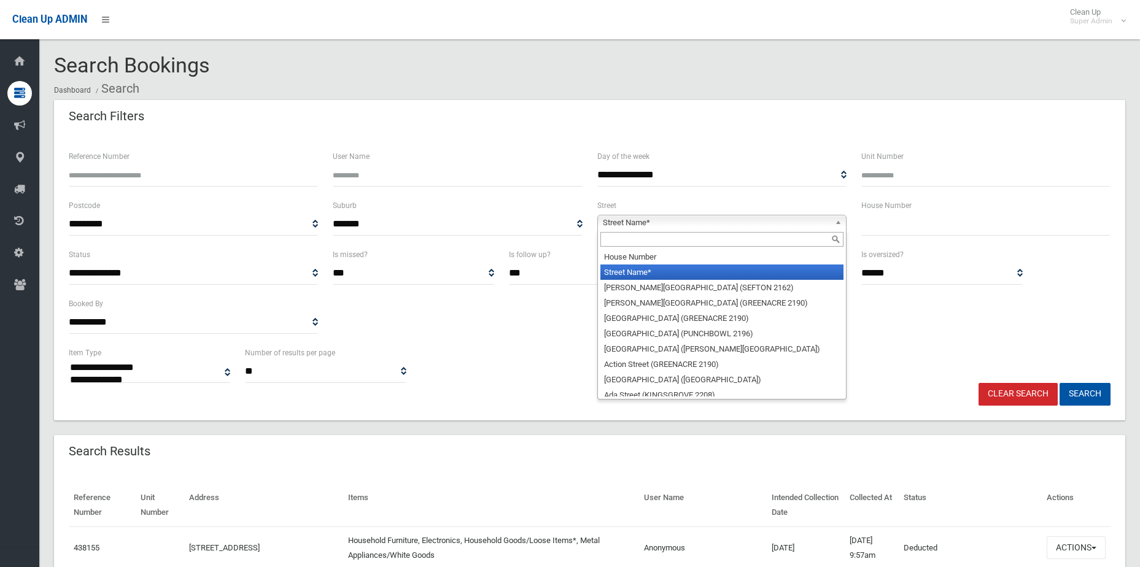
click at [661, 228] on span "Street Name*" at bounding box center [716, 222] width 227 height 15
click at [660, 238] on input "text" at bounding box center [721, 239] width 243 height 15
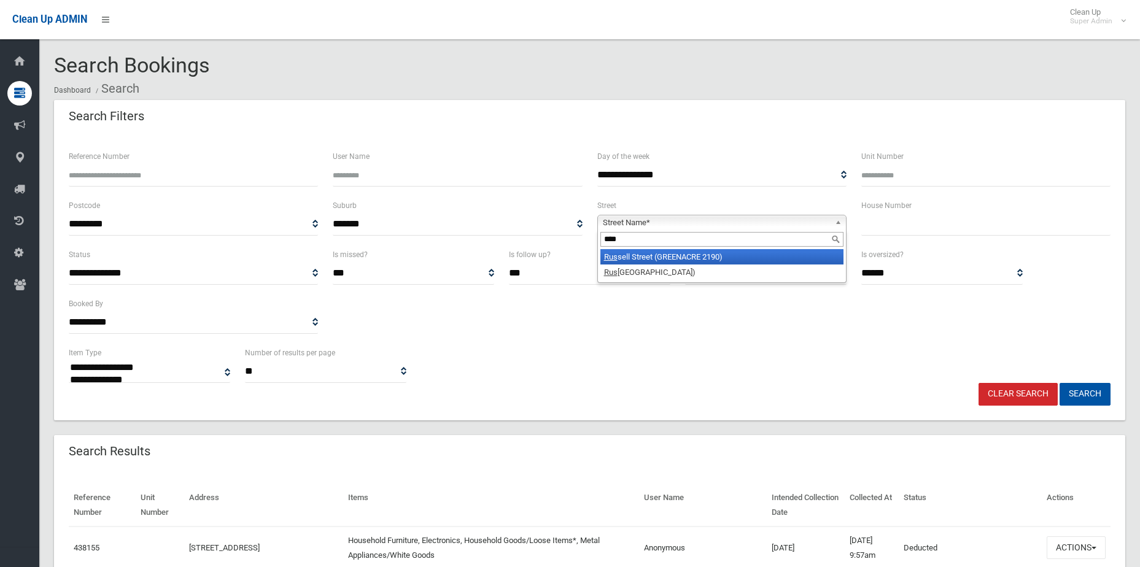
type input "*****"
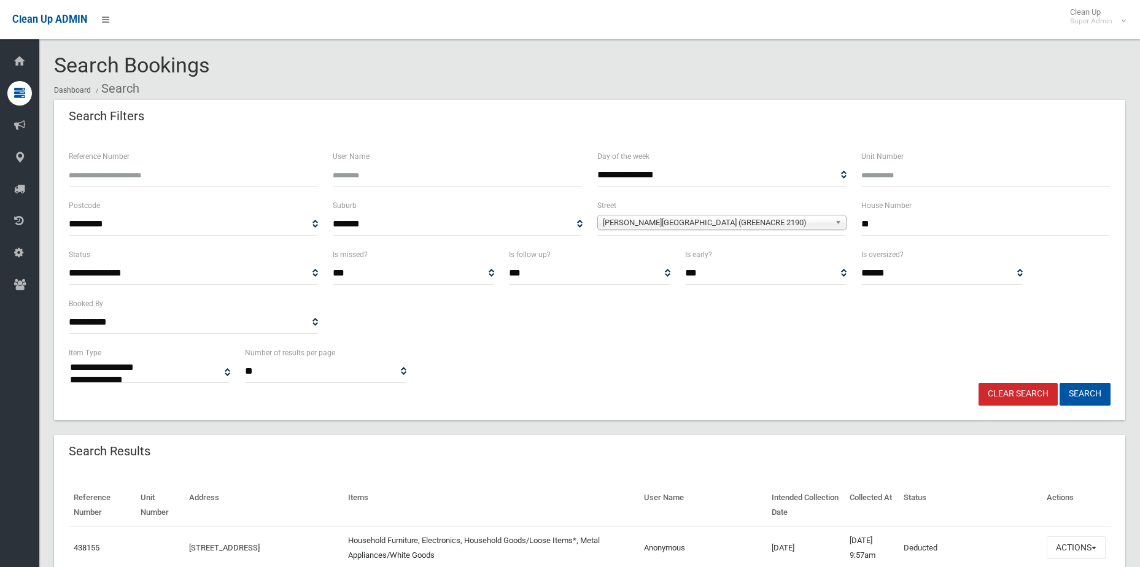
type input "**"
click at [1059, 383] on button "Search" at bounding box center [1084, 394] width 51 height 23
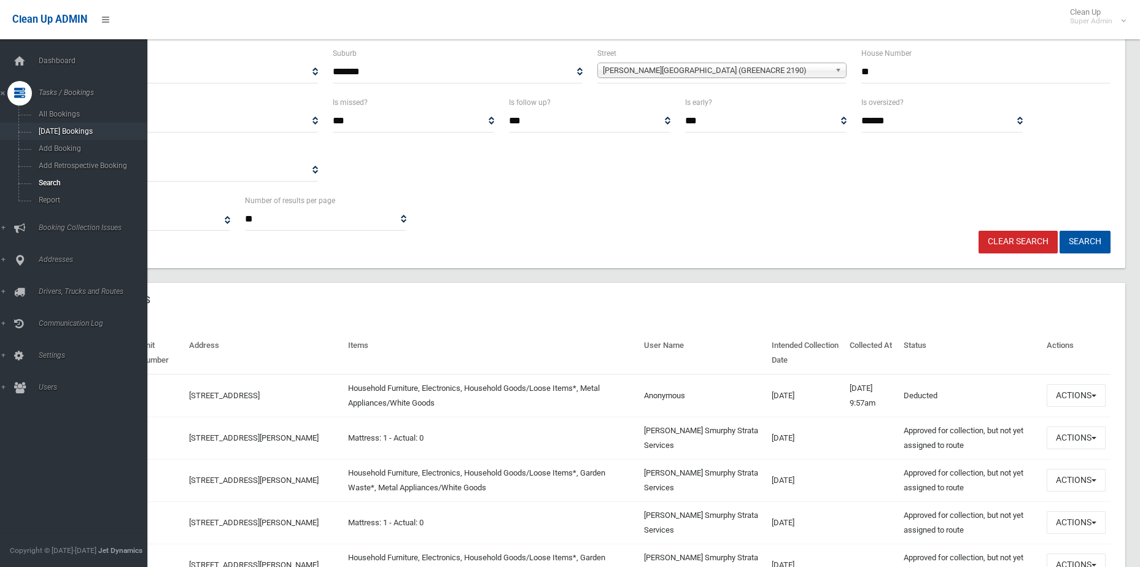
scroll to position [61, 0]
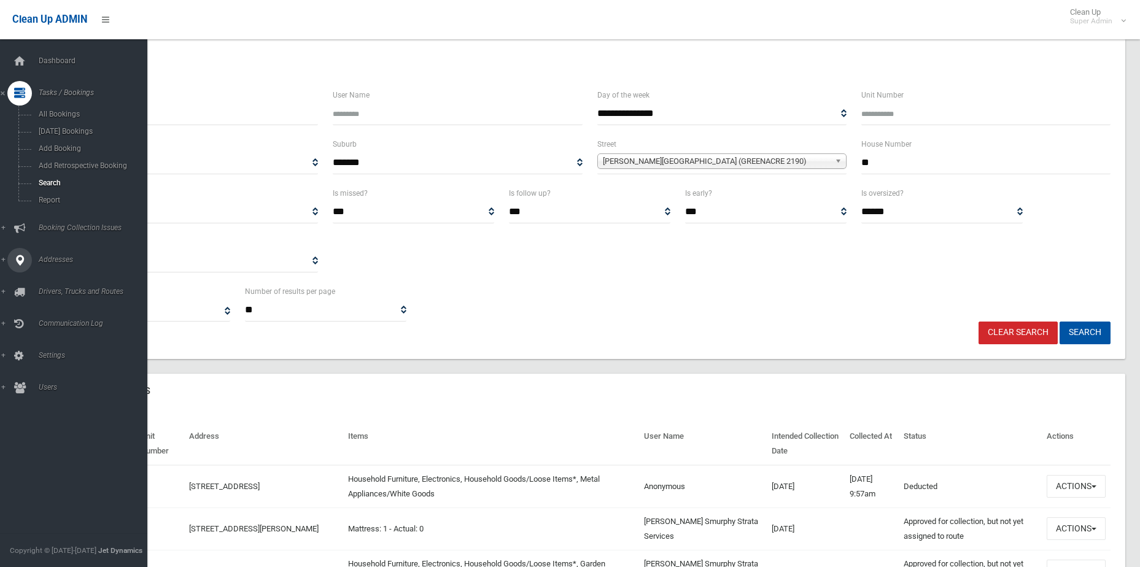
click at [45, 260] on span "Addresses" at bounding box center [96, 259] width 122 height 9
click at [45, 178] on span "All Addresses" at bounding box center [90, 178] width 111 height 9
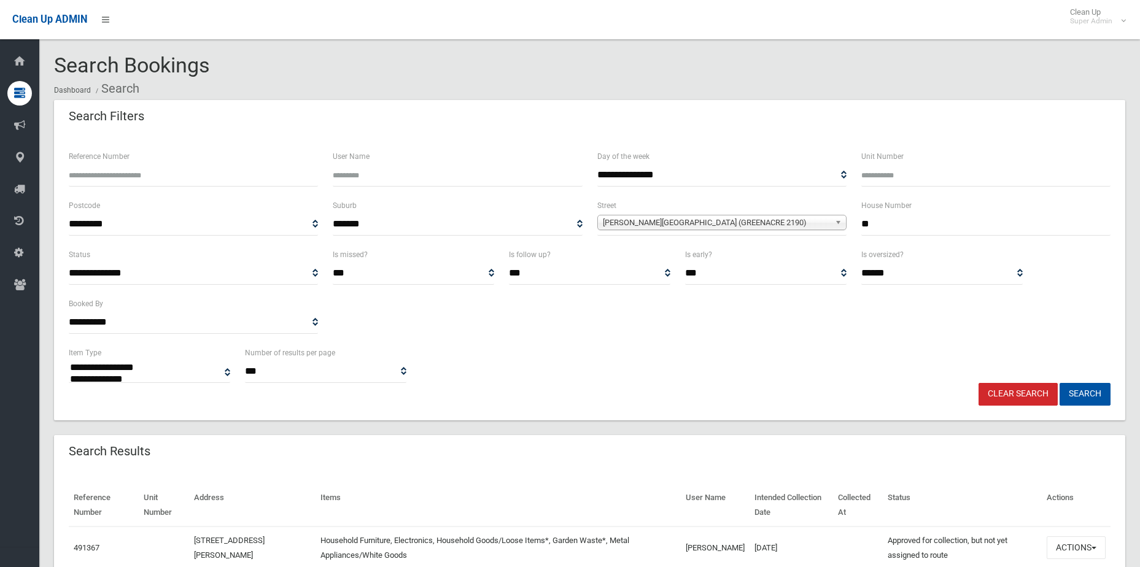
select select
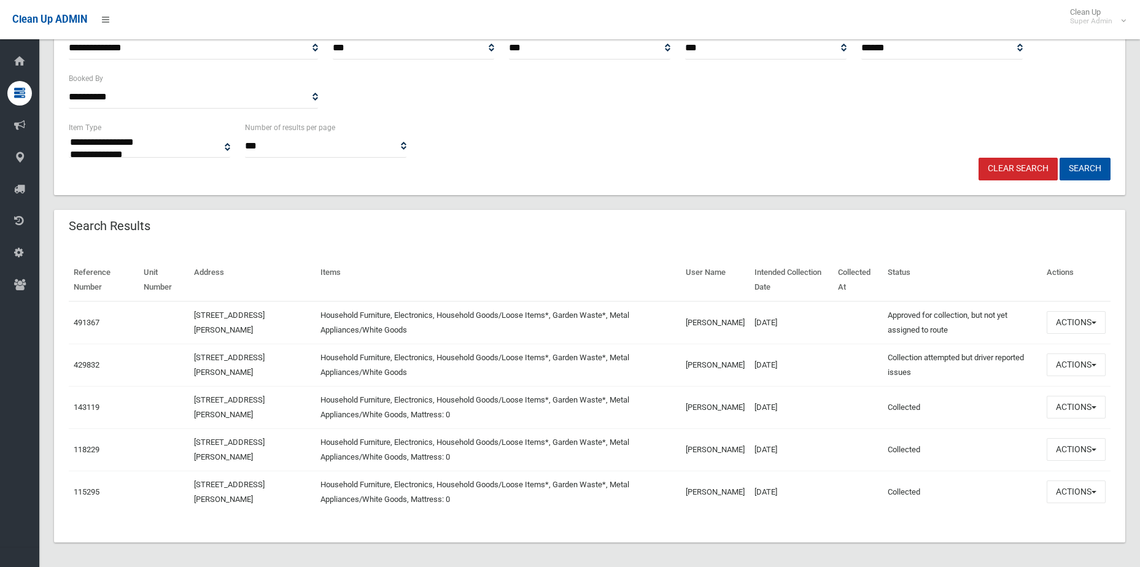
scroll to position [230, 0]
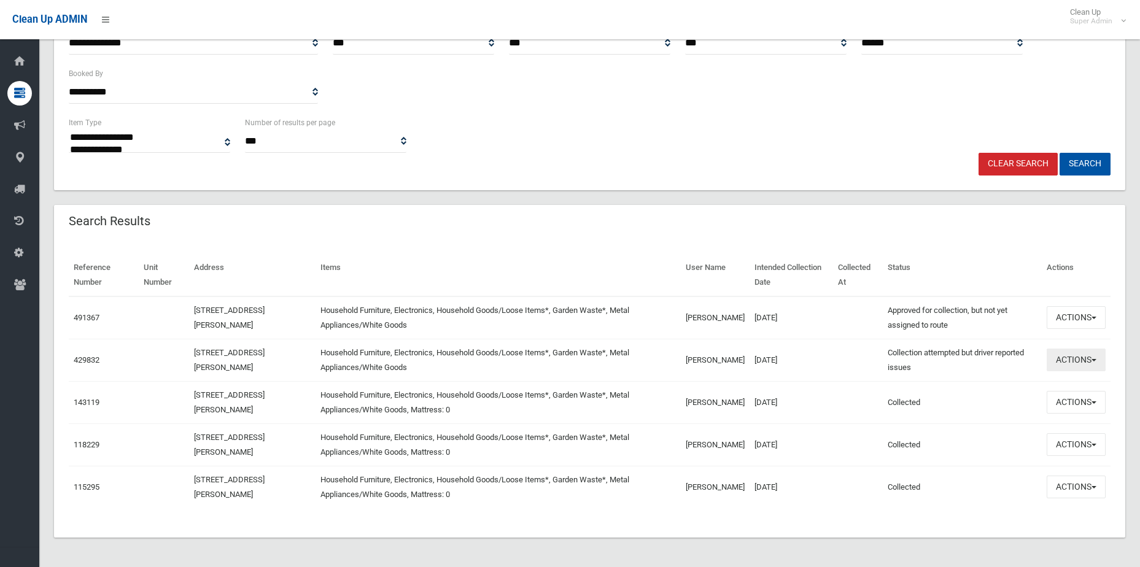
click at [1083, 363] on button "Actions" at bounding box center [1076, 360] width 59 height 23
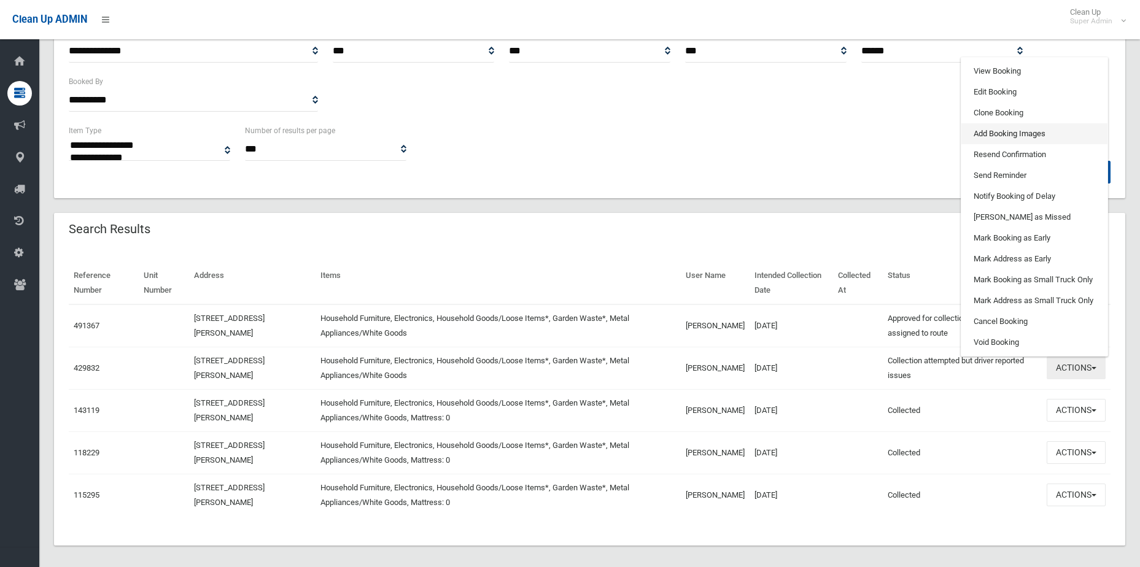
scroll to position [169, 0]
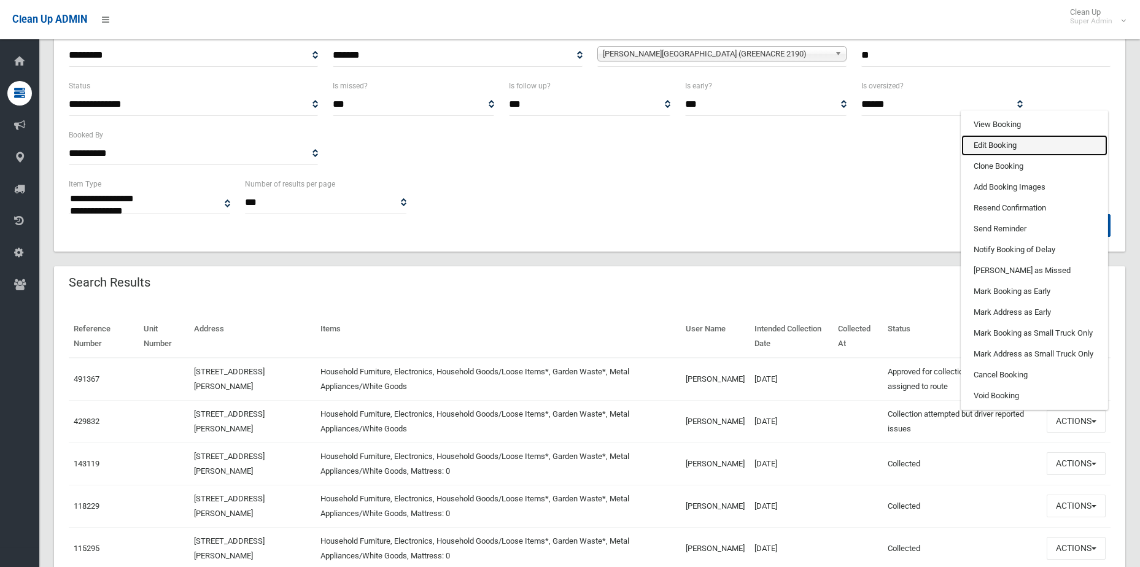
click at [1012, 142] on link "Edit Booking" at bounding box center [1034, 145] width 146 height 21
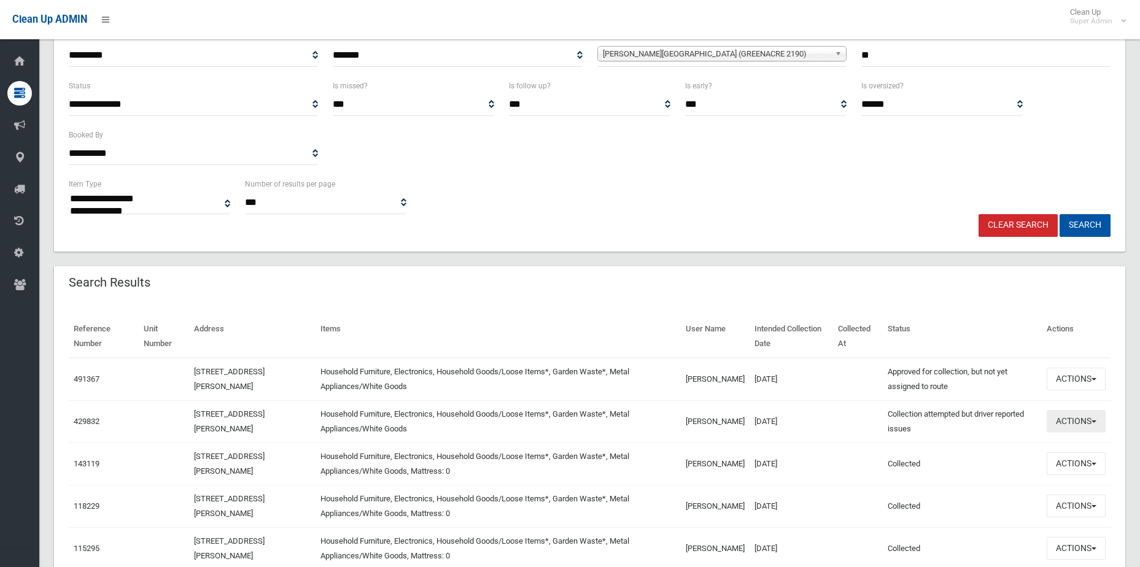
click at [1073, 427] on button "Actions" at bounding box center [1076, 421] width 59 height 23
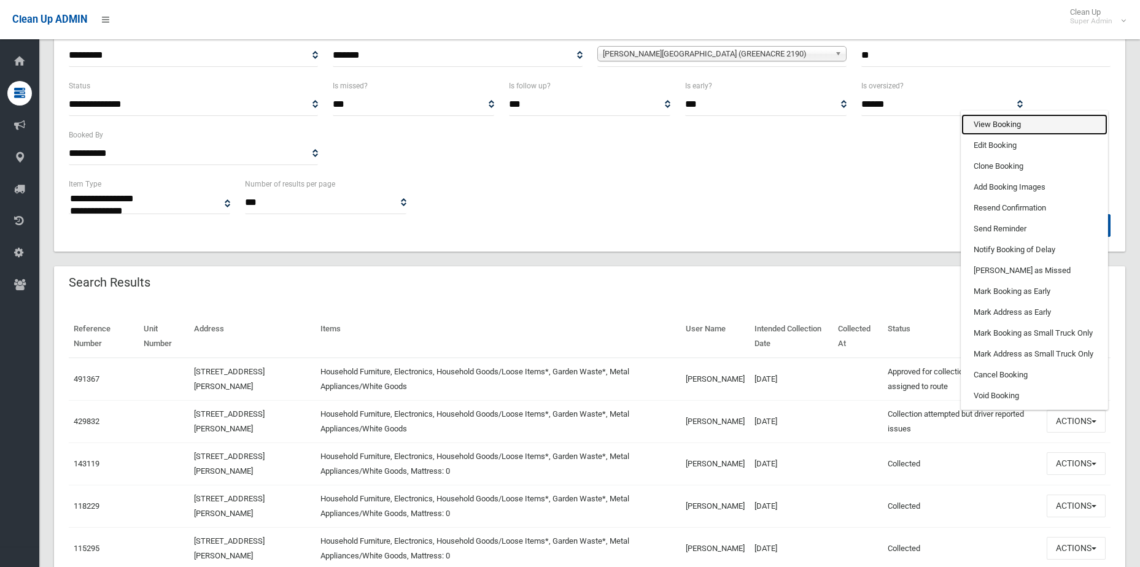
click at [969, 126] on link "View Booking" at bounding box center [1034, 124] width 146 height 21
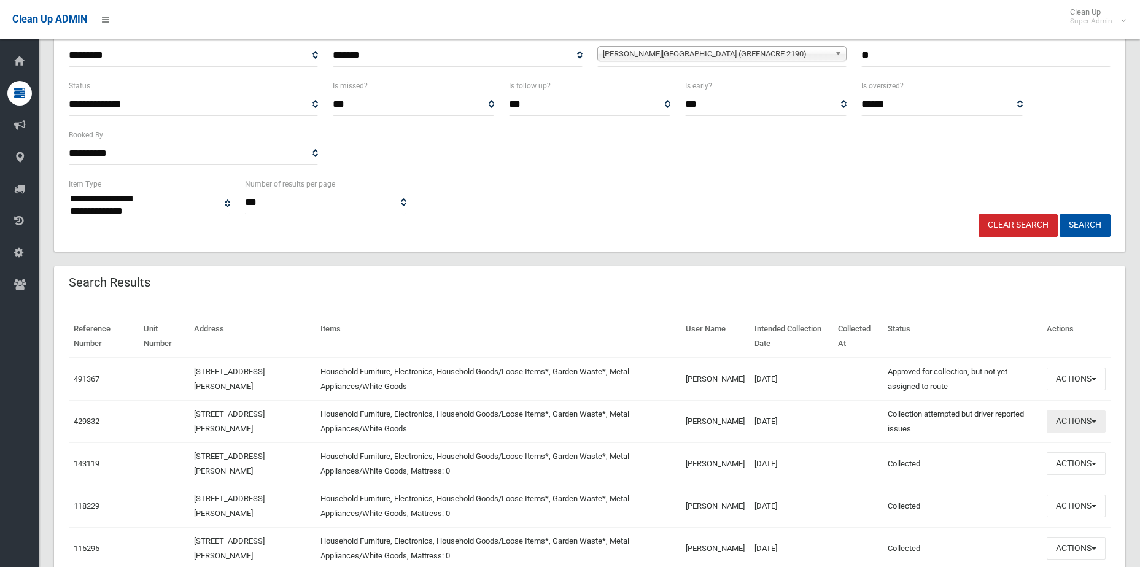
click at [1090, 423] on button "Actions" at bounding box center [1076, 421] width 59 height 23
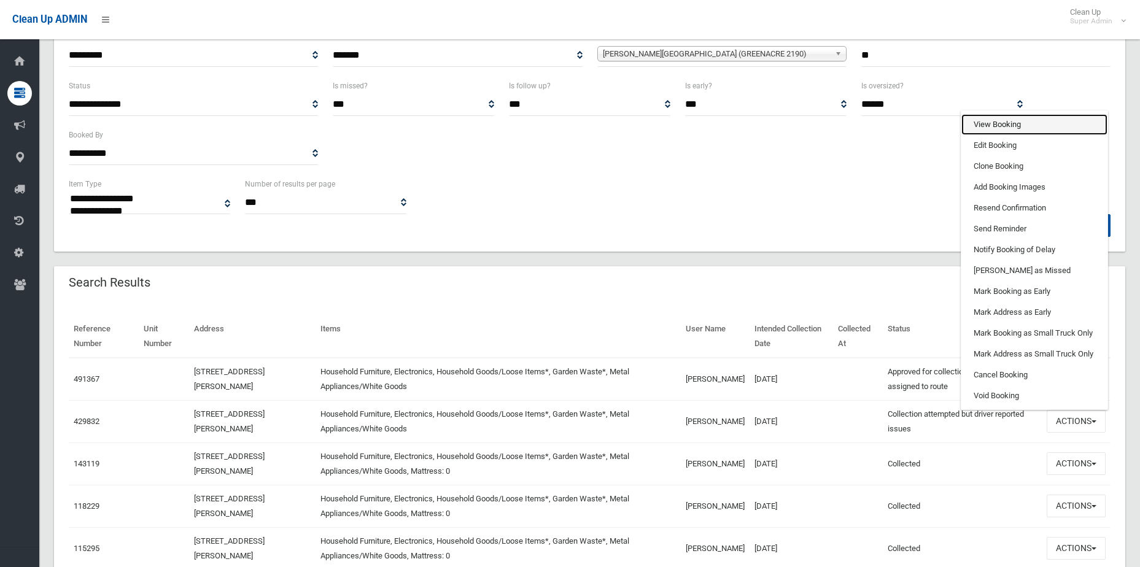
click at [998, 131] on link "View Booking" at bounding box center [1034, 124] width 146 height 21
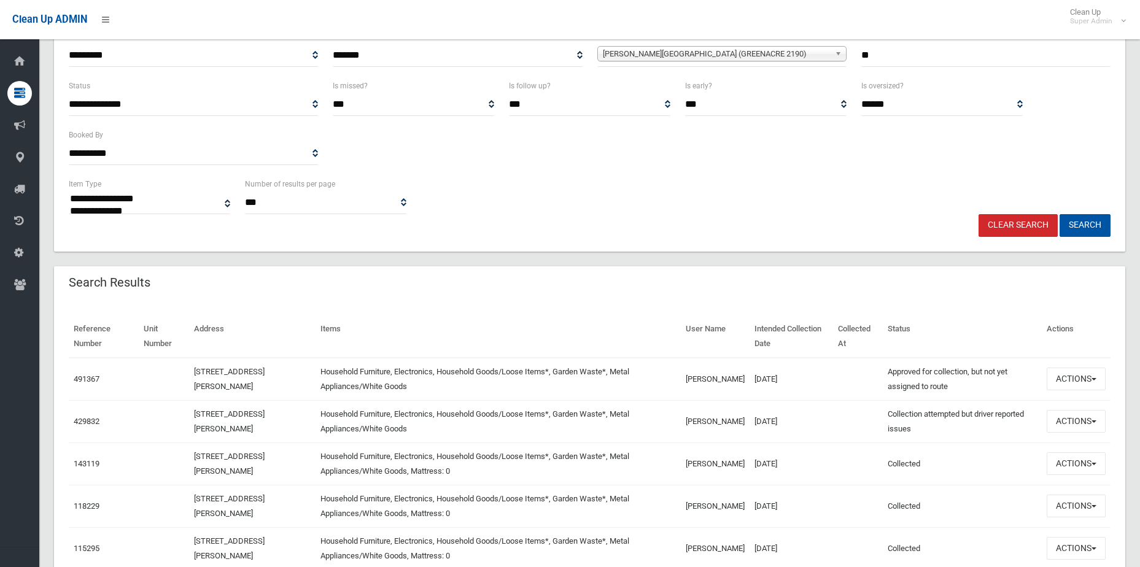
click at [998, 131] on div "**********" at bounding box center [589, 128] width 1056 height 98
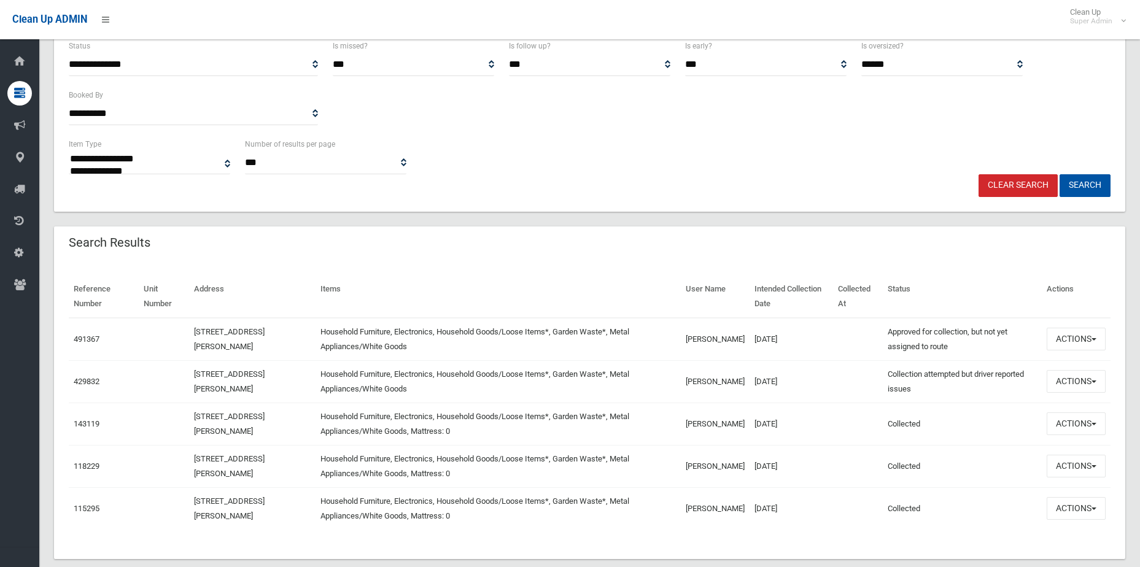
scroll to position [230, 0]
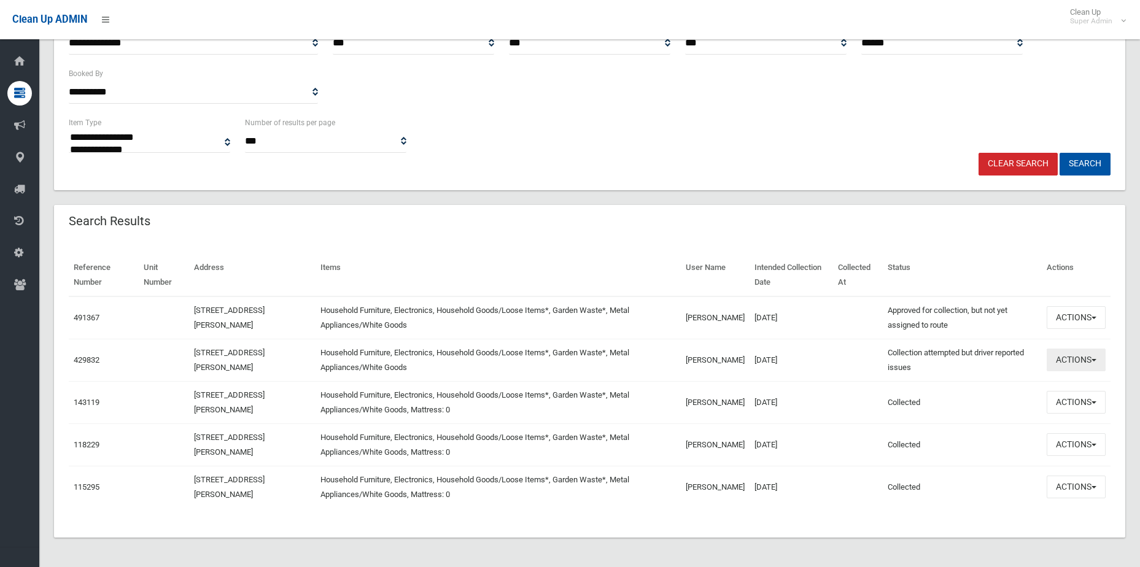
click at [1065, 363] on button "Actions" at bounding box center [1076, 360] width 59 height 23
click at [1066, 358] on button "Actions" at bounding box center [1076, 360] width 59 height 23
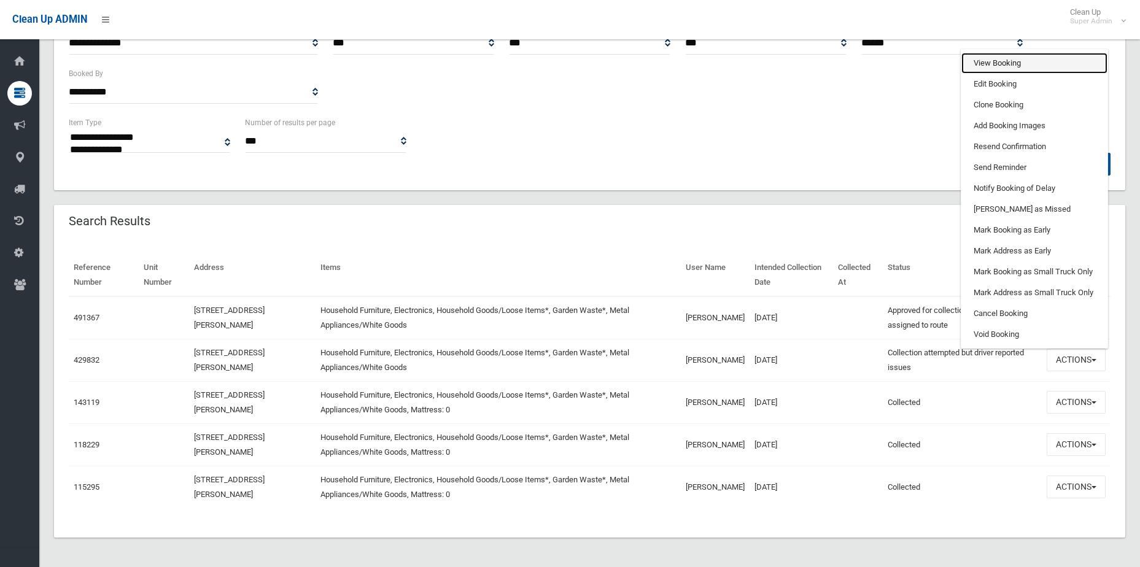
click at [996, 60] on link "View Booking" at bounding box center [1034, 63] width 146 height 21
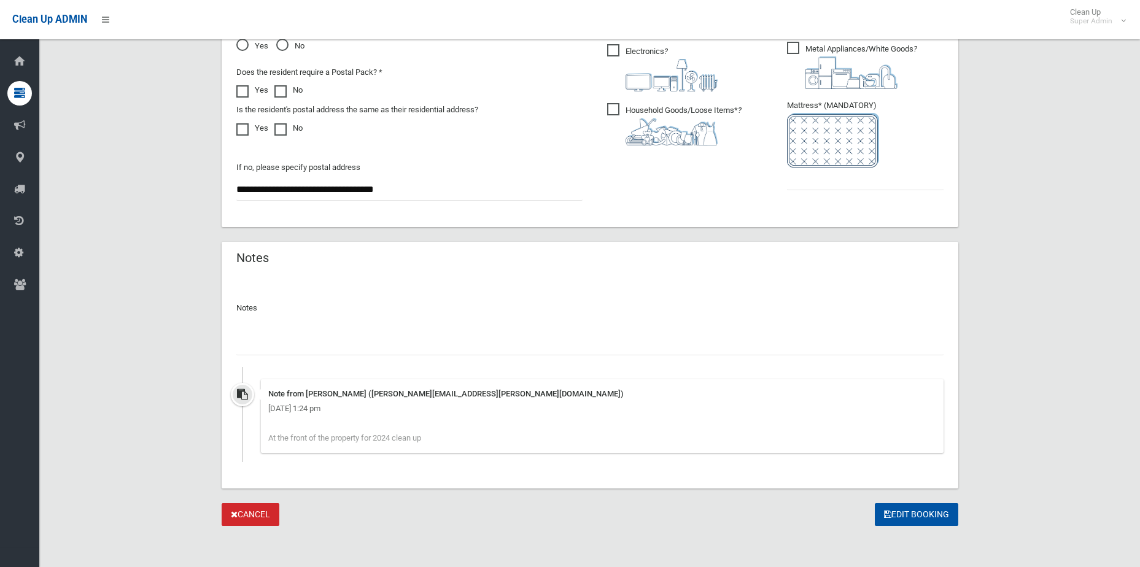
scroll to position [942, 0]
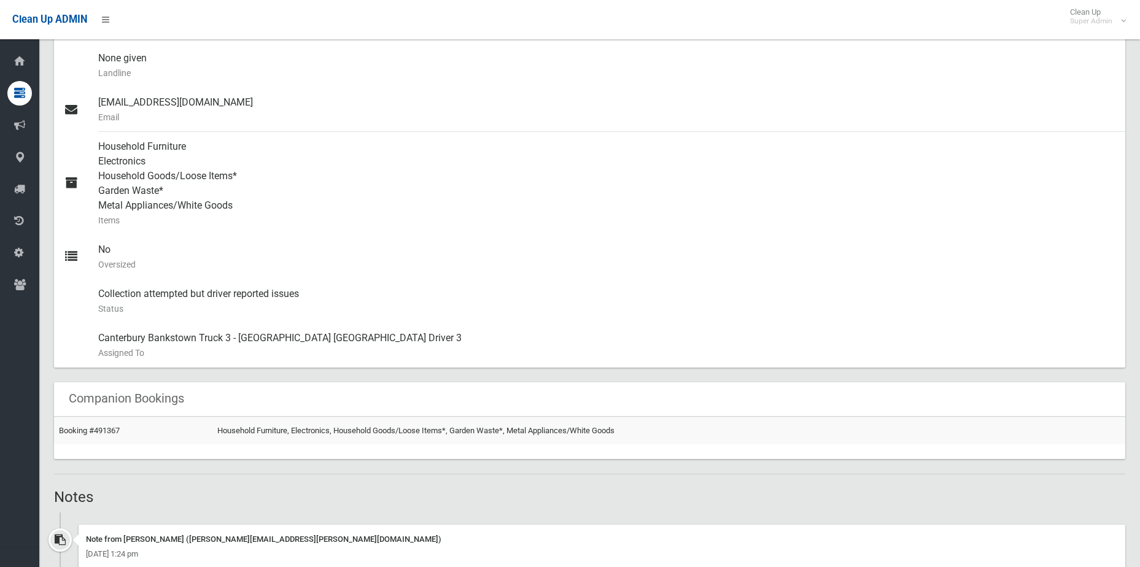
scroll to position [307, 0]
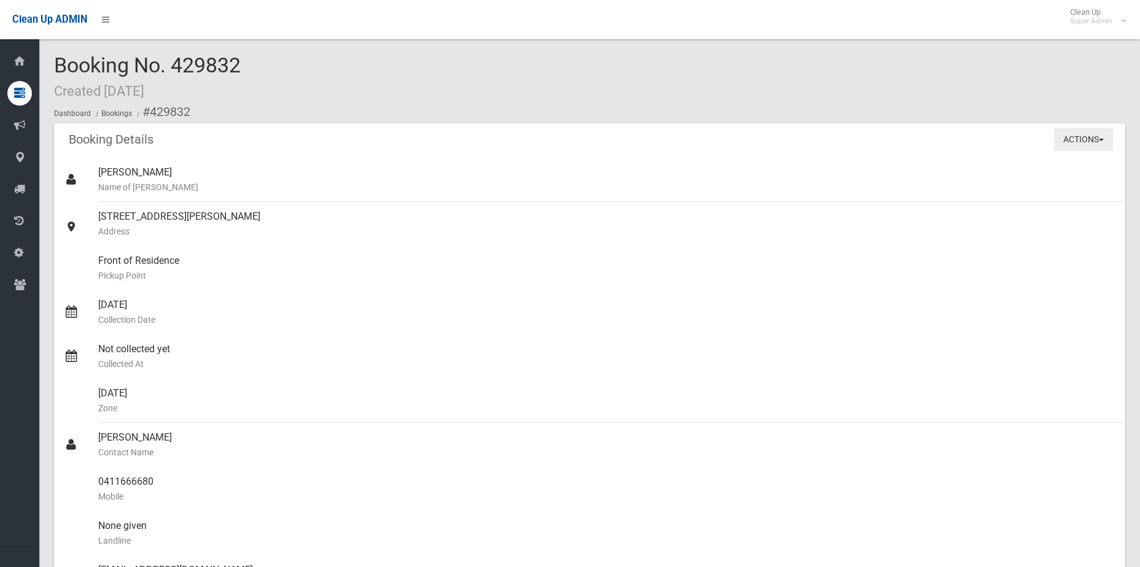
click at [1094, 136] on button "Actions" at bounding box center [1083, 139] width 59 height 23
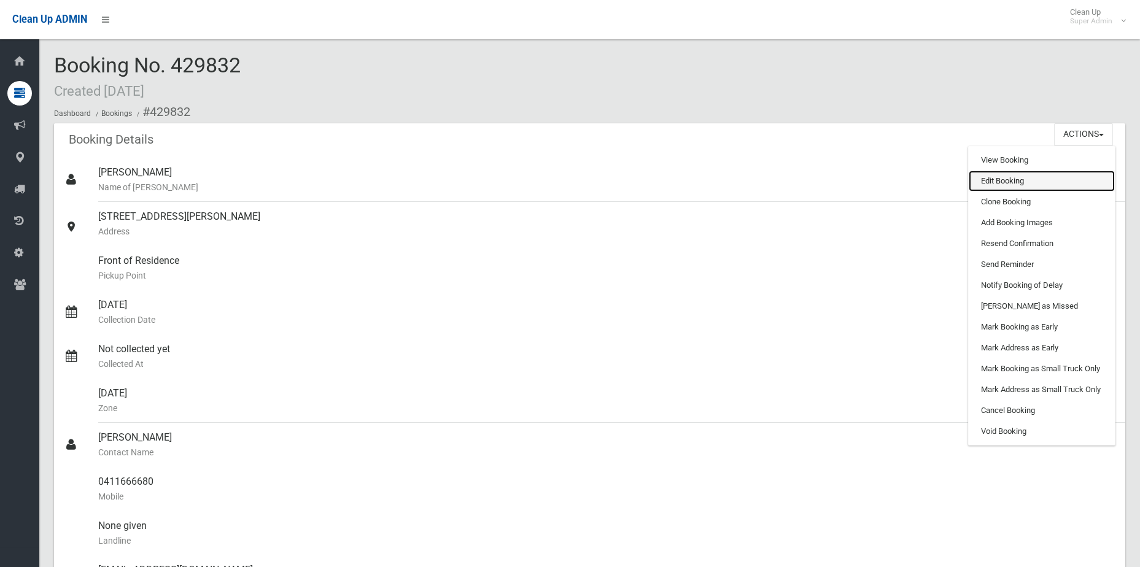
click at [1028, 175] on link "Edit Booking" at bounding box center [1042, 181] width 146 height 21
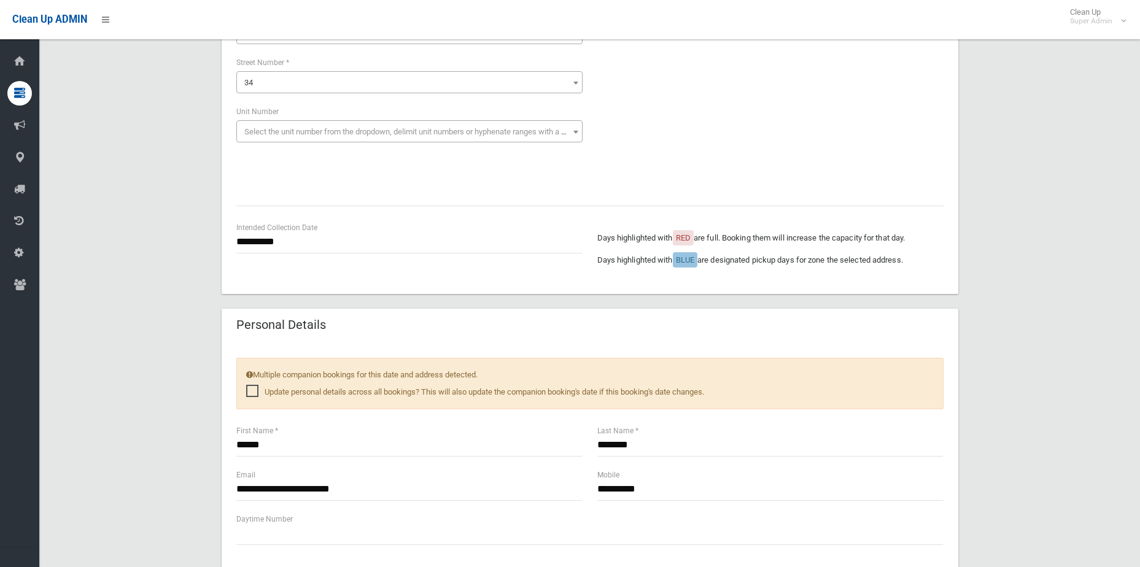
scroll to position [246, 0]
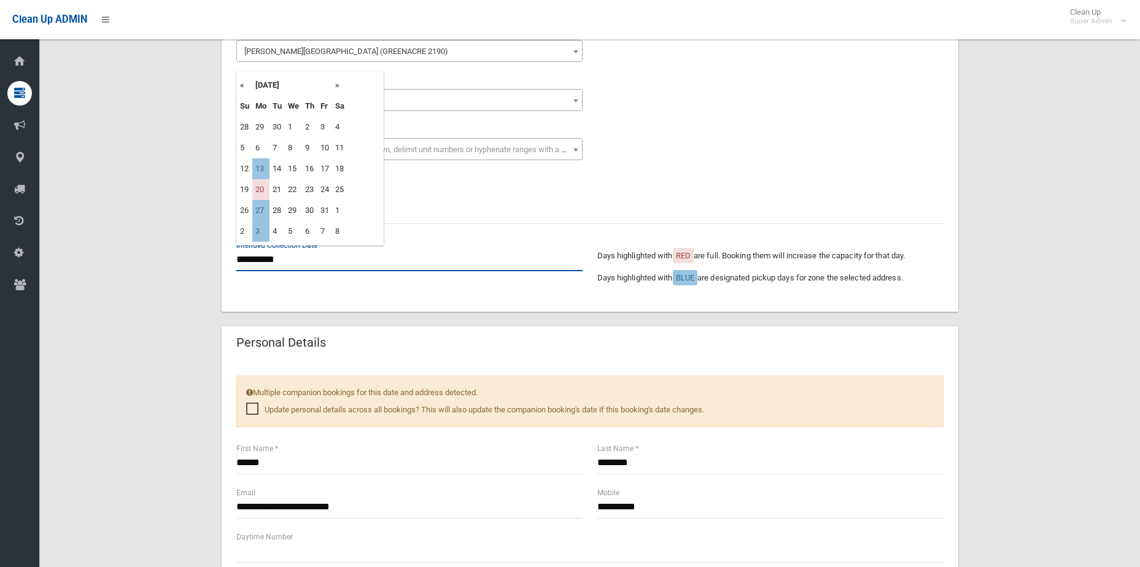
click at [283, 258] on input "**********" at bounding box center [409, 260] width 346 height 23
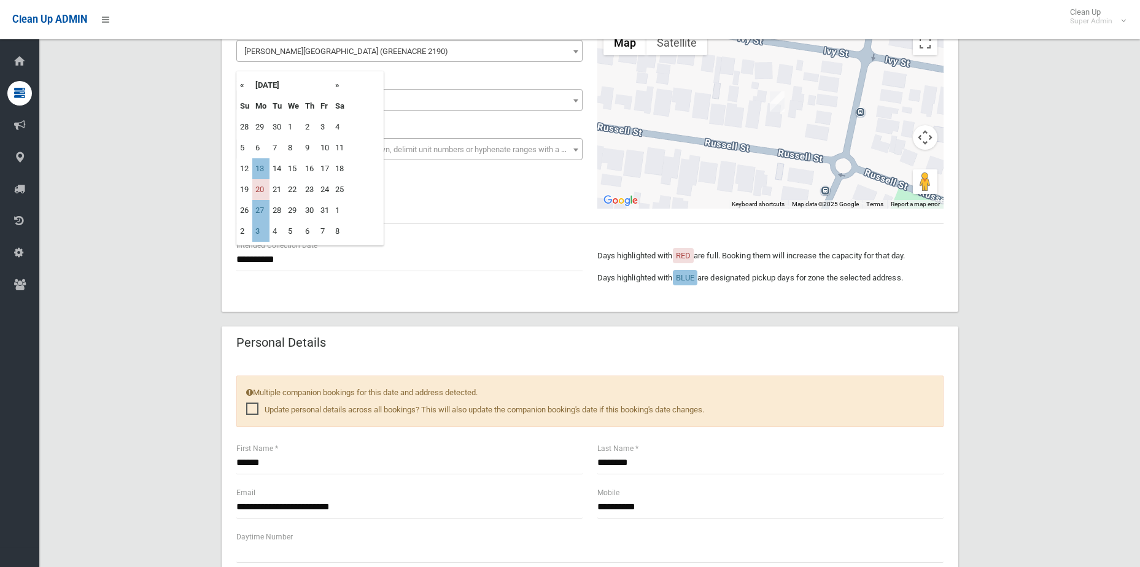
click at [245, 86] on th "«" at bounding box center [244, 85] width 15 height 21
click at [242, 86] on th "«" at bounding box center [244, 85] width 15 height 21
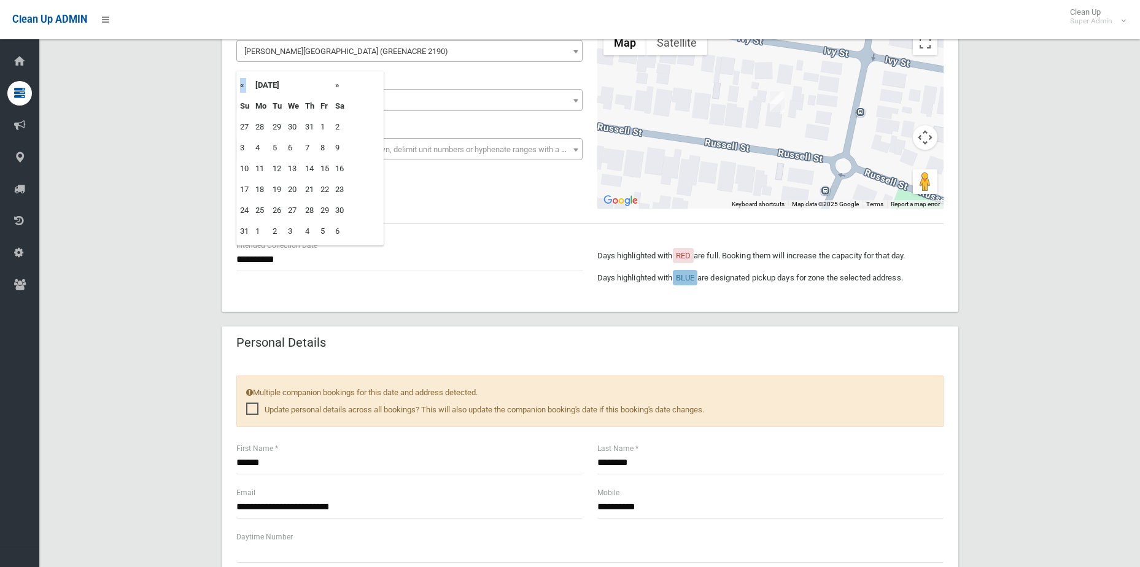
click at [242, 86] on th "«" at bounding box center [244, 85] width 15 height 21
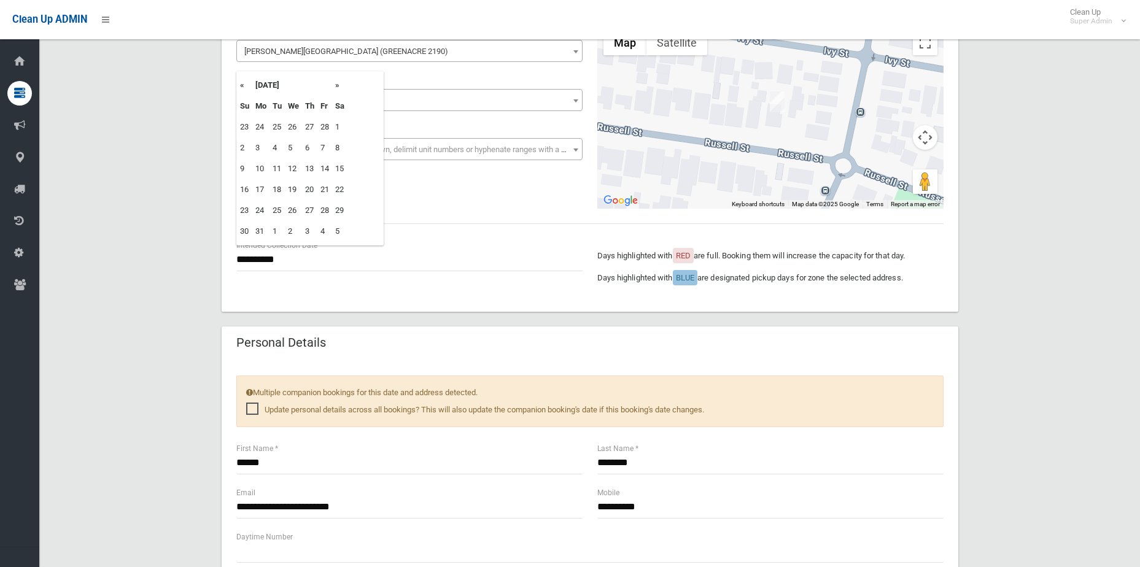
click at [242, 86] on th "«" at bounding box center [244, 85] width 15 height 21
click at [258, 168] on td "13" at bounding box center [260, 168] width 17 height 21
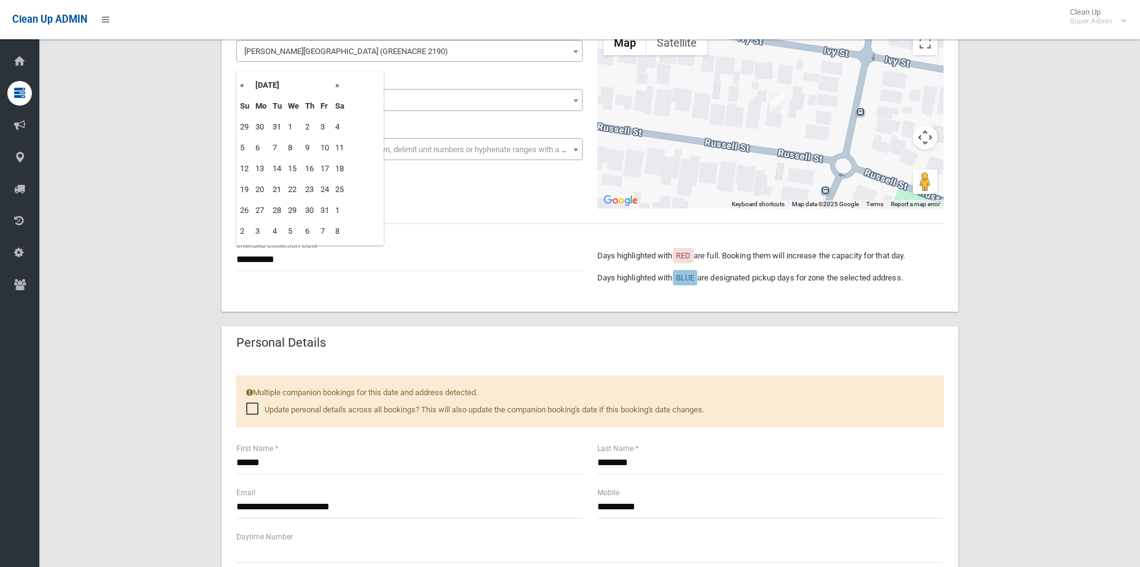
click at [148, 283] on div "**********" at bounding box center [589, 537] width 1071 height 1364
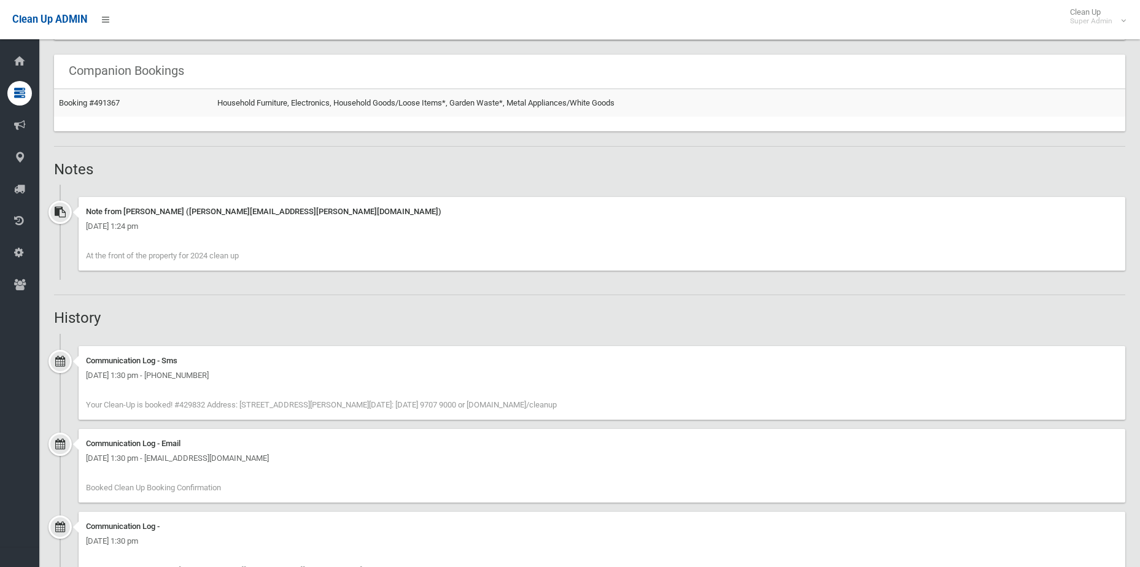
scroll to position [491, 0]
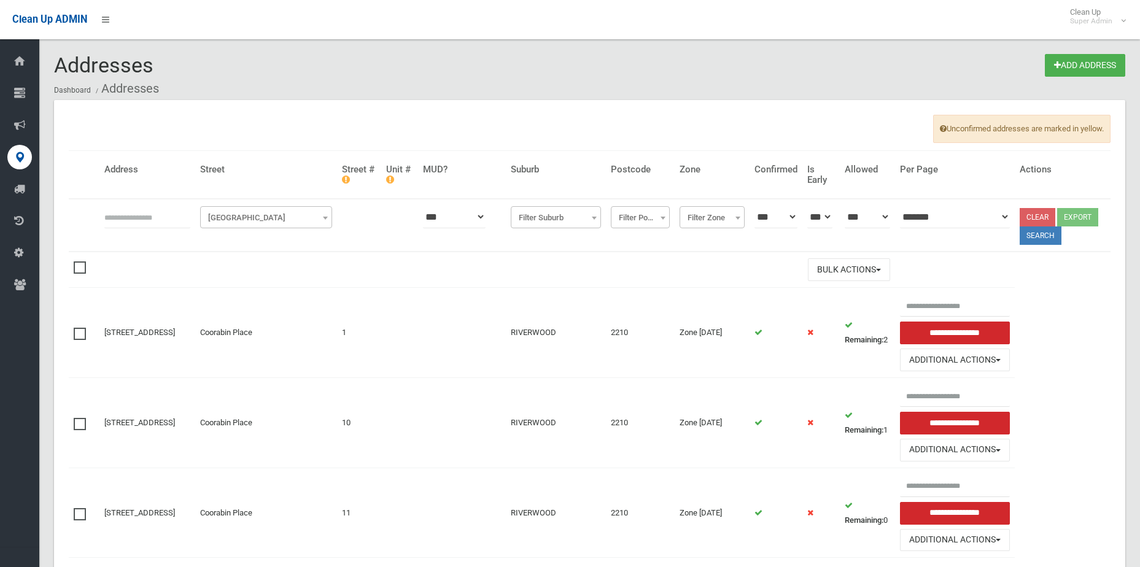
click at [111, 217] on input "text" at bounding box center [147, 217] width 86 height 23
type input "*********"
click button at bounding box center [0, 0] width 0 height 0
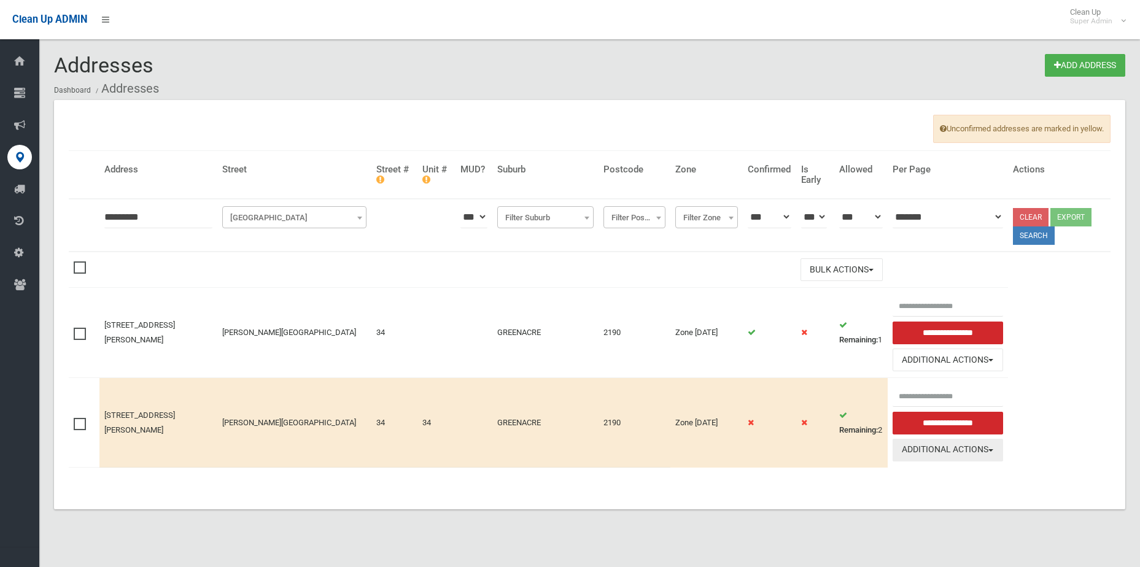
click at [963, 460] on button "Additional Actions" at bounding box center [947, 450] width 110 height 23
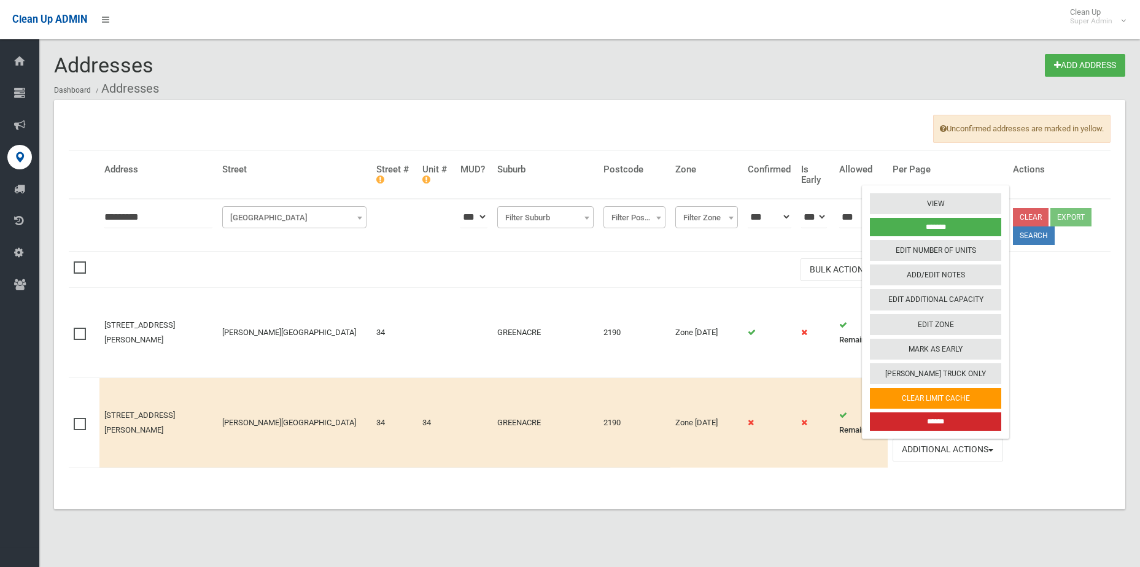
click at [940, 420] on input "******" at bounding box center [935, 421] width 131 height 18
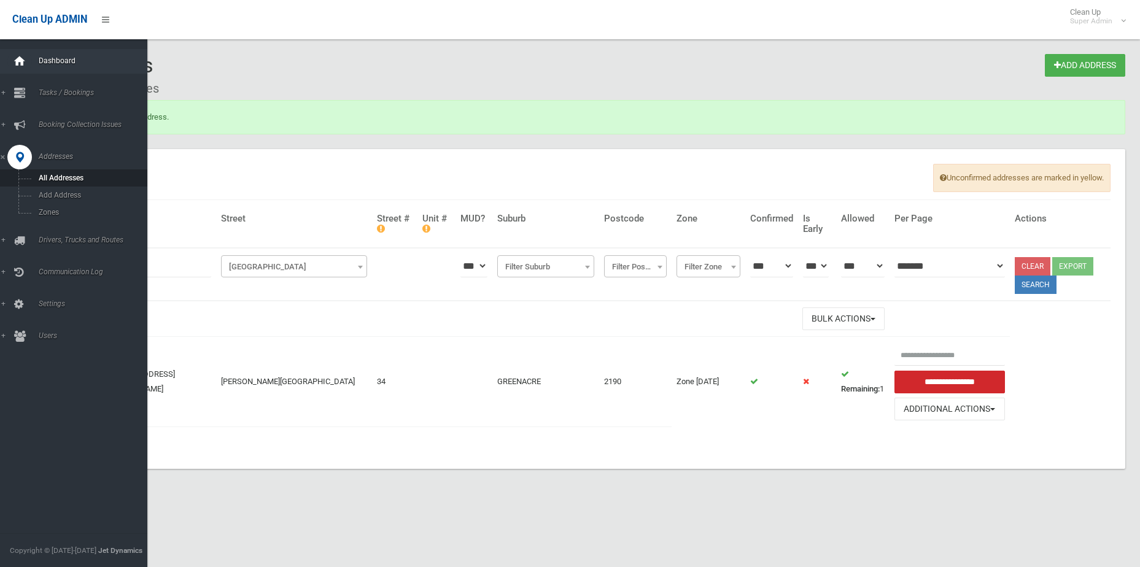
click at [29, 63] on div at bounding box center [19, 61] width 25 height 25
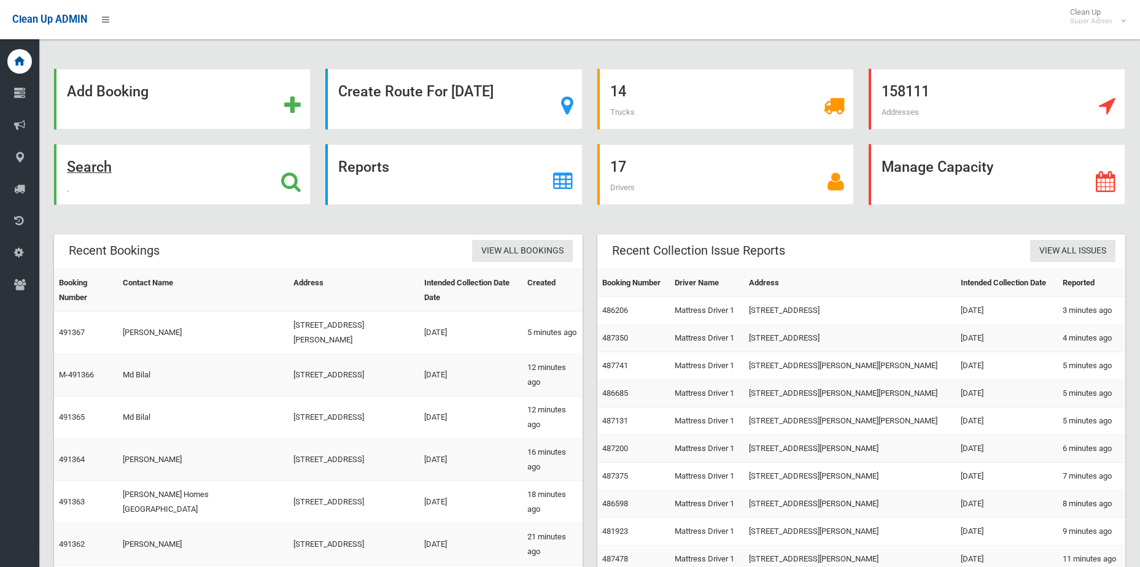
click at [286, 187] on icon at bounding box center [291, 181] width 20 height 21
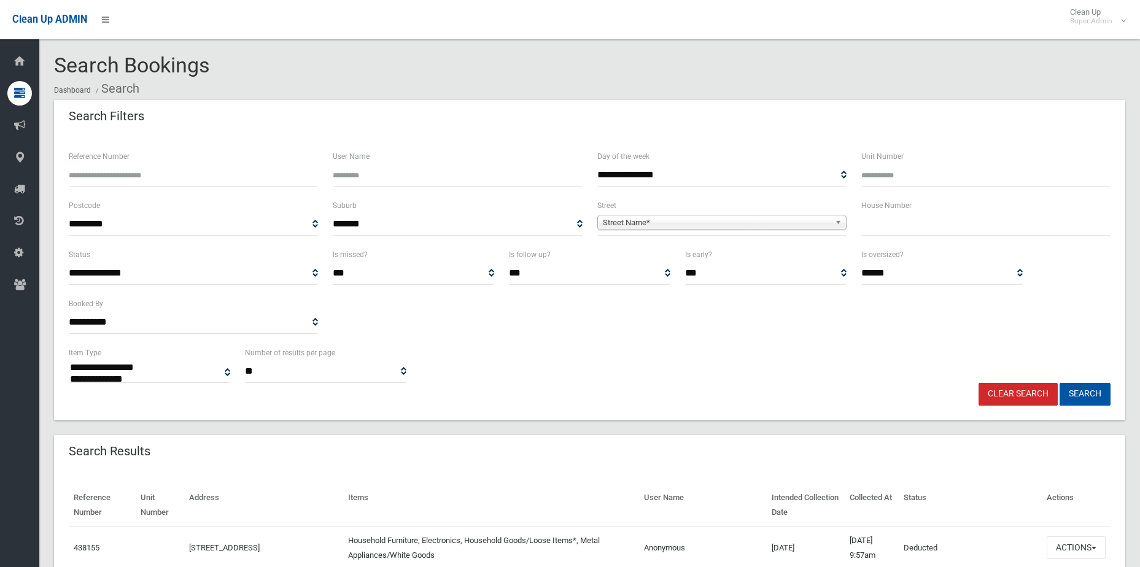
select select
